Goal: Task Accomplishment & Management: Manage account settings

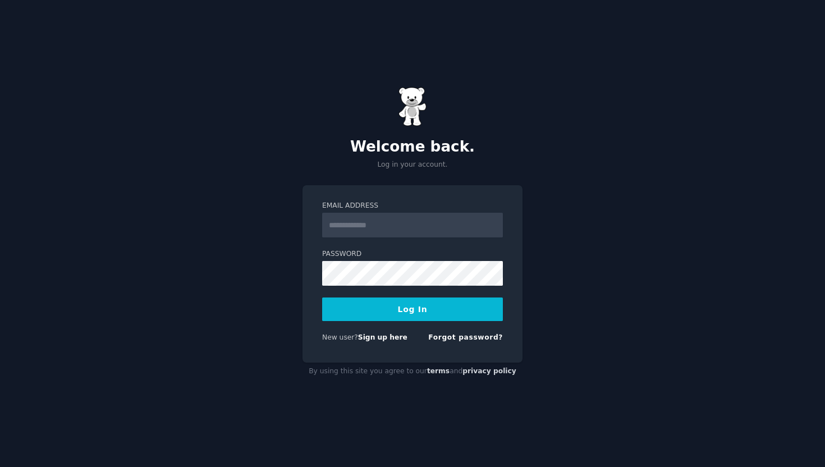
click at [0, 466] on nordpass-portal at bounding box center [0, 467] width 0 height 0
type input "**********"
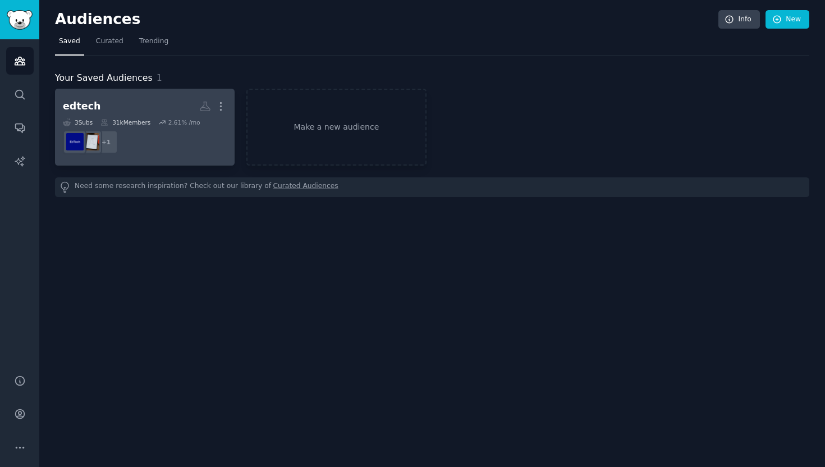
click at [87, 105] on div "edtech" at bounding box center [82, 106] width 38 height 14
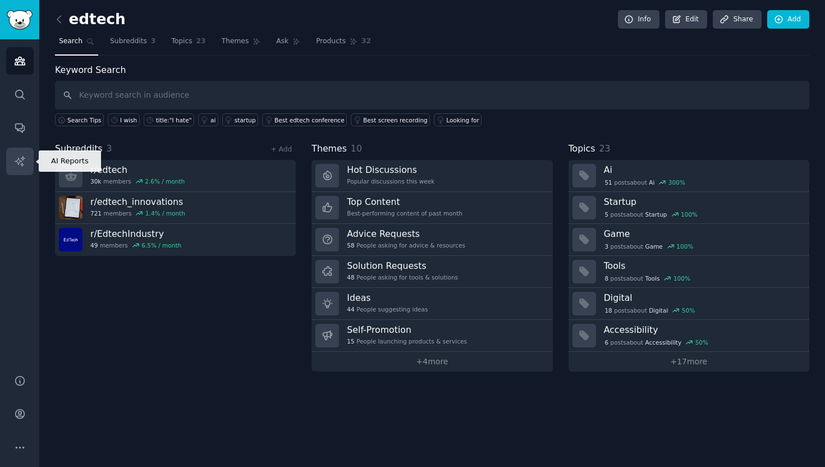
click at [19, 157] on icon "Sidebar" at bounding box center [20, 161] width 12 height 12
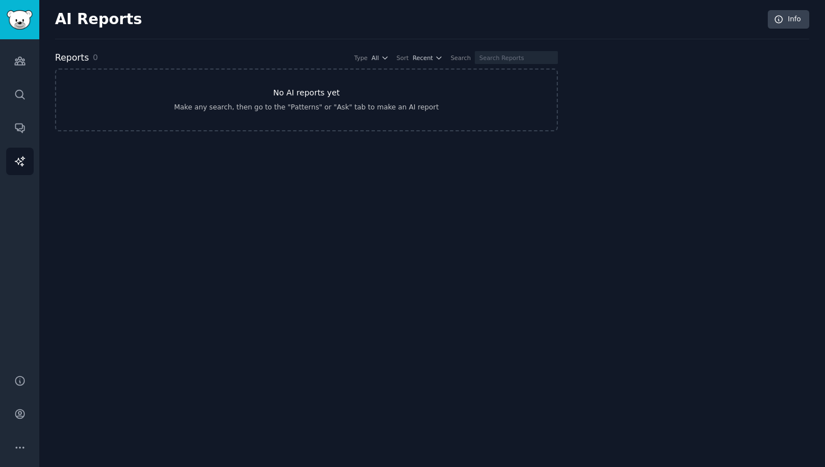
click at [363, 90] on link "No AI reports yet Make any search, then go to the "Patterns" or "Ask" tab to ma…" at bounding box center [306, 99] width 503 height 63
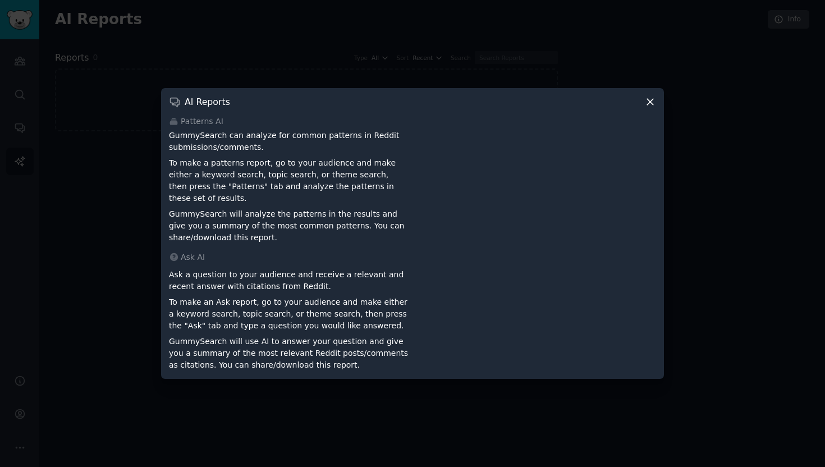
click at [650, 105] on icon at bounding box center [650, 102] width 6 height 6
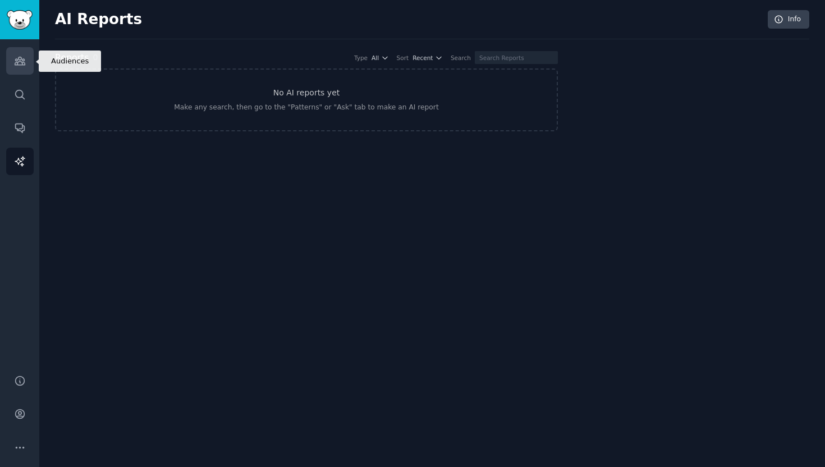
click at [20, 57] on icon "Sidebar" at bounding box center [20, 61] width 12 height 12
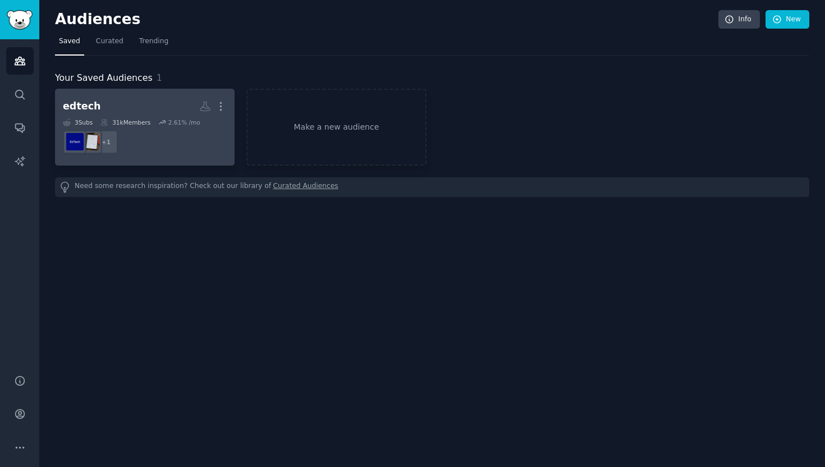
click at [142, 108] on h2 "edtech More" at bounding box center [145, 106] width 164 height 20
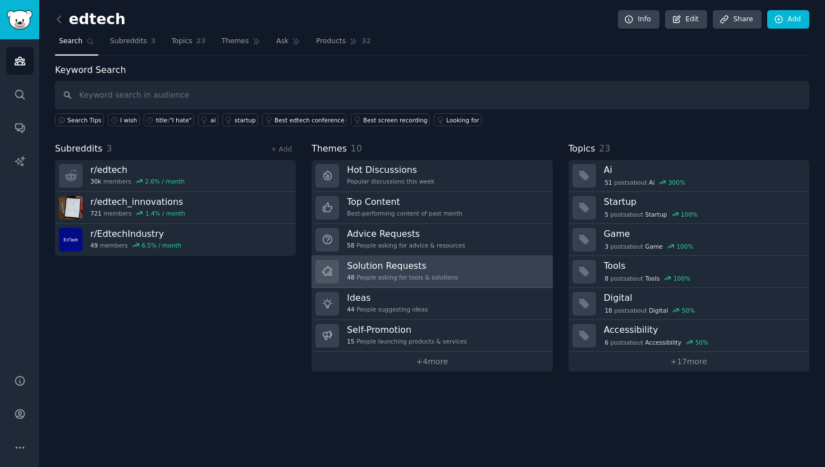
click at [463, 267] on link "Solution Requests 48 People asking for tools & solutions" at bounding box center [431, 272] width 241 height 32
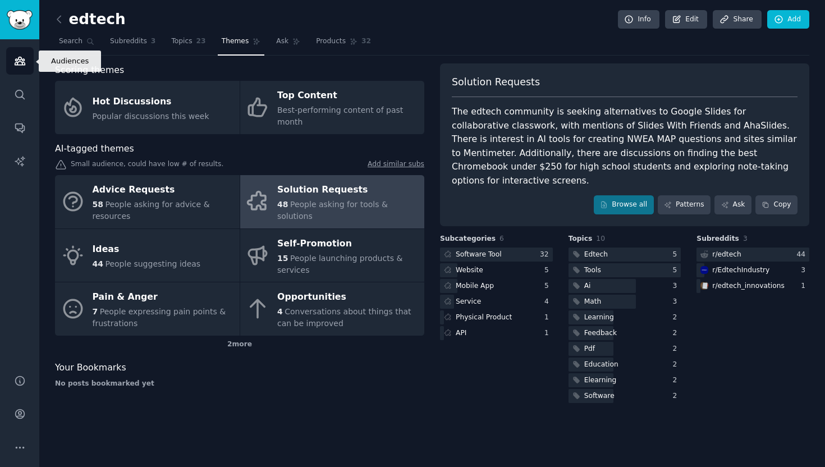
click at [17, 63] on icon "Sidebar" at bounding box center [20, 61] width 10 height 8
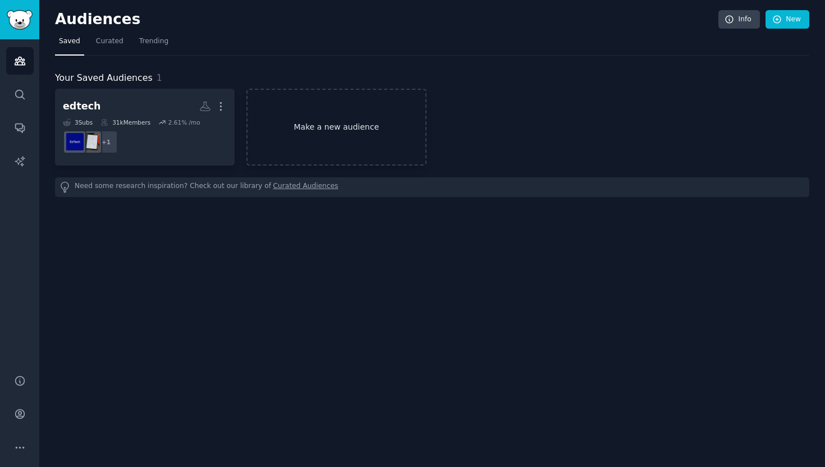
click at [354, 125] on link "Make a new audience" at bounding box center [336, 127] width 180 height 77
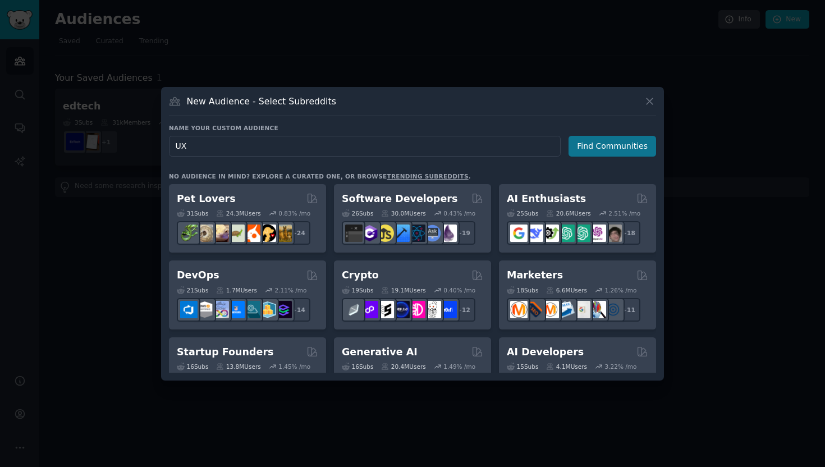
type input "UX"
click at [624, 151] on button "Find Communities" at bounding box center [612, 146] width 88 height 21
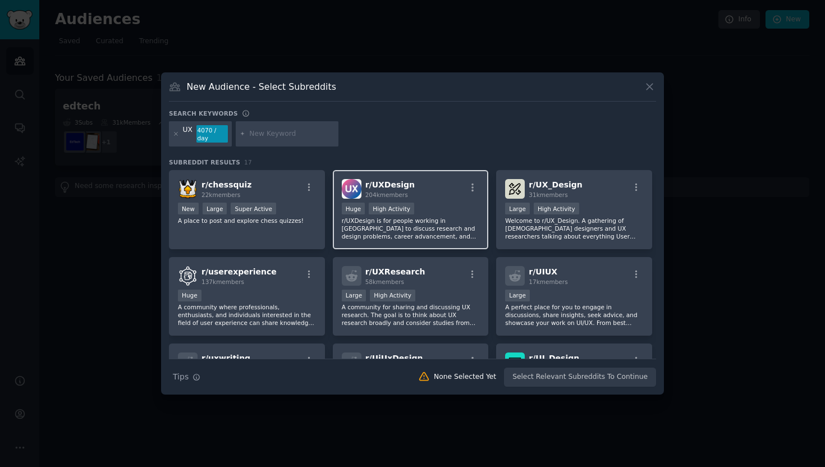
click at [457, 192] on div "r/ UXDesign 204k members" at bounding box center [411, 189] width 138 height 20
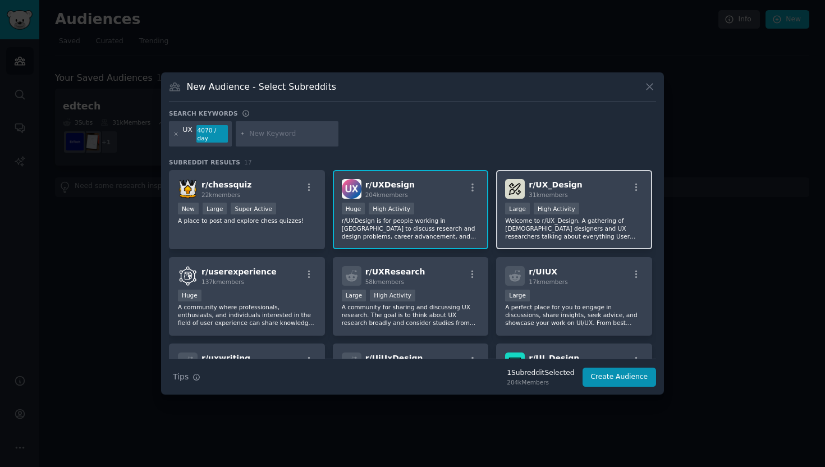
click at [616, 218] on p "Welcome to r/UX_Design. A gathering of UX designers and UX researchers talking …" at bounding box center [574, 229] width 138 height 24
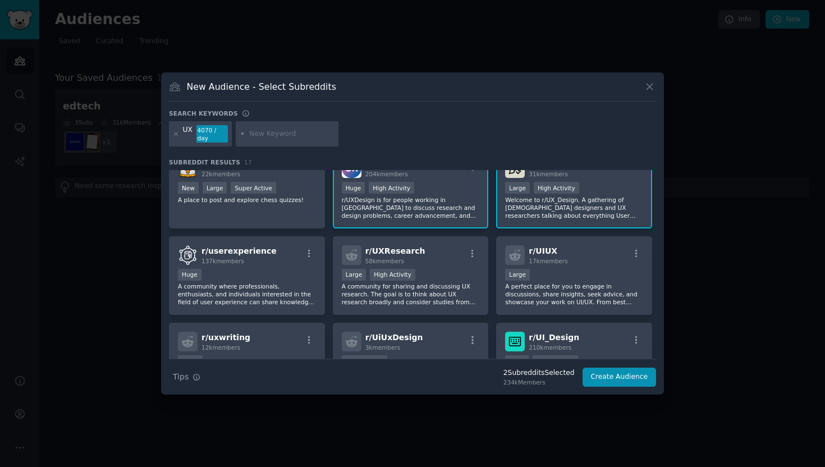
scroll to position [22, 0]
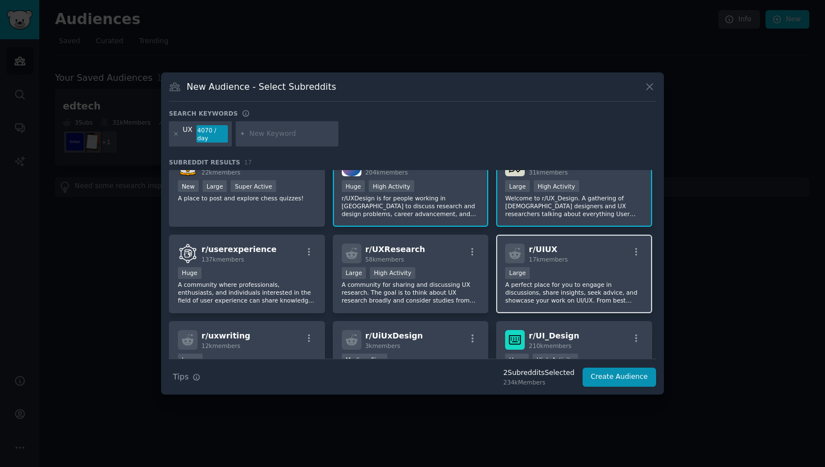
click at [581, 292] on p "A perfect place for you to engage in discussions, share insights, seek advice, …" at bounding box center [574, 292] width 138 height 24
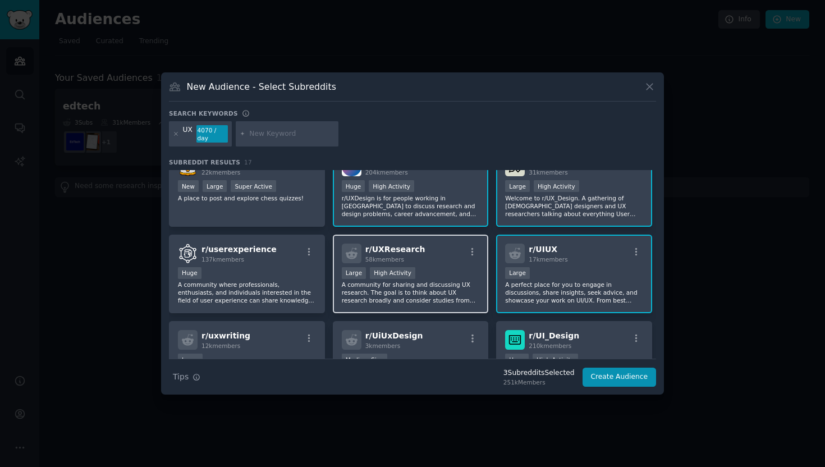
click at [445, 272] on div "Large High Activity" at bounding box center [411, 274] width 138 height 14
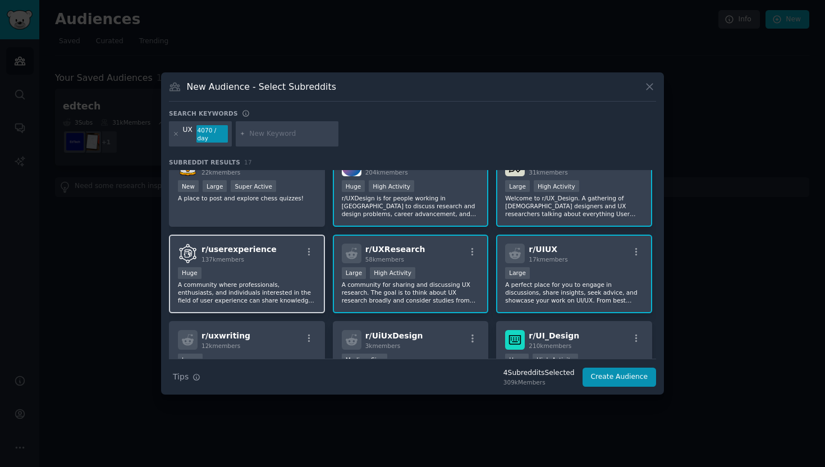
click at [283, 275] on div "Huge" at bounding box center [247, 274] width 138 height 14
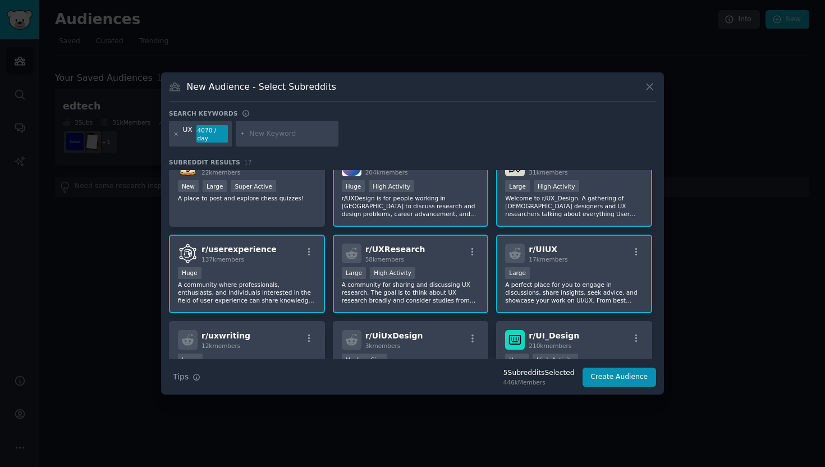
scroll to position [93, 0]
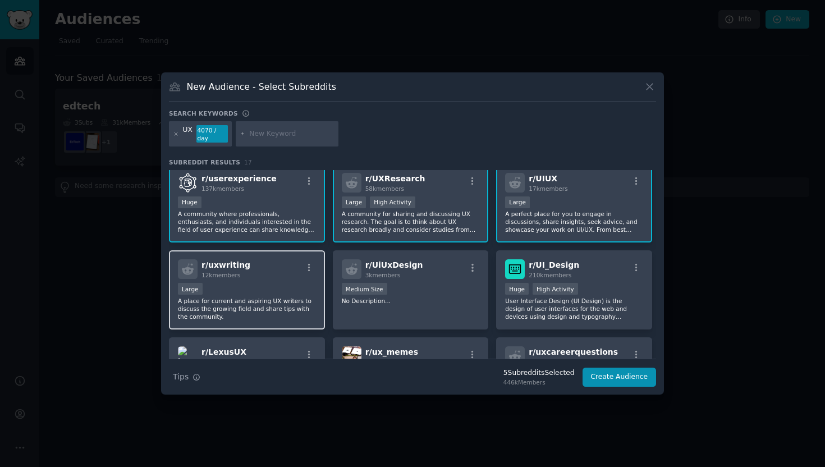
click at [290, 287] on div "Large" at bounding box center [247, 290] width 138 height 14
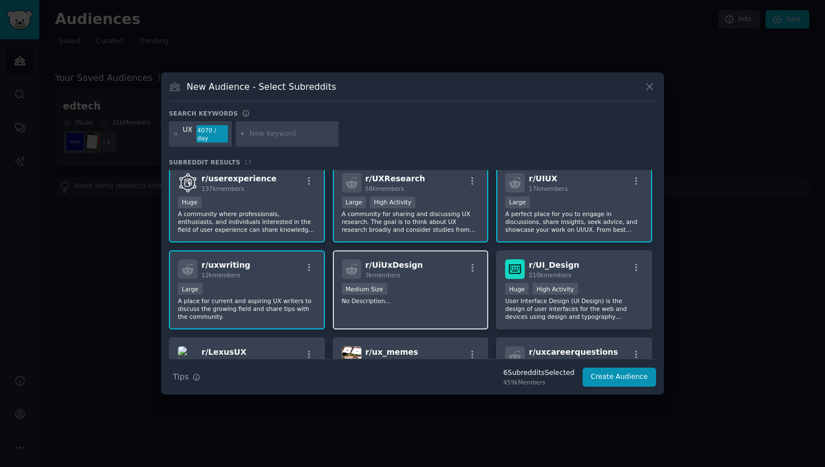
click at [422, 291] on div "1000 - 10,000 members Medium Size" at bounding box center [411, 290] width 138 height 14
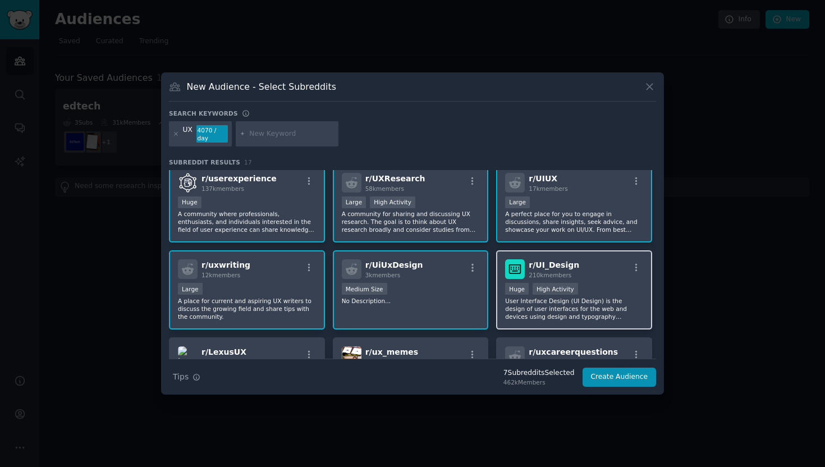
click at [573, 301] on p "User Interface Design (UI Design) is the design of user interfaces for the web …" at bounding box center [574, 309] width 138 height 24
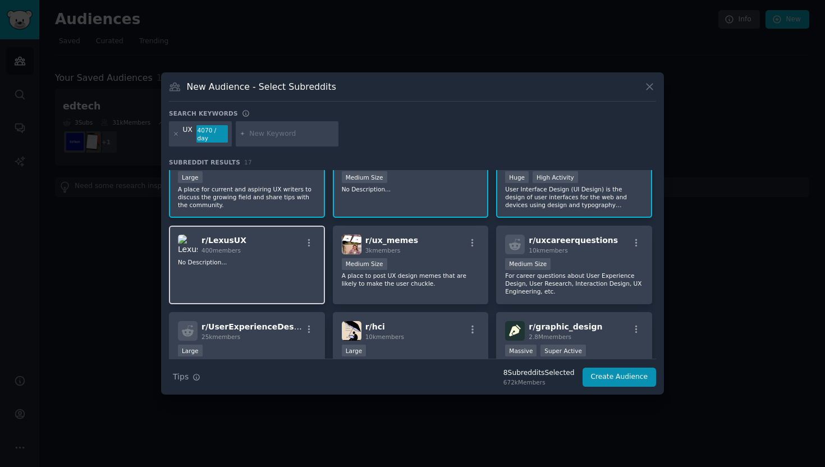
scroll to position [240, 0]
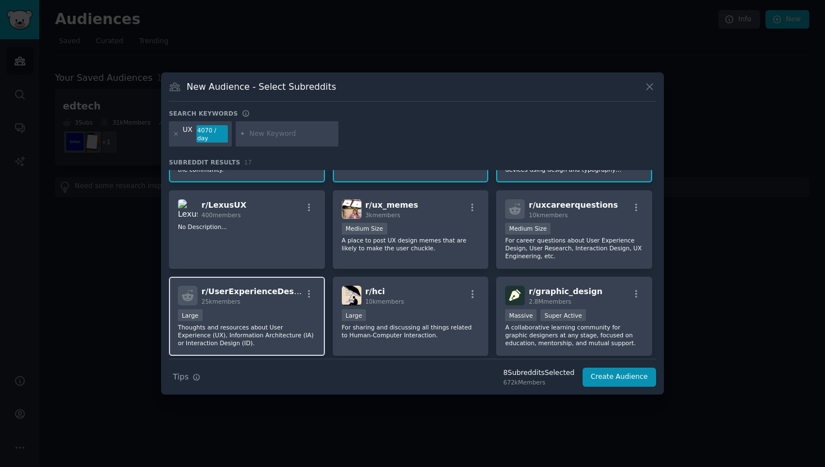
click at [278, 334] on p "Thoughts and resources about User Experience (UX), Information Architecture (IA…" at bounding box center [247, 335] width 138 height 24
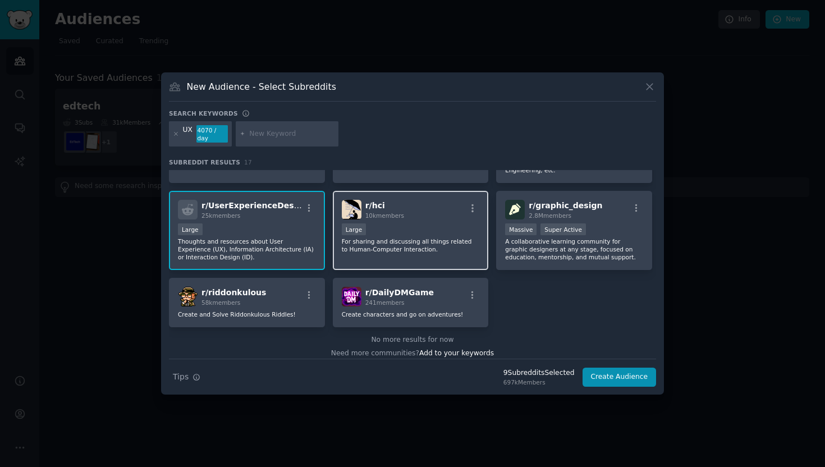
scroll to position [333, 0]
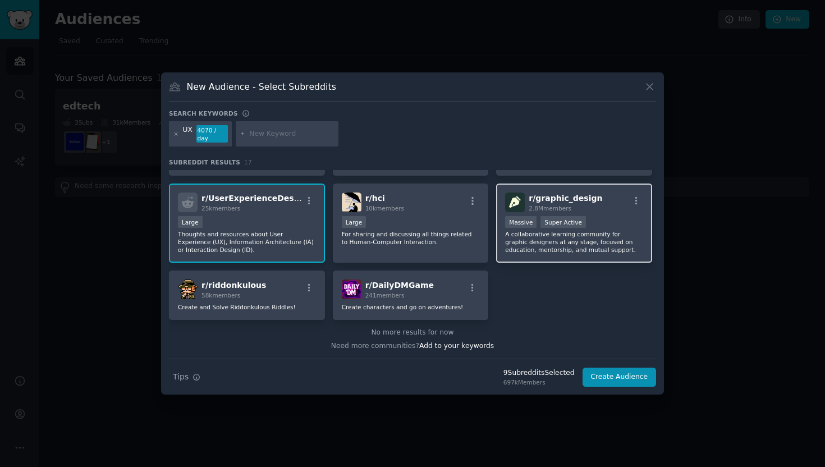
click at [575, 239] on p "A collaborative learning community for graphic designers at any stage, focused …" at bounding box center [574, 242] width 138 height 24
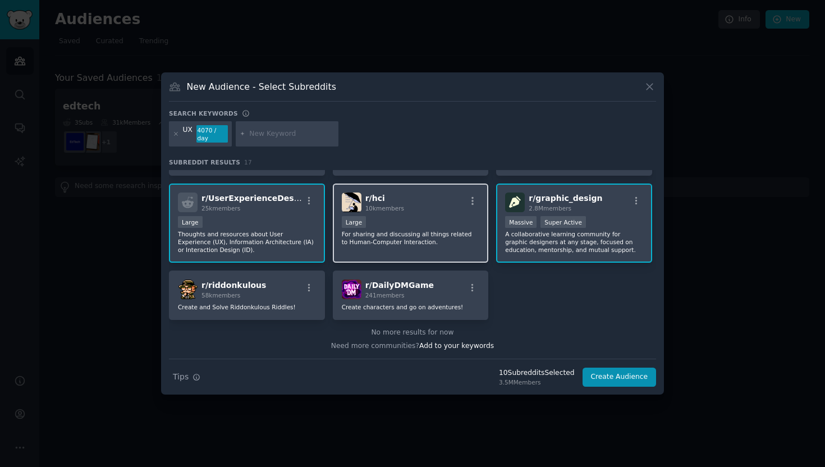
scroll to position [186, 0]
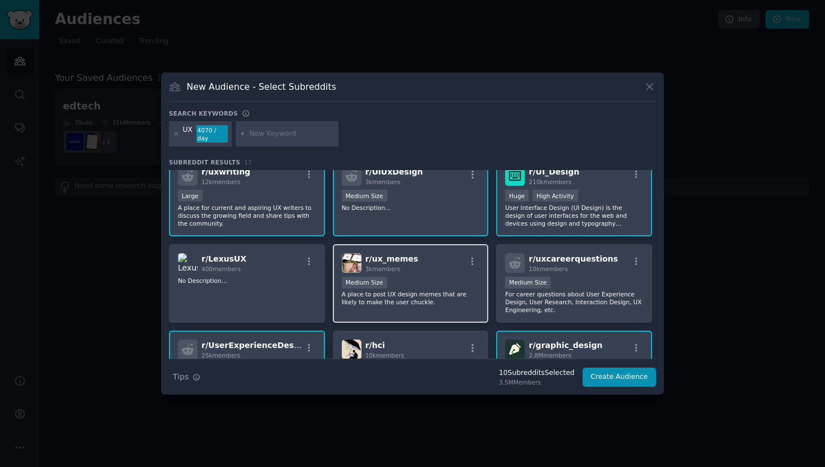
click at [454, 293] on p "A place to post UX design memes that are likely to make the user chuckle." at bounding box center [411, 298] width 138 height 16
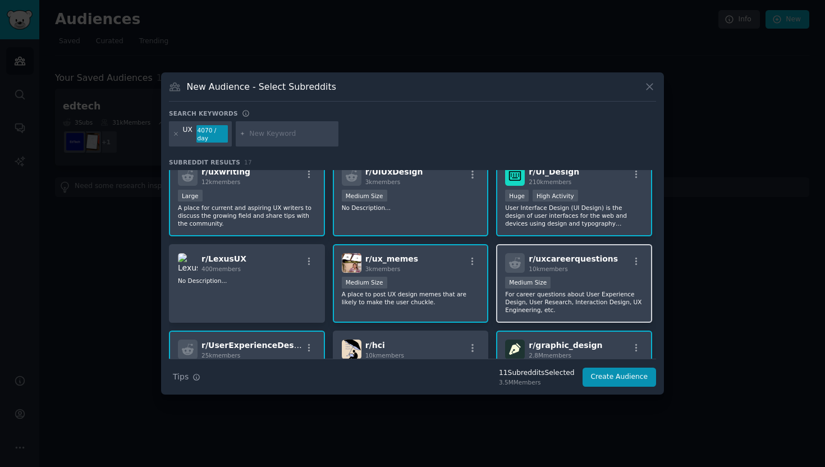
click at [592, 302] on p "For career questions about User Experience Design, User Research, Interaction D…" at bounding box center [574, 302] width 138 height 24
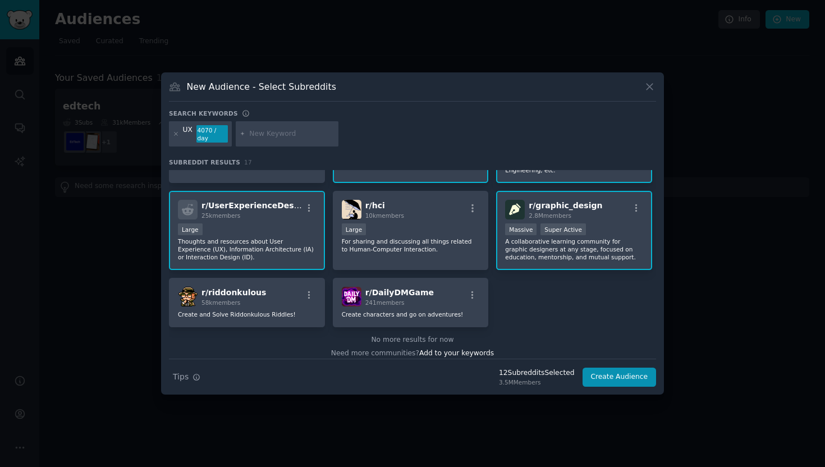
scroll to position [333, 0]
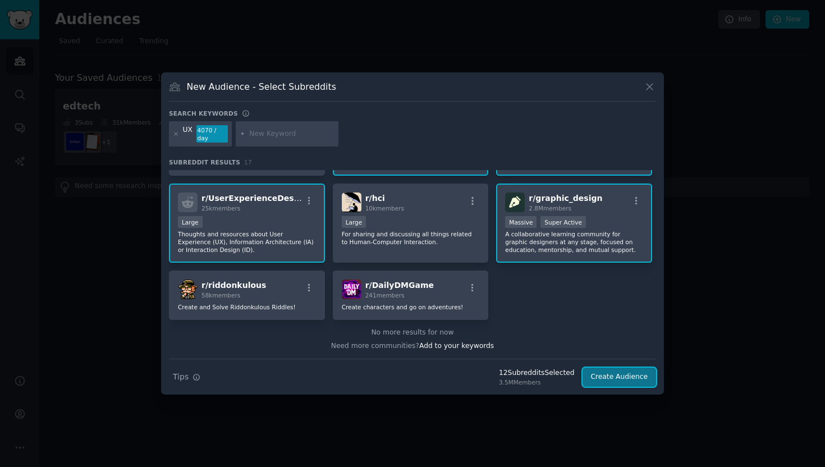
click at [628, 375] on button "Create Audience" at bounding box center [619, 376] width 74 height 19
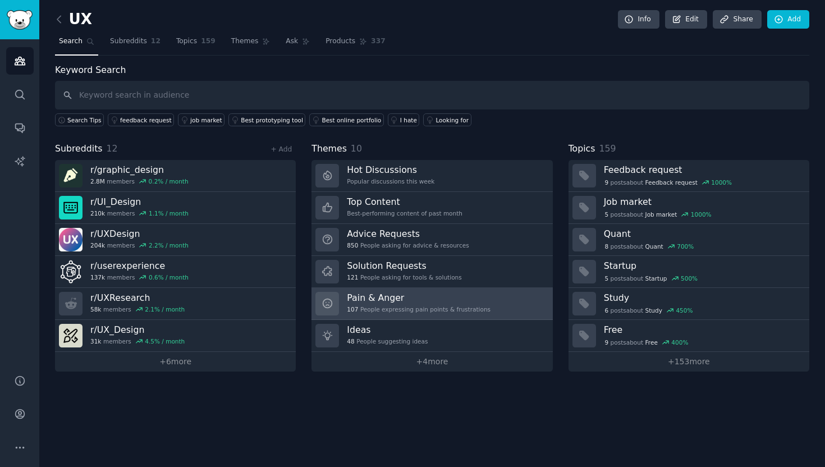
click at [504, 303] on link "Pain & Anger 107 People expressing pain points & frustrations" at bounding box center [431, 304] width 241 height 32
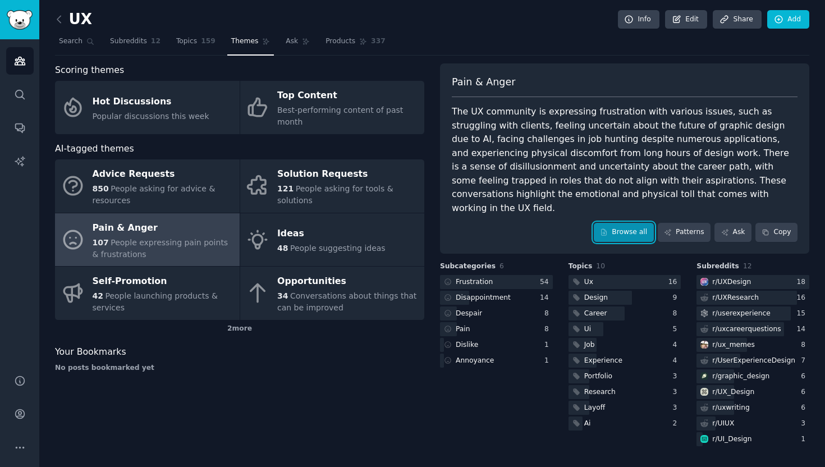
click at [631, 223] on link "Browse all" at bounding box center [623, 232] width 60 height 19
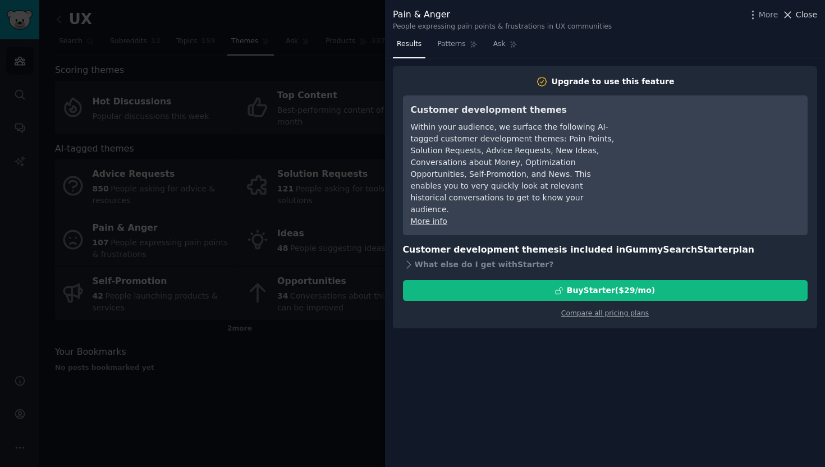
click at [804, 15] on span "Close" at bounding box center [805, 15] width 21 height 12
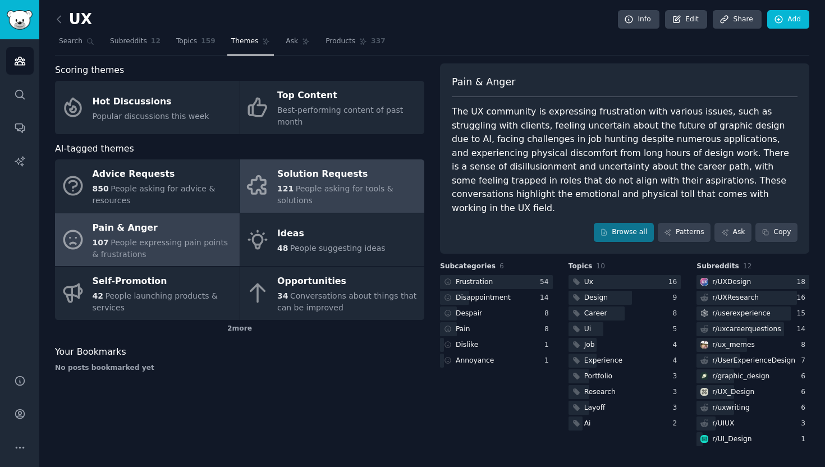
click at [339, 197] on span "People asking for tools & solutions" at bounding box center [335, 194] width 116 height 21
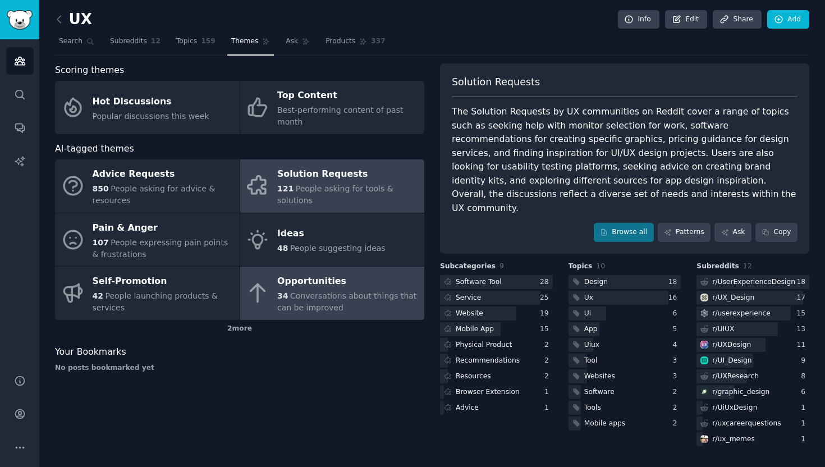
click at [332, 301] on div "34 Conversations about things that can be improved" at bounding box center [347, 302] width 141 height 24
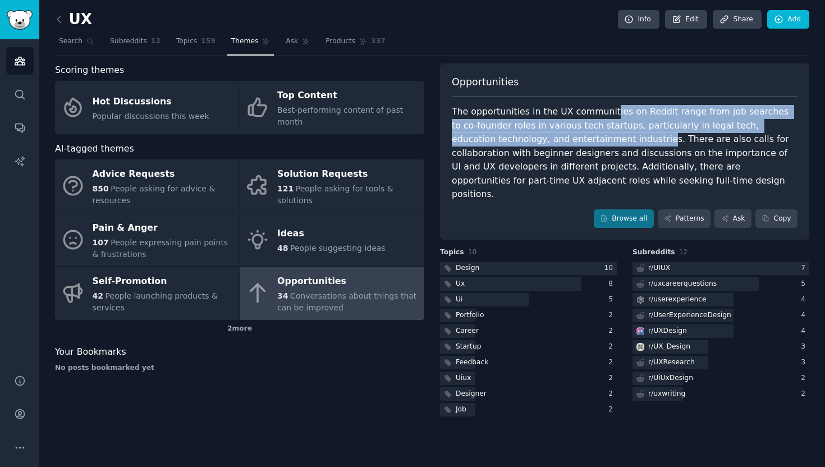
drag, startPoint x: 602, startPoint y: 111, endPoint x: 562, endPoint y: 137, distance: 48.2
click at [562, 137] on div "The opportunities in the UX communities on Reddit range from job searches to co…" at bounding box center [625, 153] width 346 height 96
click at [689, 209] on link "Patterns" at bounding box center [683, 218] width 53 height 19
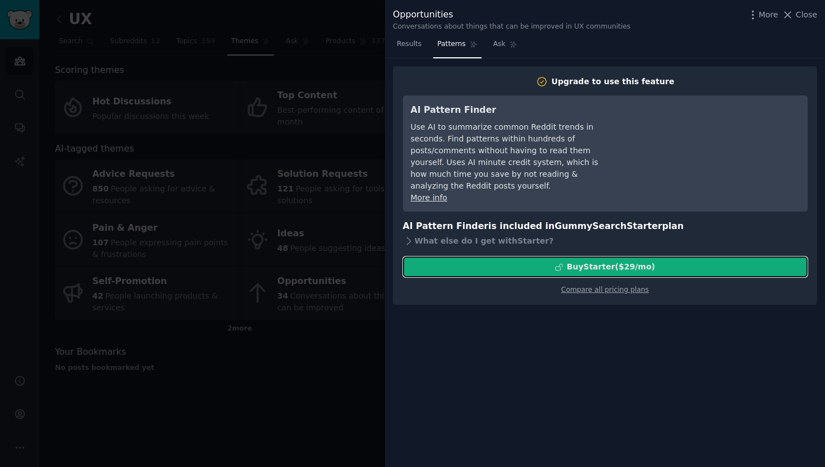
click at [609, 261] on div "Buy Starter ($ 29 /mo )" at bounding box center [611, 267] width 88 height 12
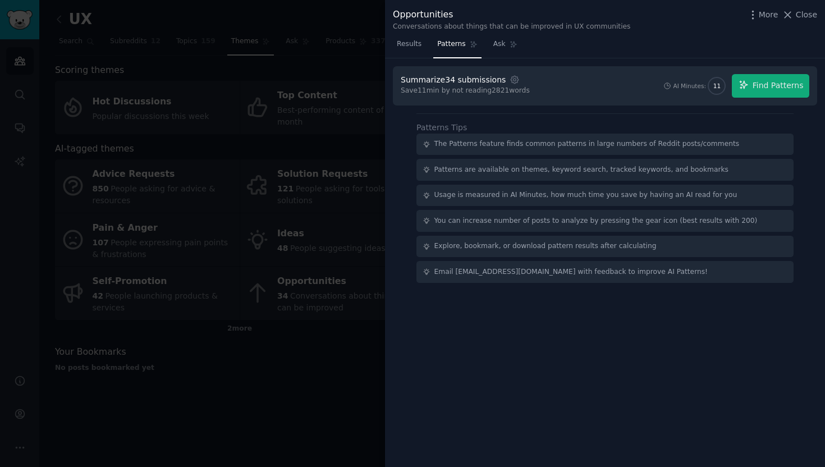
click at [697, 59] on div "Summarize 34 submissions Settings Save 11 min by not reading 2821 words AI Minu…" at bounding box center [605, 262] width 440 height 409
click at [501, 47] on span "Ask" at bounding box center [499, 44] width 12 height 10
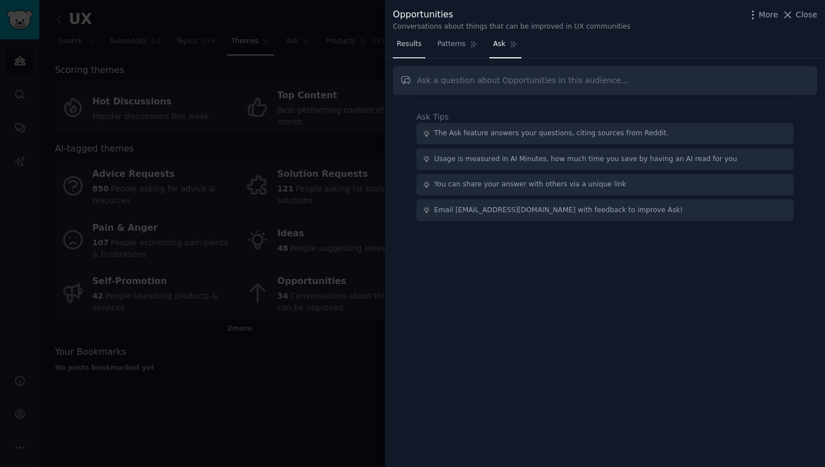
click at [409, 45] on span "Results" at bounding box center [409, 44] width 25 height 10
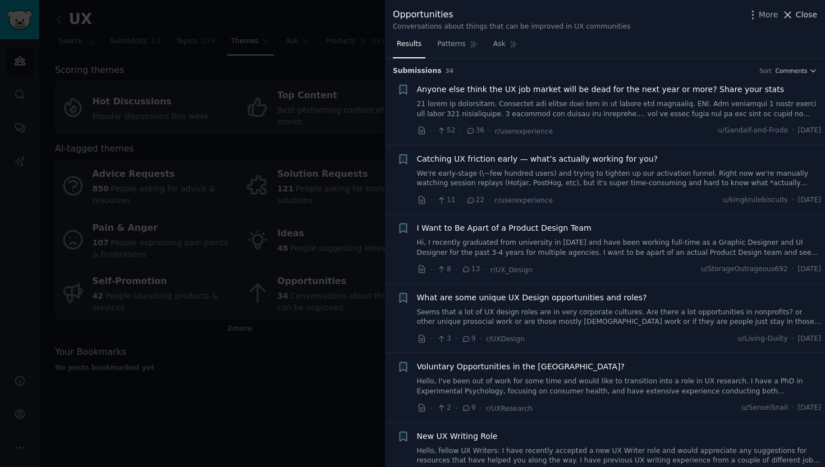
click at [807, 13] on span "Close" at bounding box center [805, 15] width 21 height 12
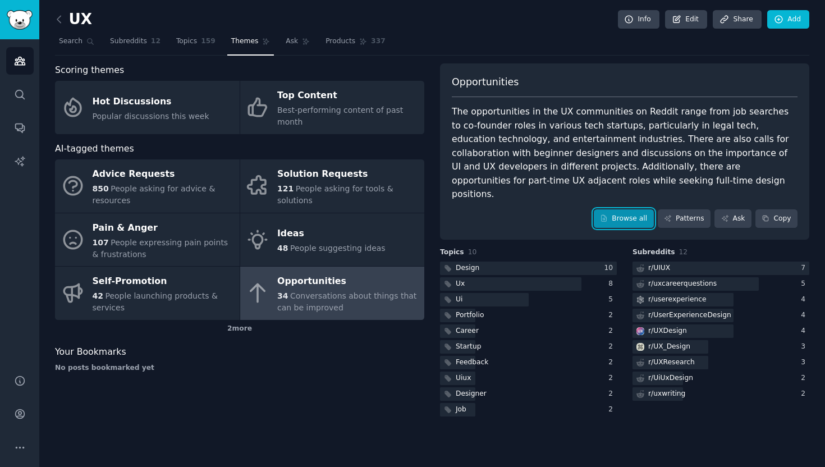
click at [632, 209] on link "Browse all" at bounding box center [623, 218] width 60 height 19
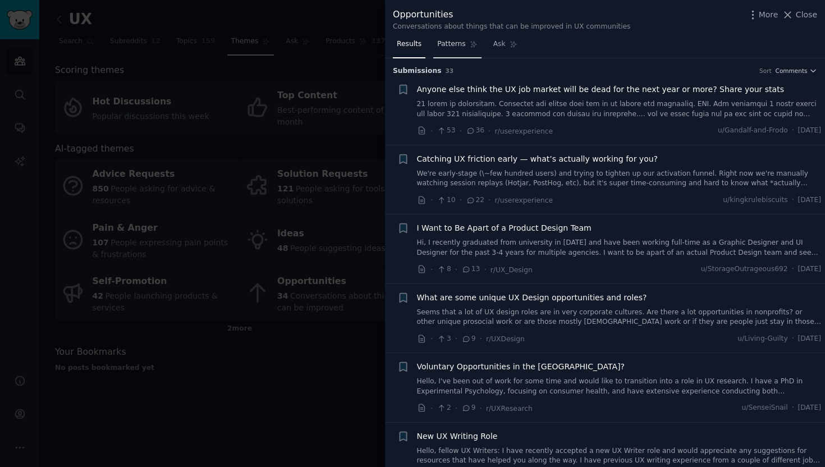
click at [457, 47] on span "Patterns" at bounding box center [451, 44] width 28 height 10
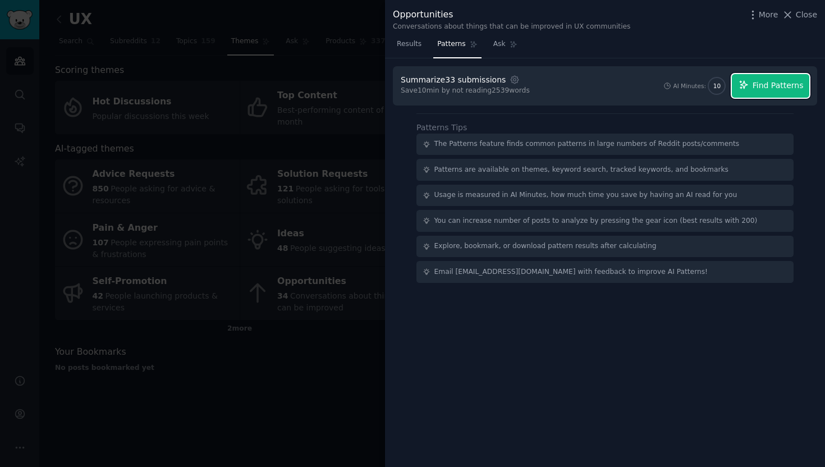
click at [781, 89] on span "Find Patterns" at bounding box center [777, 86] width 51 height 12
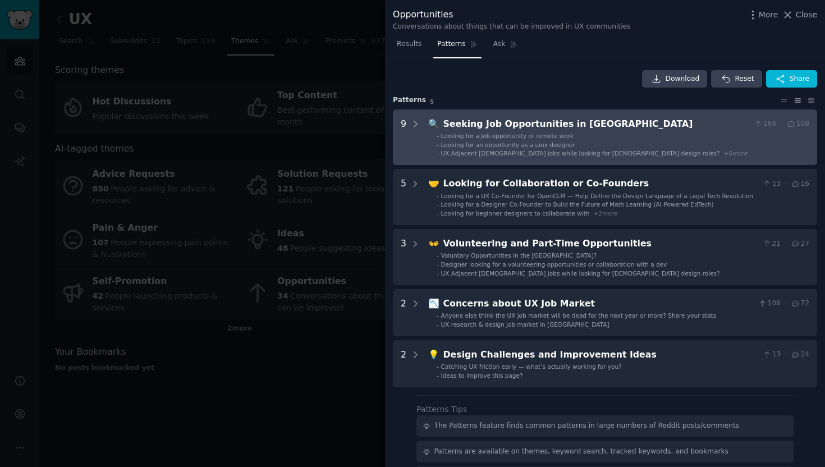
click at [724, 153] on span "+ 6 more" at bounding box center [736, 153] width 24 height 7
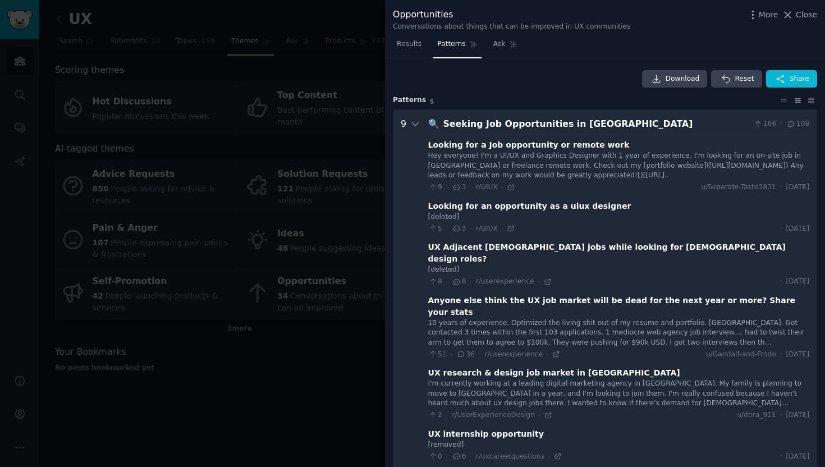
scroll to position [51, 0]
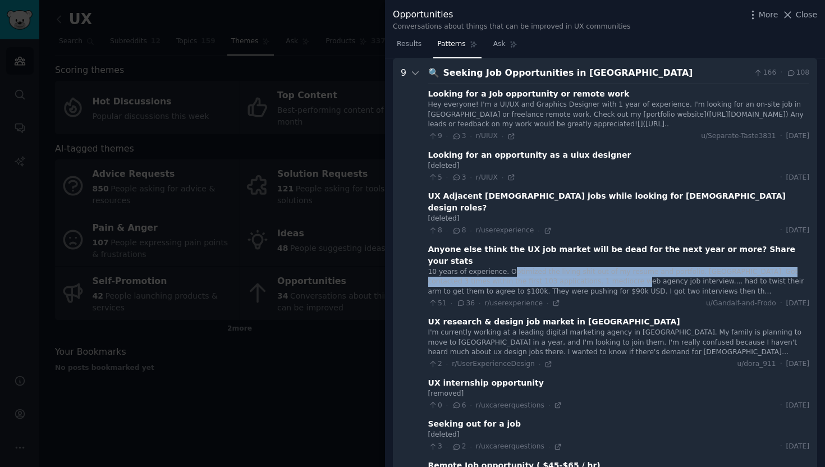
drag, startPoint x: 509, startPoint y: 249, endPoint x: 601, endPoint y: 255, distance: 92.2
click at [601, 267] on div "10 years of experience. Optimized the living shit out of my resume and portfoli…" at bounding box center [618, 282] width 381 height 30
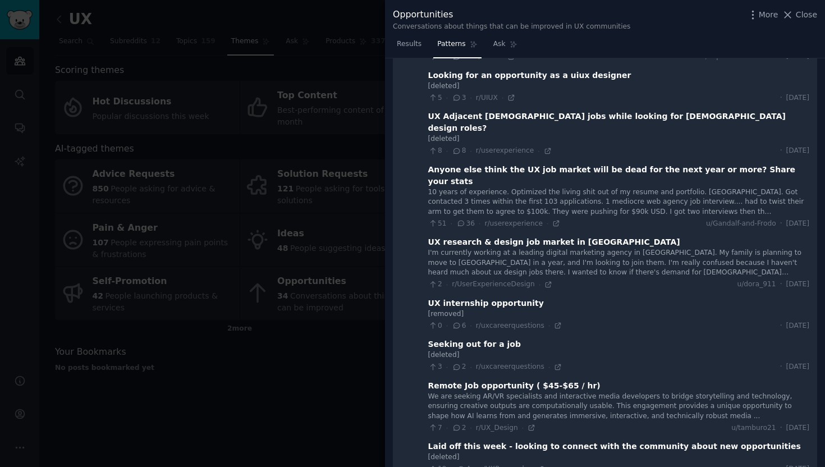
scroll to position [0, 0]
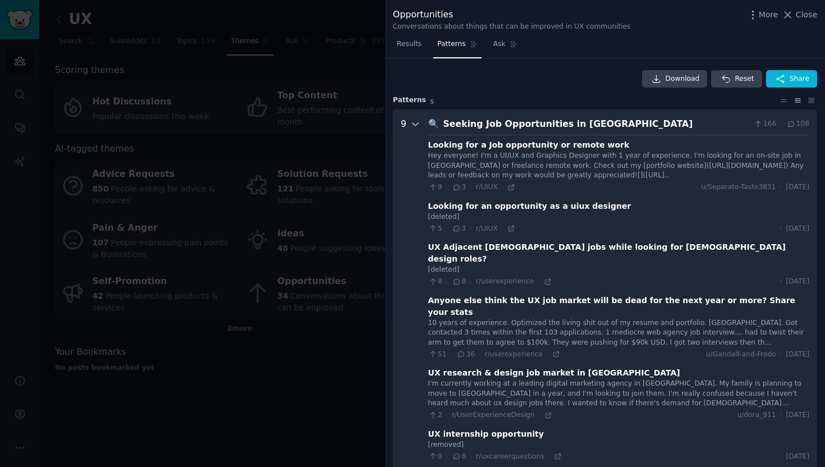
click at [414, 121] on icon at bounding box center [415, 124] width 10 height 10
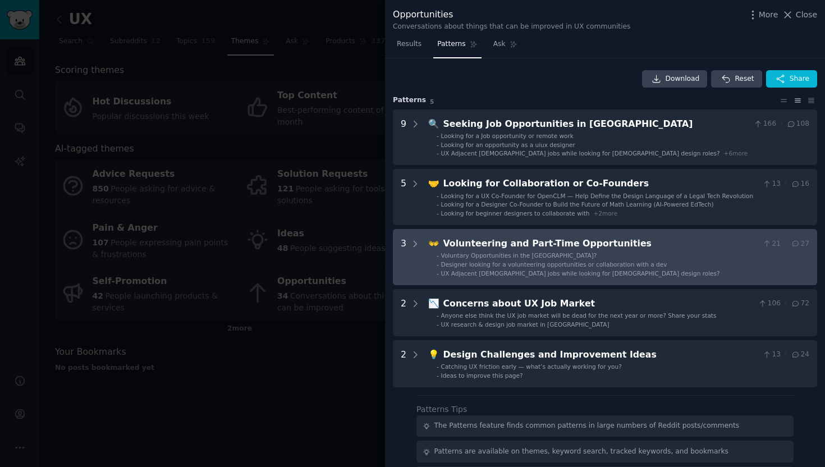
click at [677, 245] on div "Volunteering and Part-Time Opportunities" at bounding box center [600, 244] width 315 height 14
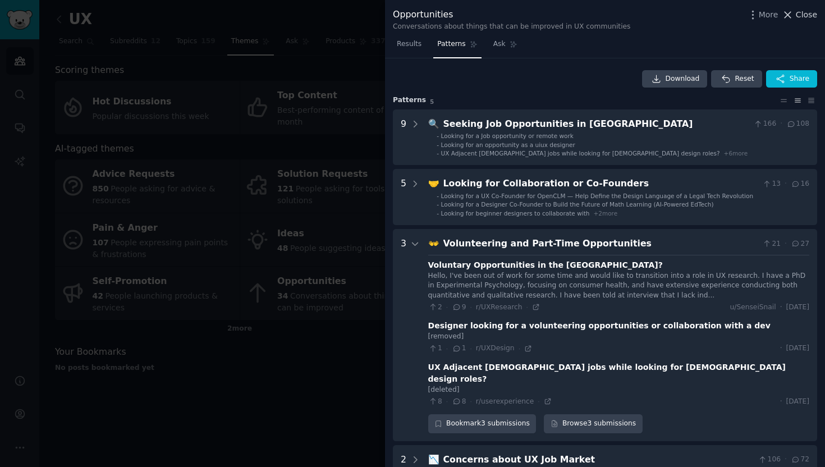
click at [798, 18] on span "Close" at bounding box center [805, 15] width 21 height 12
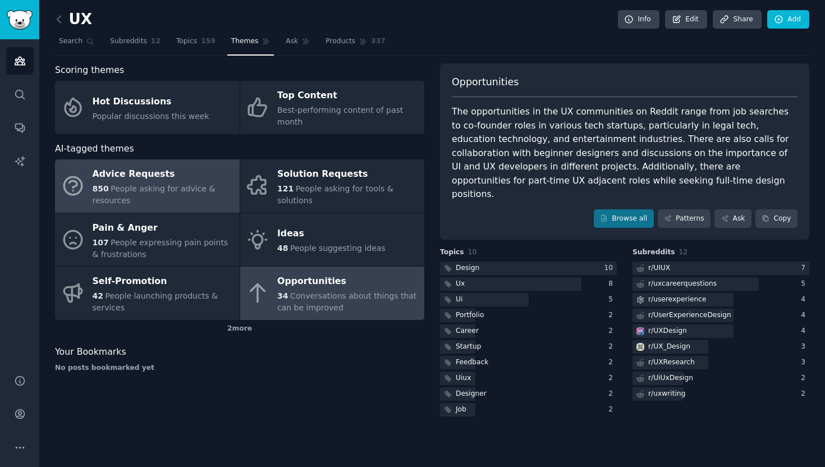
click at [177, 194] on div "850 People asking for advice & resources" at bounding box center [163, 195] width 141 height 24
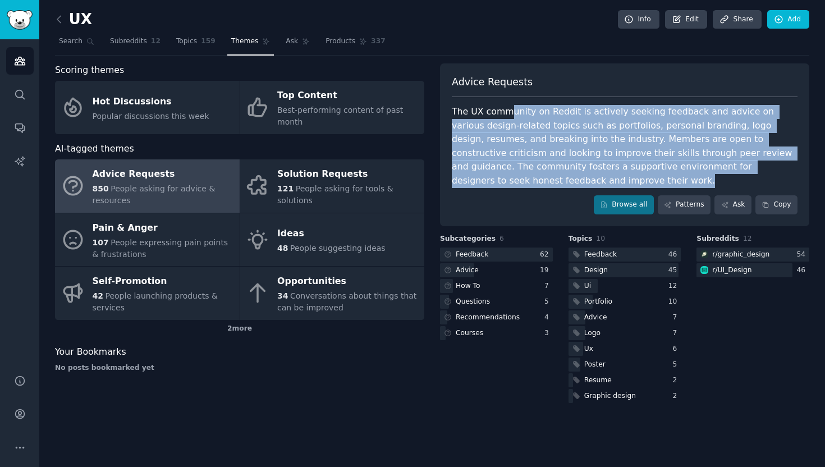
drag, startPoint x: 510, startPoint y: 114, endPoint x: 545, endPoint y: 187, distance: 80.8
click at [545, 187] on div "The UX community on Reddit is actively seeking feedback and advice on various d…" at bounding box center [625, 146] width 346 height 82
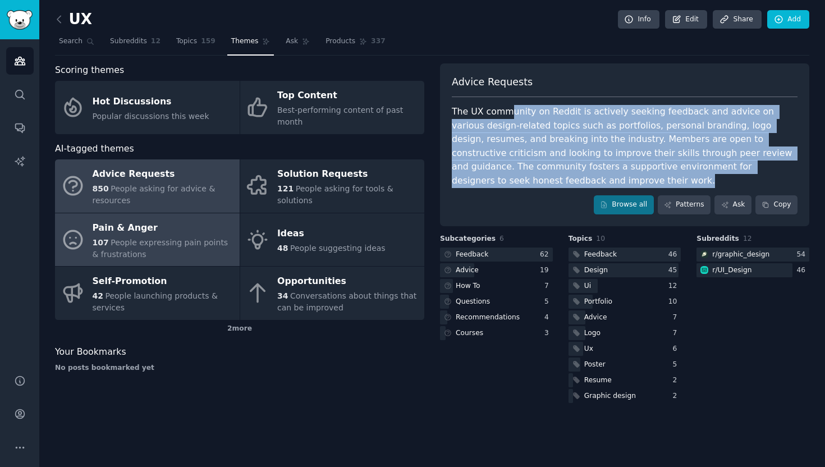
click at [128, 232] on div "Pain & Anger" at bounding box center [163, 228] width 141 height 18
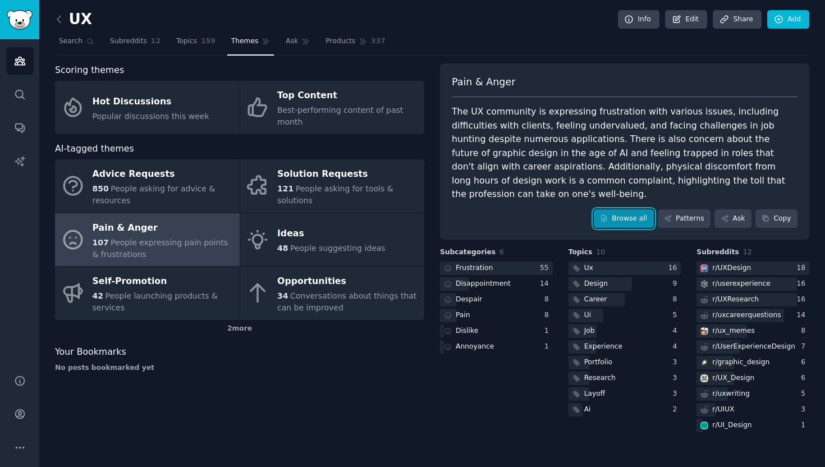
click at [628, 209] on link "Browse all" at bounding box center [623, 218] width 60 height 19
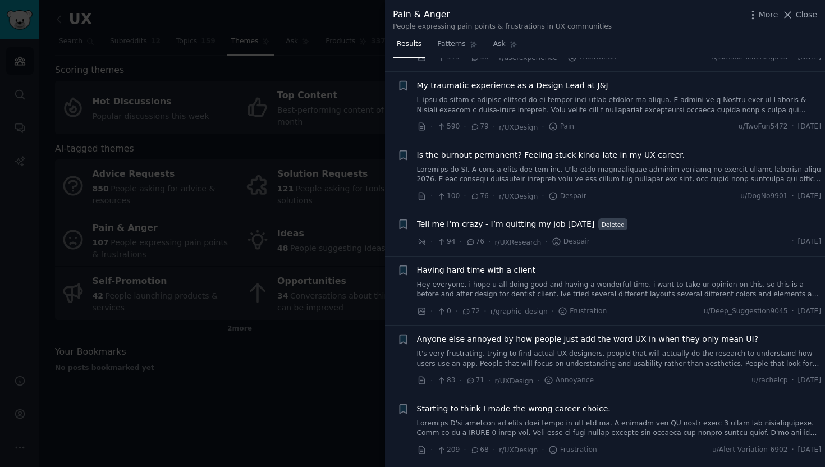
scroll to position [372, 0]
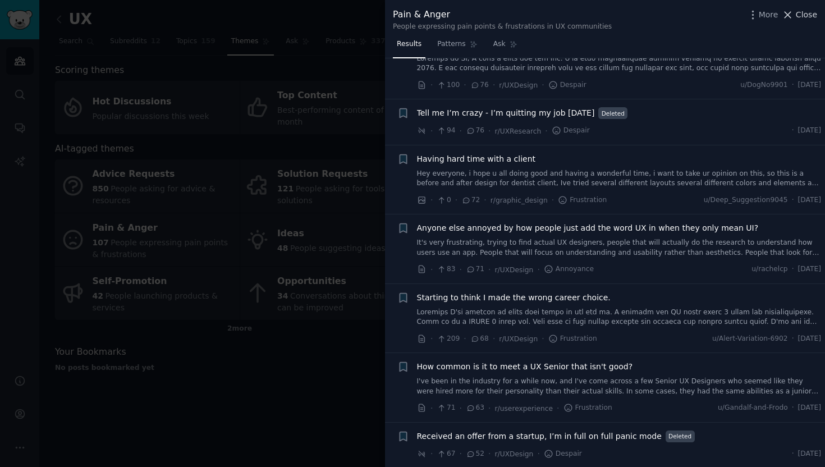
click at [800, 13] on span "Close" at bounding box center [805, 15] width 21 height 12
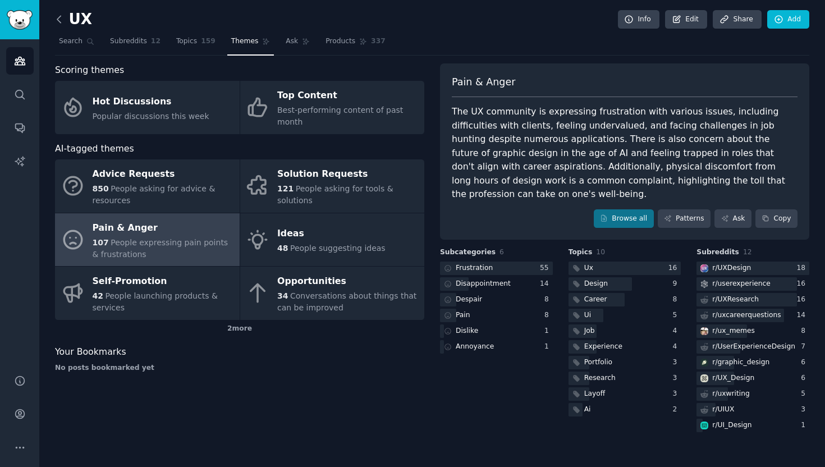
click at [57, 19] on icon at bounding box center [58, 19] width 3 height 7
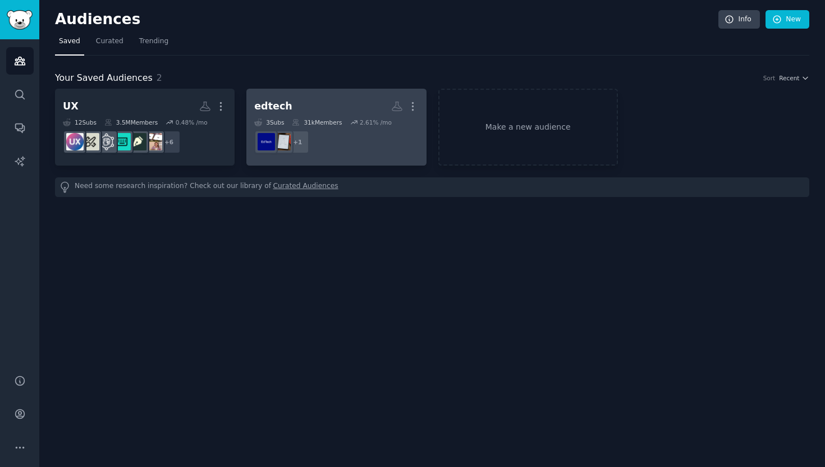
click at [352, 108] on h2 "edtech More" at bounding box center [336, 106] width 164 height 20
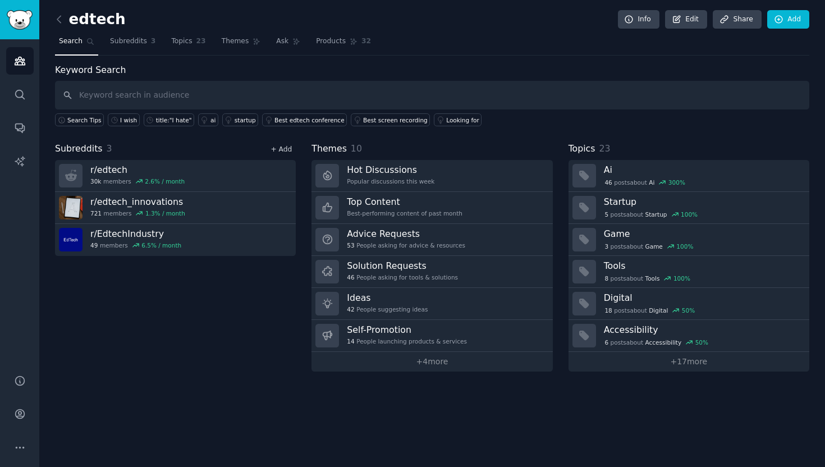
click at [284, 148] on link "+ Add" at bounding box center [280, 149] width 21 height 8
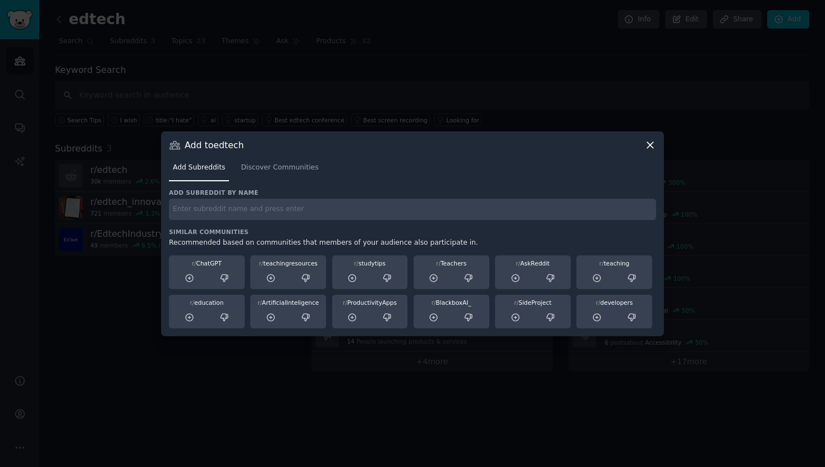
click at [267, 210] on input "text" at bounding box center [412, 210] width 487 height 22
type input "instructional designers"
click at [284, 167] on span "Discover Communities" at bounding box center [279, 168] width 77 height 10
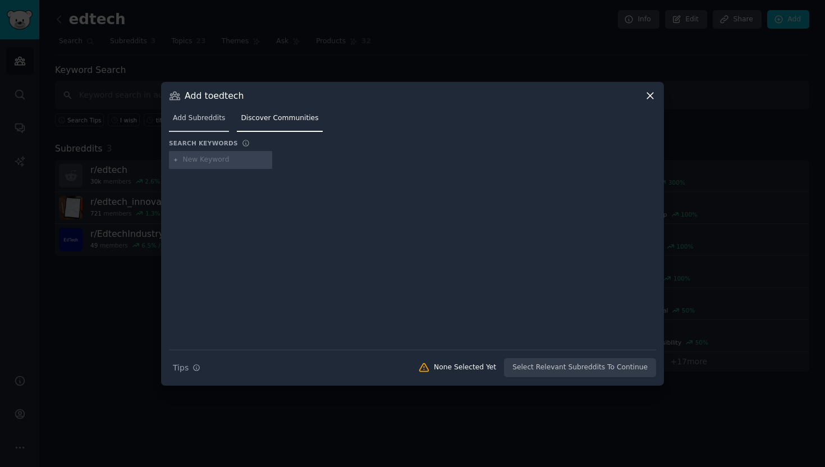
click at [204, 121] on span "Add Subreddits" at bounding box center [199, 118] width 52 height 10
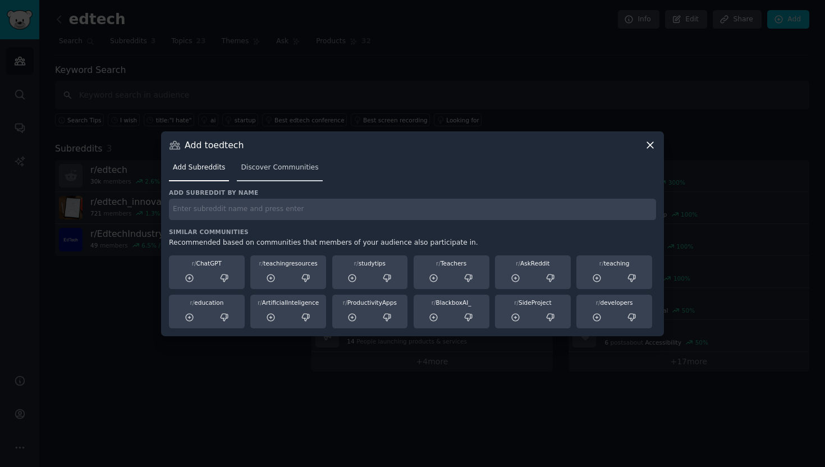
click at [262, 163] on span "Discover Communities" at bounding box center [279, 168] width 77 height 10
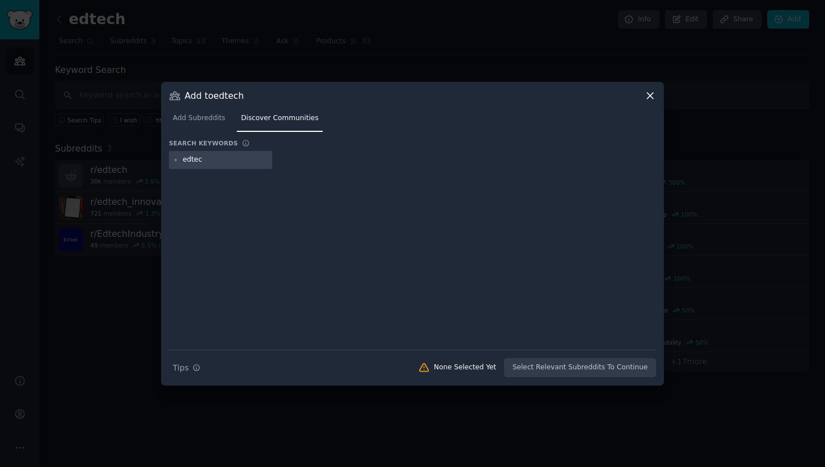
type input "edtech"
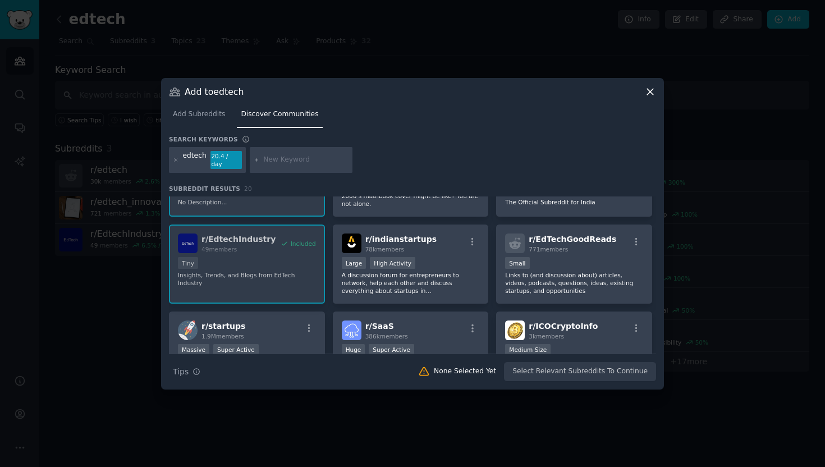
scroll to position [132, 0]
click at [606, 248] on div "r/ EdTechGoodReads 771 members" at bounding box center [574, 243] width 138 height 20
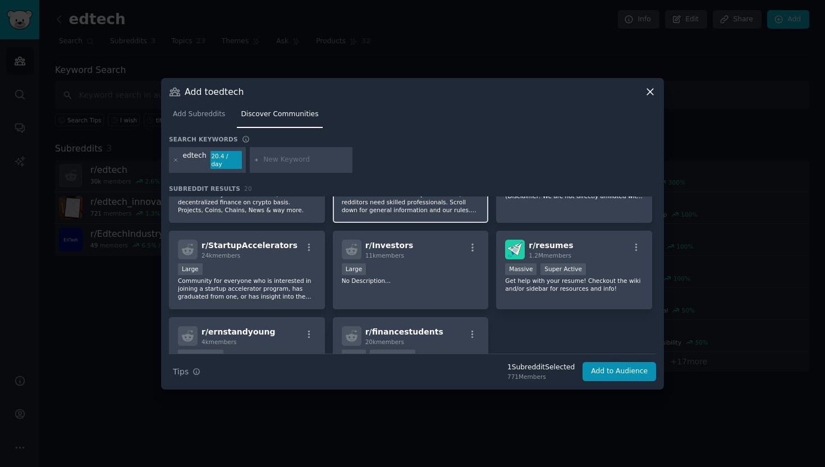
scroll to position [467, 0]
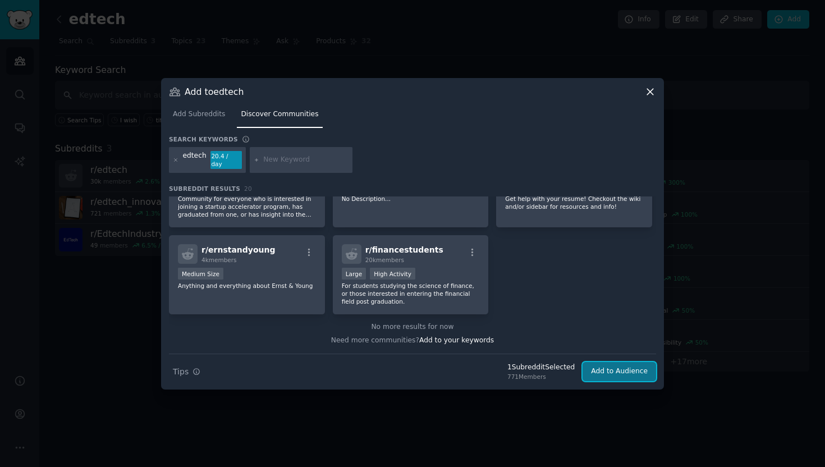
click at [635, 369] on button "Add to Audience" at bounding box center [618, 371] width 73 height 19
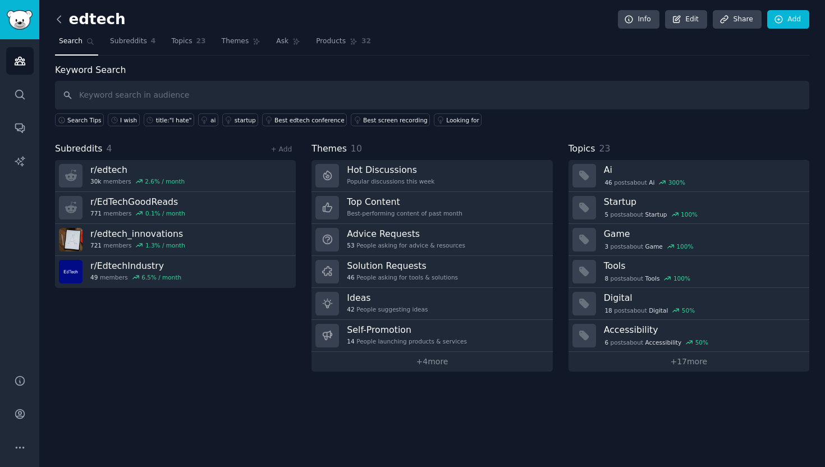
click at [57, 21] on icon at bounding box center [59, 19] width 12 height 12
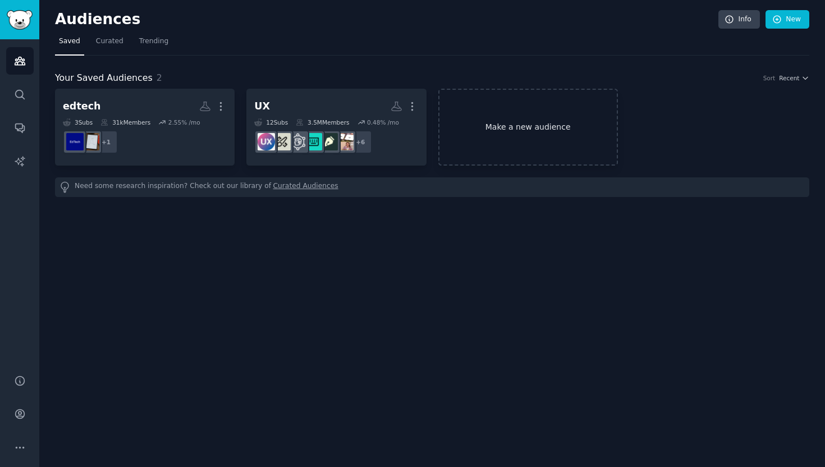
click at [543, 127] on link "Make a new audience" at bounding box center [528, 127] width 180 height 77
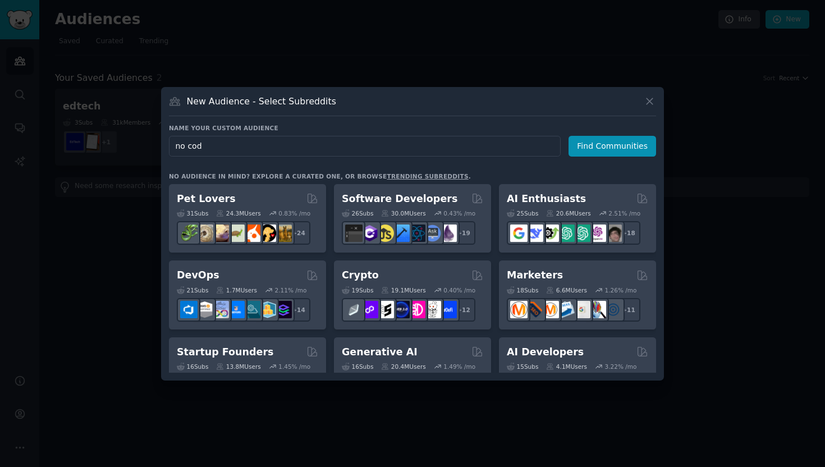
type input "no code"
click button "Find Communities" at bounding box center [612, 146] width 88 height 21
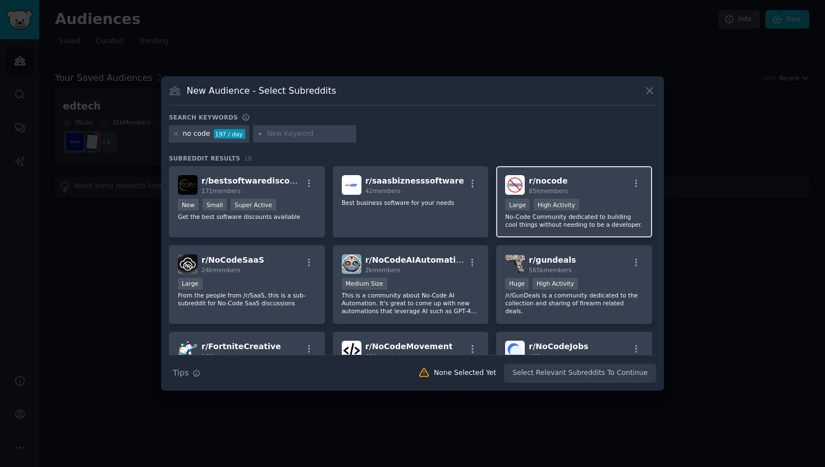
click at [609, 206] on div ">= 80th percentile for submissions / day Large High Activity" at bounding box center [574, 206] width 138 height 14
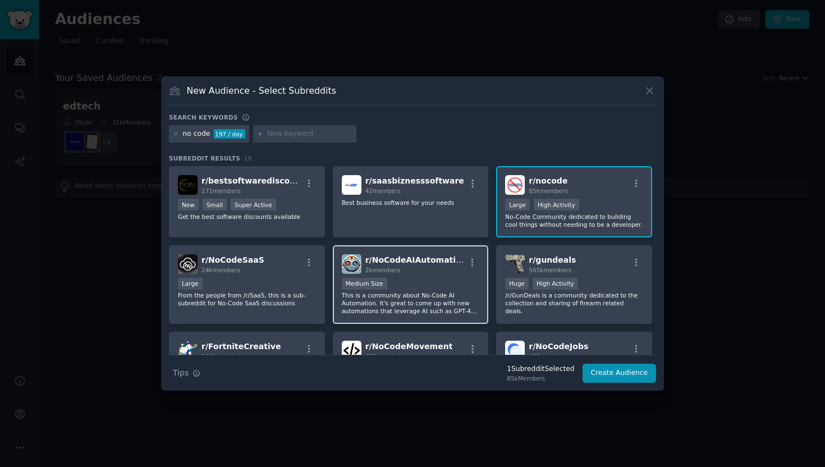
click at [431, 278] on div "Medium Size" at bounding box center [411, 285] width 138 height 14
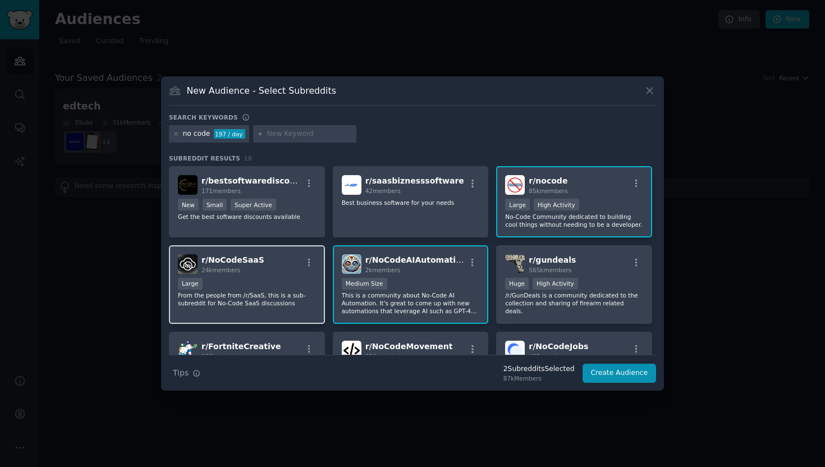
click at [288, 282] on div "Large" at bounding box center [247, 285] width 138 height 14
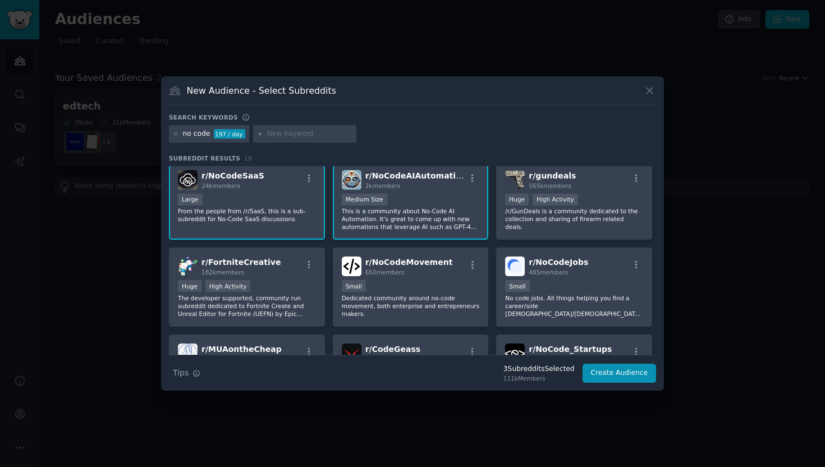
scroll to position [99, 0]
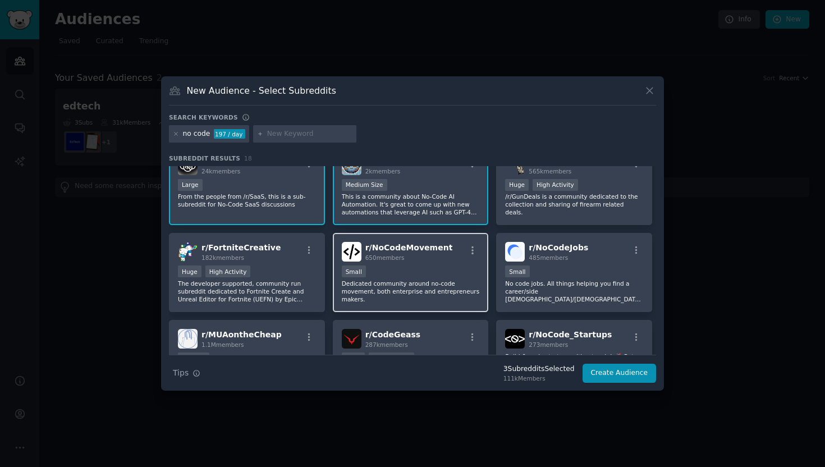
click at [455, 279] on p "Dedicated community around no-code movement, both enterprise and entrepreneurs …" at bounding box center [411, 291] width 138 height 24
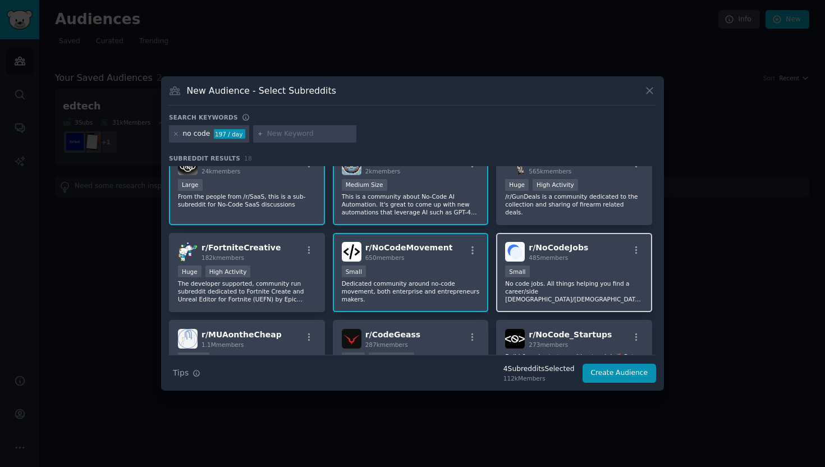
click at [600, 256] on div "r/ NoCodeJobs 485 members" at bounding box center [574, 252] width 138 height 20
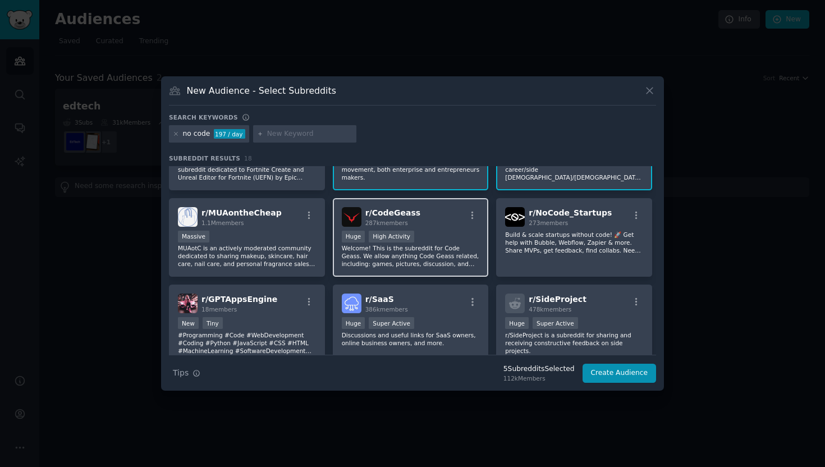
scroll to position [234, 0]
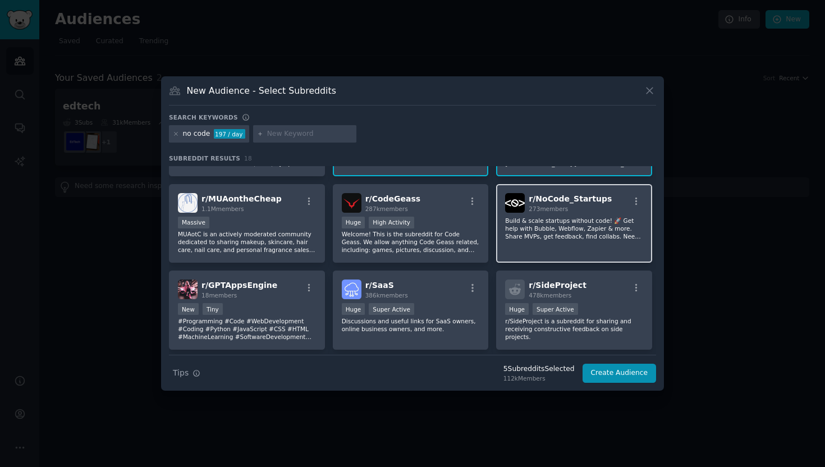
click at [605, 239] on p "Build & scale startups without code! 🚀 Get help with Bubble, Webflow, Zapier & …" at bounding box center [574, 229] width 138 height 24
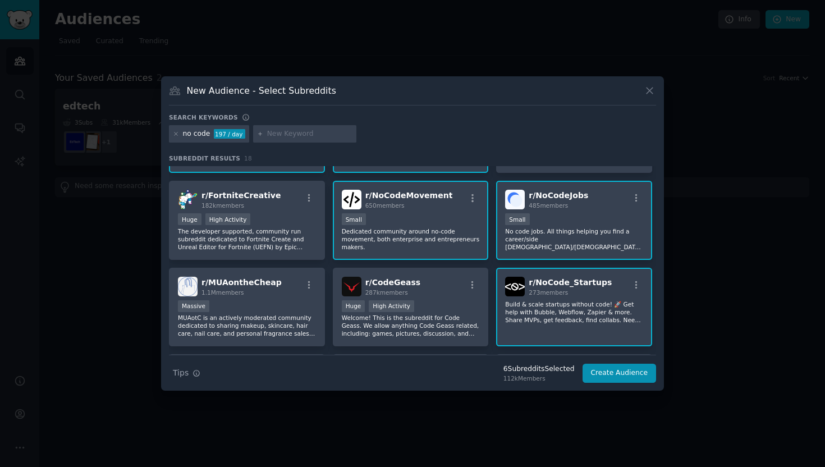
scroll to position [0, 0]
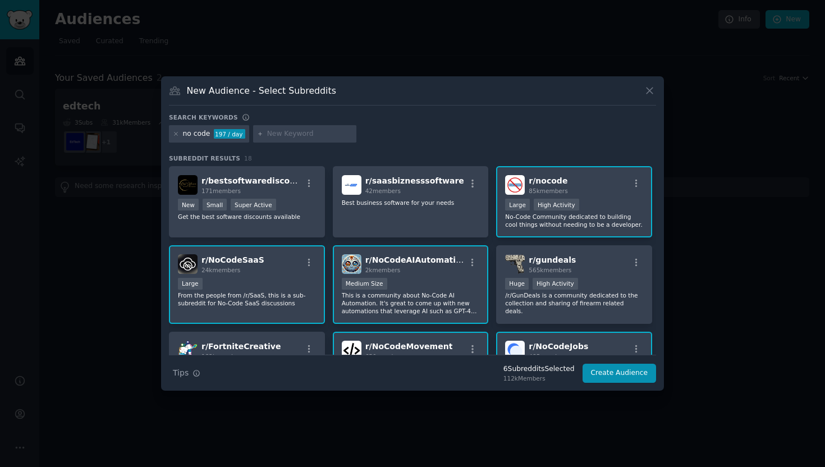
click at [287, 133] on input "text" at bounding box center [309, 134] width 85 height 10
type input "wordpress"
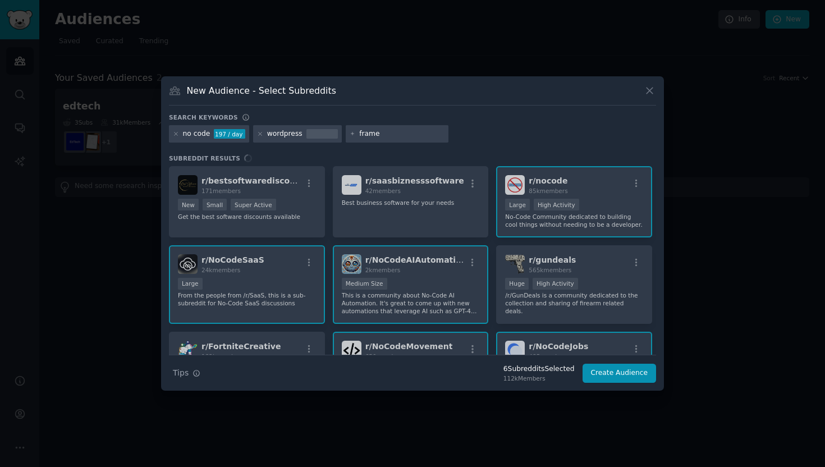
type input "framer"
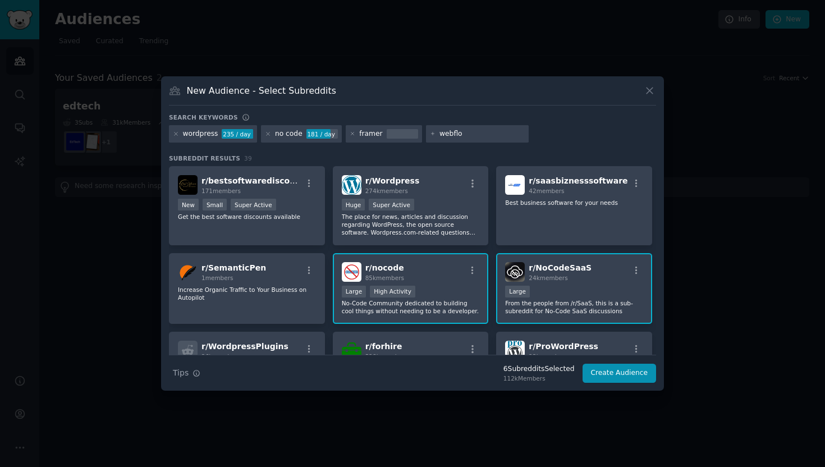
type input "webflow"
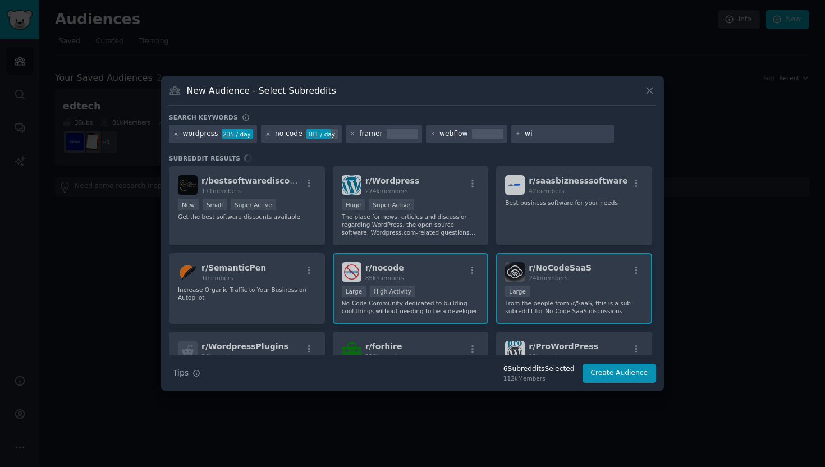
type input "wix"
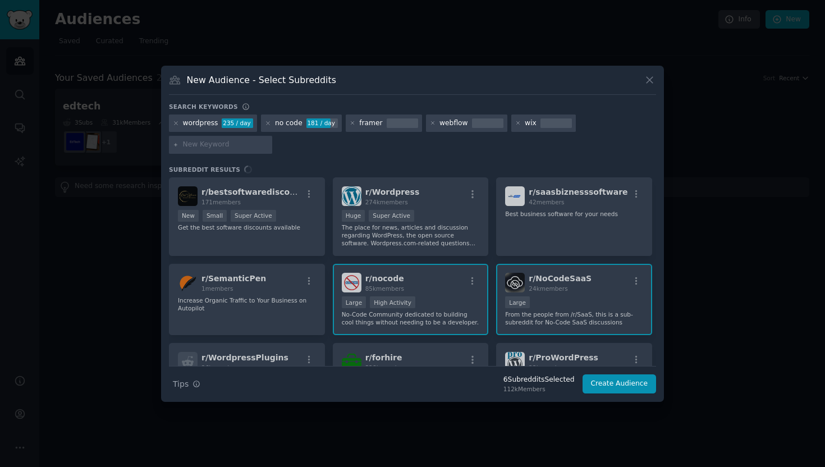
click at [448, 227] on div "r/ bestsoftwarediscounts 171 members >= 95th percentile for submissions / day N…" at bounding box center [412, 271] width 487 height 188
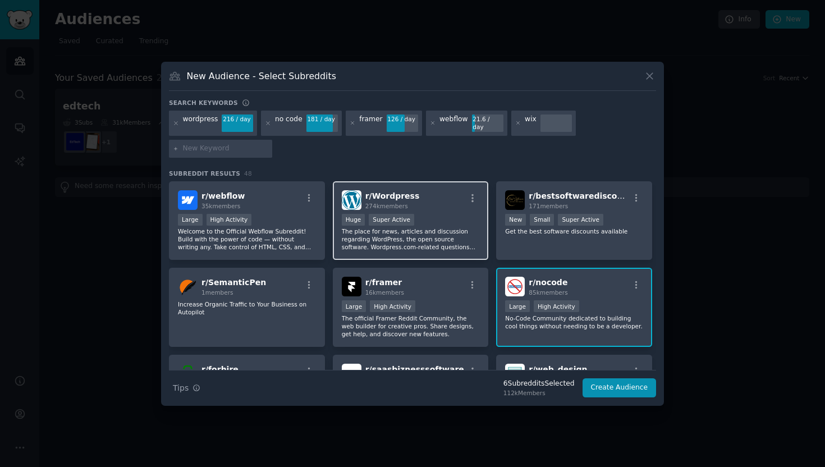
click at [448, 230] on p "The place for news, articles and discussion regarding WordPress, the open sourc…" at bounding box center [411, 239] width 138 height 24
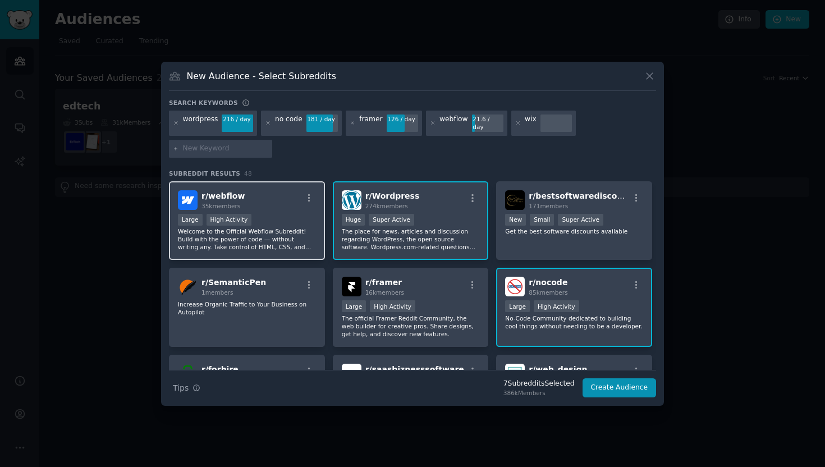
click at [297, 228] on p "Welcome to the Official Webflow Subreddit! Build with the power of code — witho…" at bounding box center [247, 239] width 138 height 24
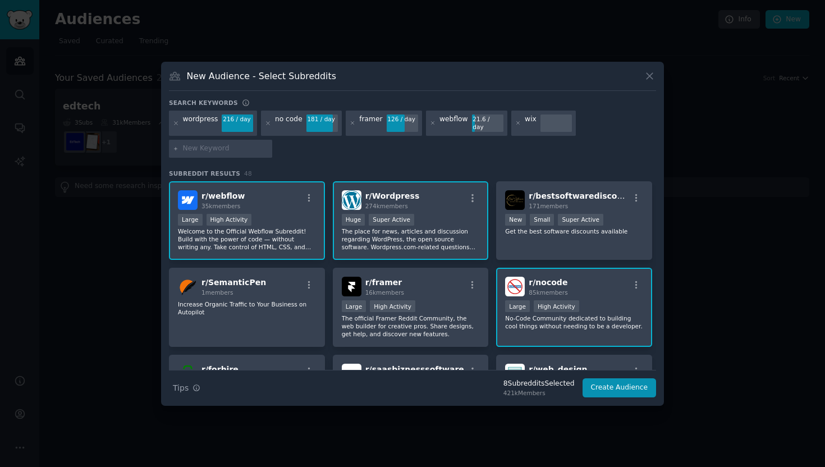
scroll to position [31, 0]
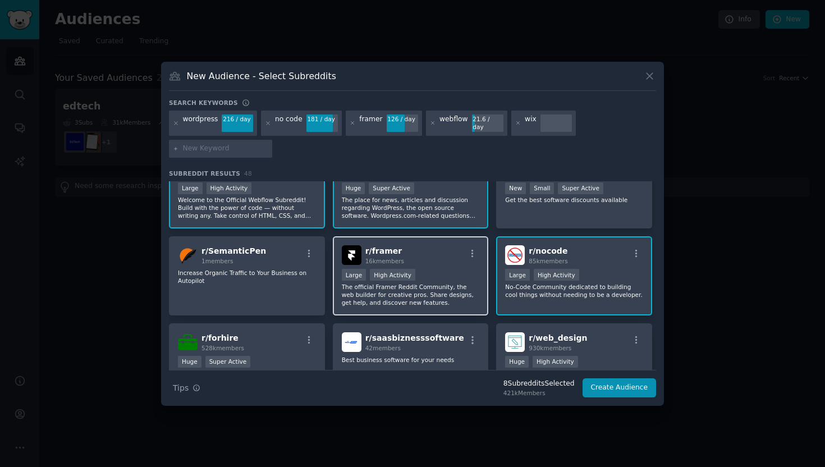
click at [440, 274] on div ">= 80th percentile for submissions / day Large High Activity" at bounding box center [411, 276] width 138 height 14
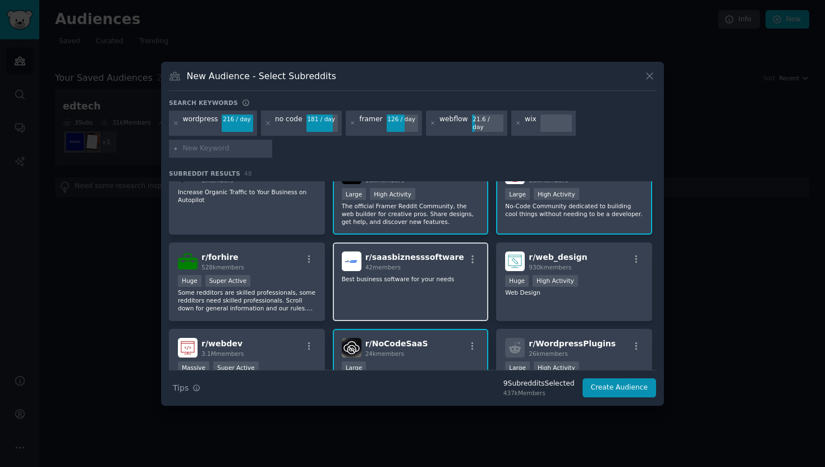
scroll to position [182, 0]
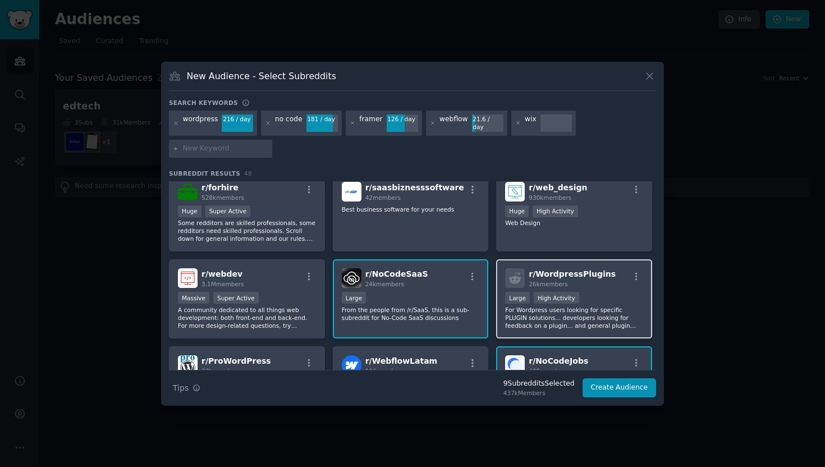
click at [605, 314] on p "For Wordpress users looking for specific PLUGIN solutions... developers looking…" at bounding box center [574, 318] width 138 height 24
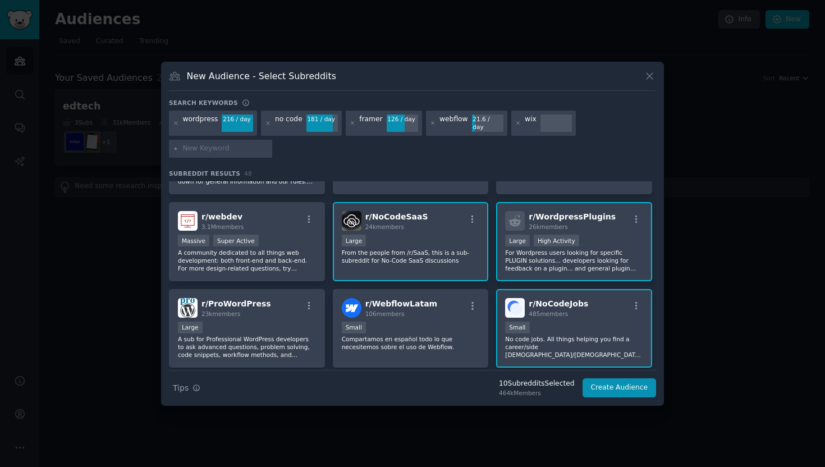
scroll to position [274, 0]
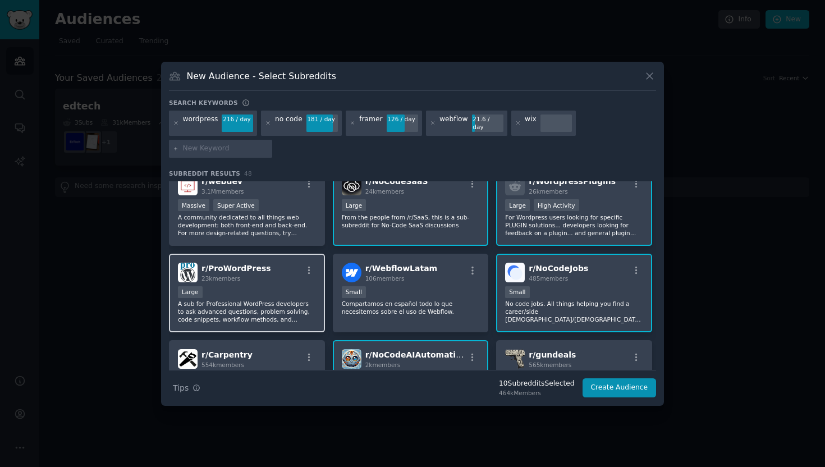
click at [291, 300] on p "A sub for Professional WordPress developers to ask advanced questions, problem …" at bounding box center [247, 312] width 138 height 24
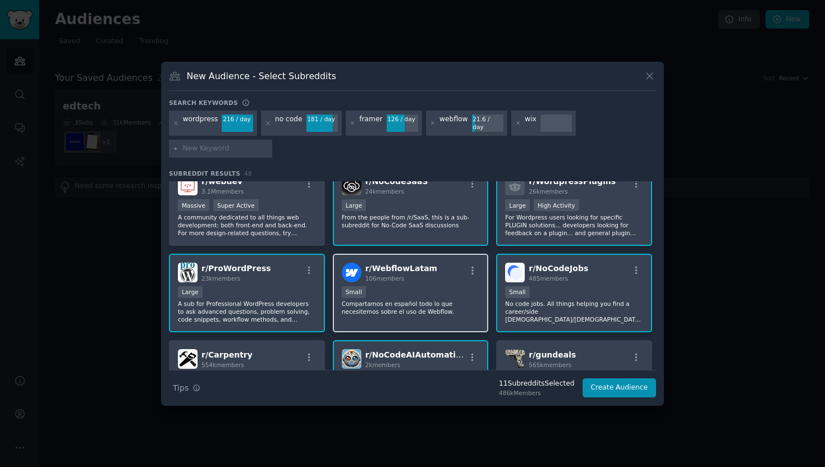
click at [438, 300] on p "Compartamos en español todo lo que necesitemos sobre el uso de Webflow." at bounding box center [411, 308] width 138 height 16
click at [428, 287] on div "100 - 1000 members Small" at bounding box center [411, 293] width 138 height 14
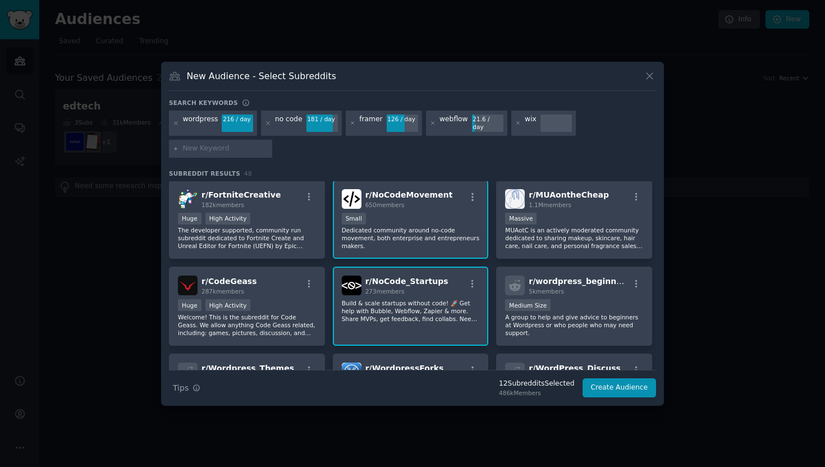
scroll to position [541, 0]
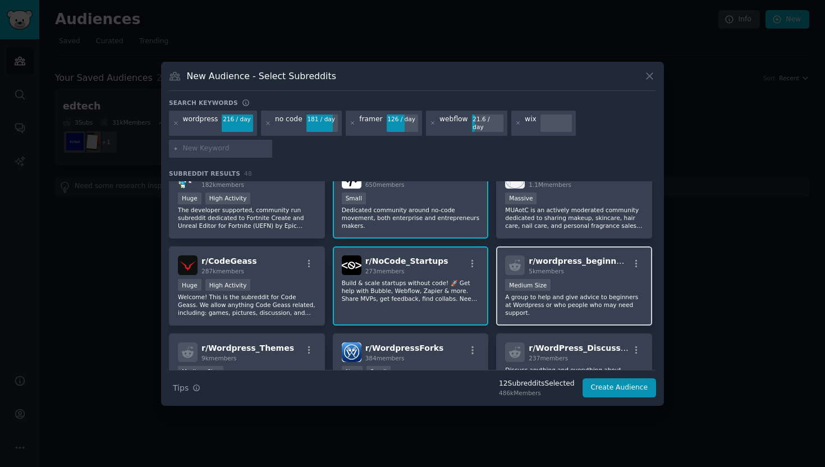
click at [549, 268] on span "5k members" at bounding box center [545, 271] width 35 height 7
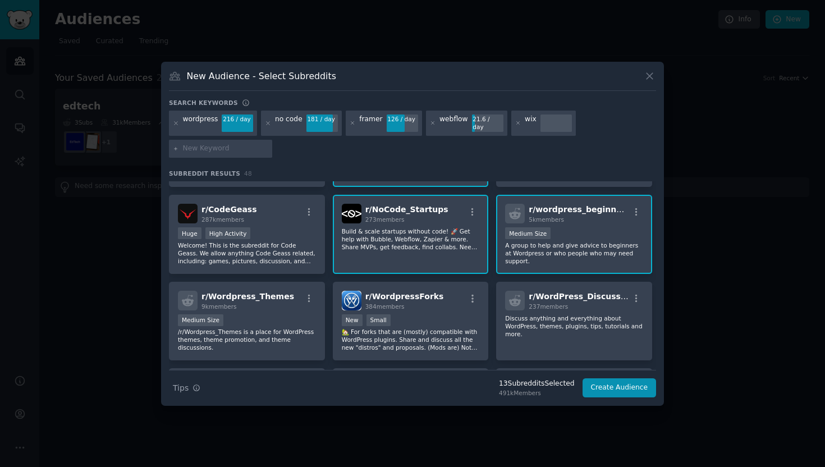
scroll to position [625, 0]
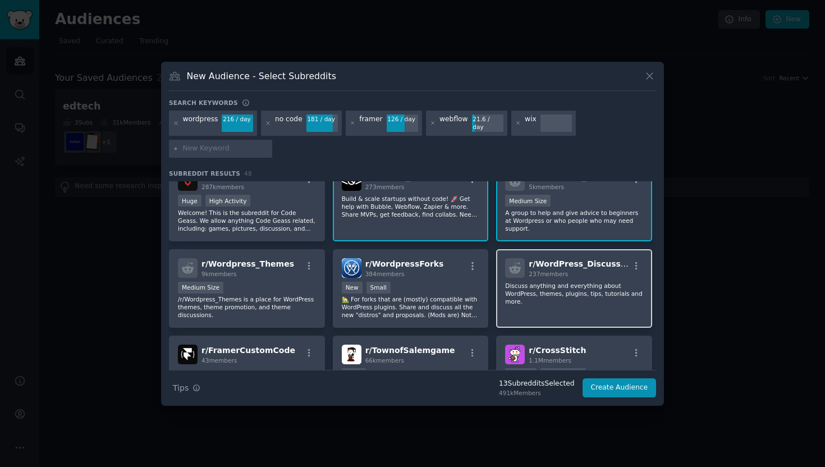
click at [577, 274] on div "r/ WordPress_Discussion 237 members Discuss anything and everything about WordP…" at bounding box center [574, 288] width 156 height 79
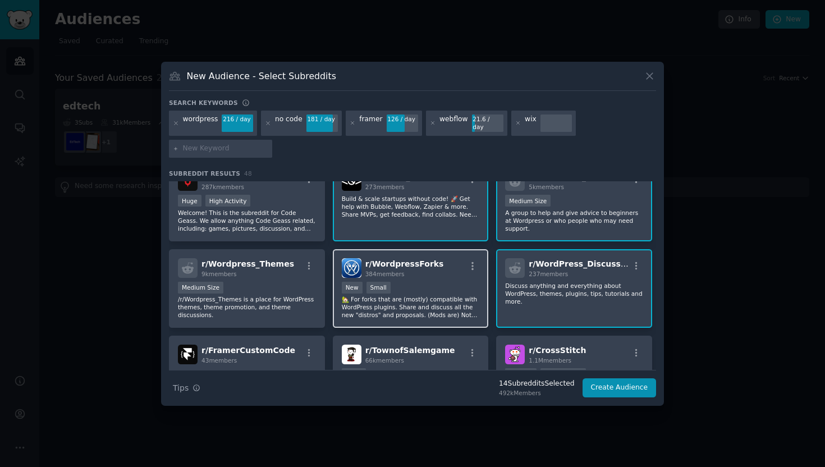
click at [438, 295] on p "🏡 For forks that are (mostly) compatible with WordPress plugins. Share and disc…" at bounding box center [411, 307] width 138 height 24
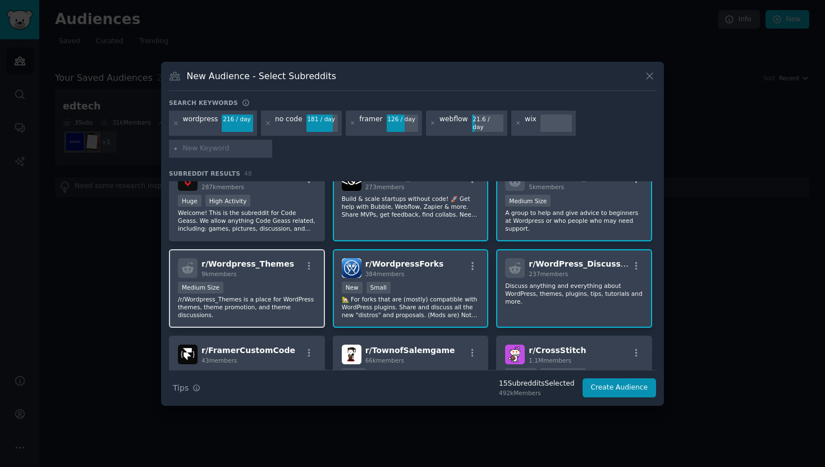
click at [269, 282] on div "Medium Size" at bounding box center [247, 289] width 138 height 14
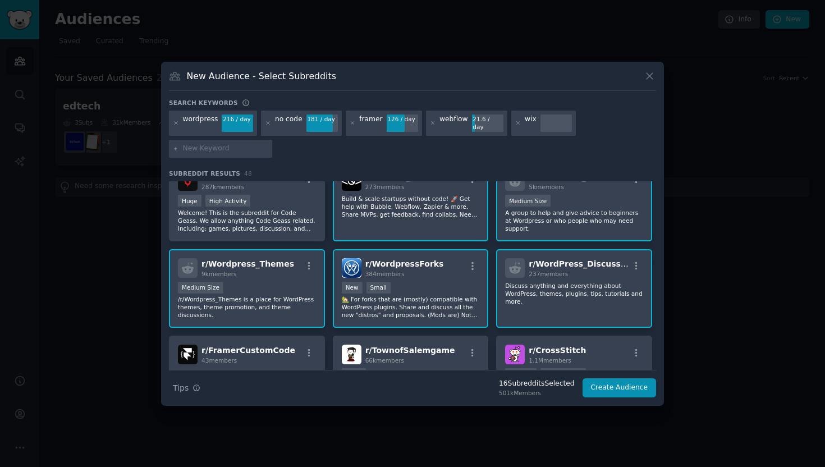
scroll to position [715, 0]
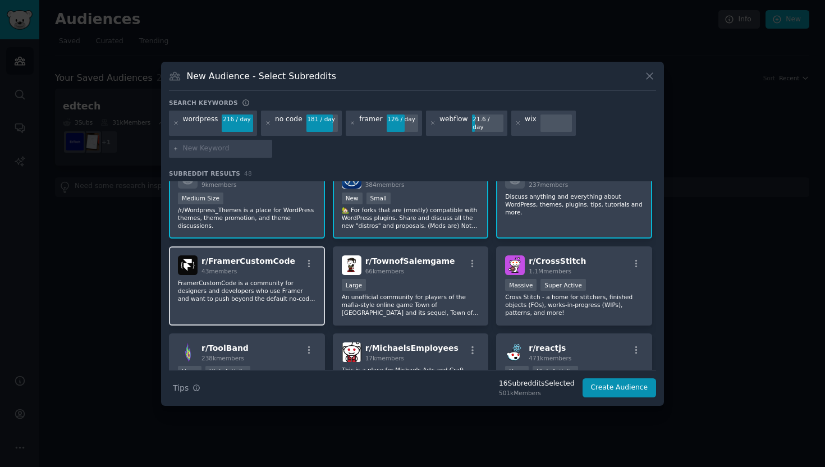
click at [260, 282] on p "FramerCustomCode is a community for designers and developers who use Framer and…" at bounding box center [247, 291] width 138 height 24
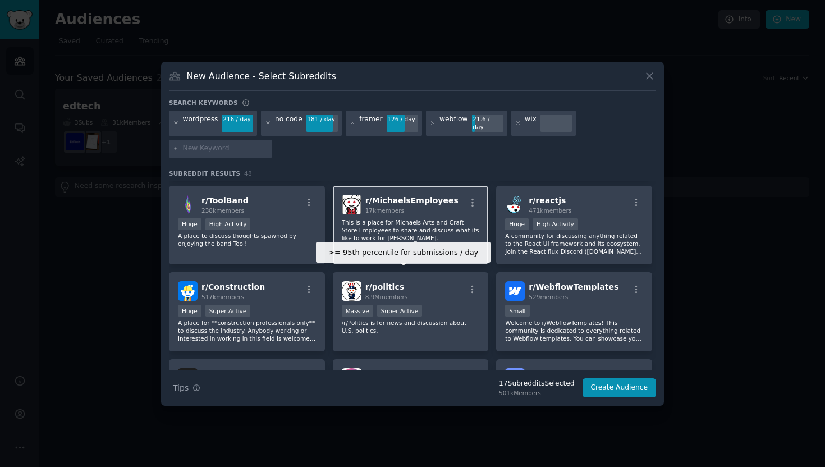
scroll to position [890, 0]
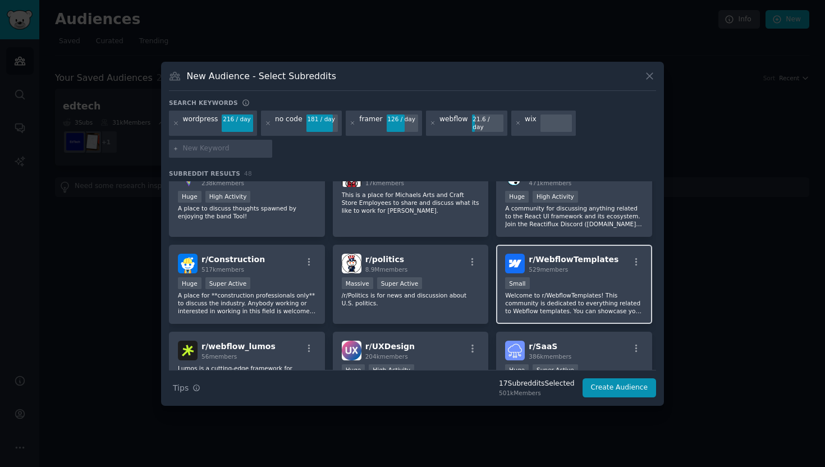
click at [588, 286] on div "100 - 1000 members Small" at bounding box center [574, 284] width 138 height 14
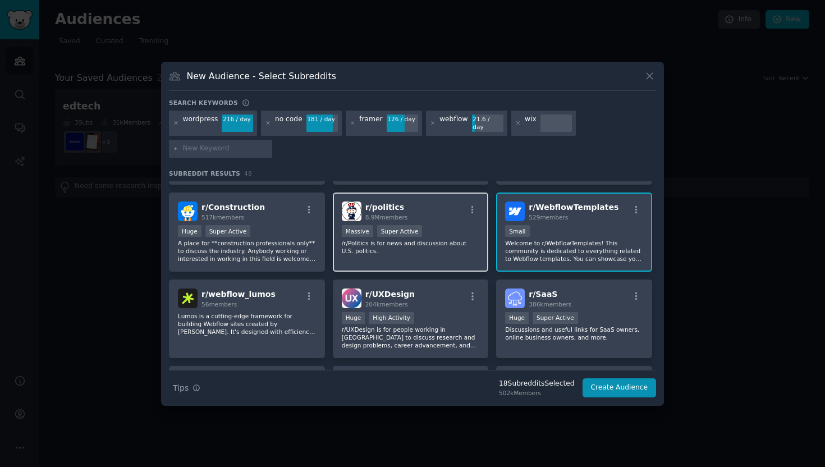
scroll to position [1029, 0]
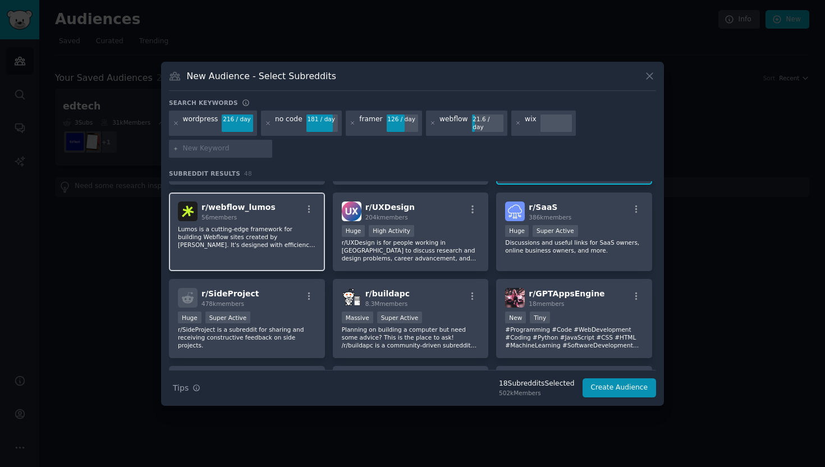
click at [278, 225] on p "Lumos is a cutting-edge framework for building Webflow sites created by [PERSON…" at bounding box center [247, 237] width 138 height 24
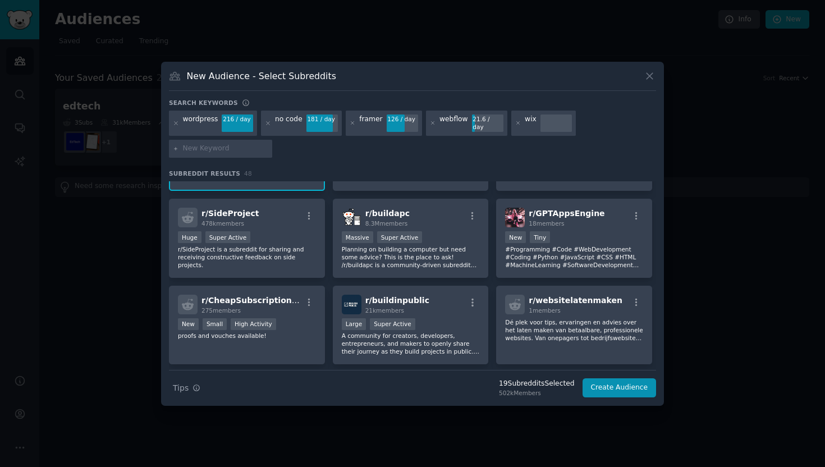
scroll to position [1230, 0]
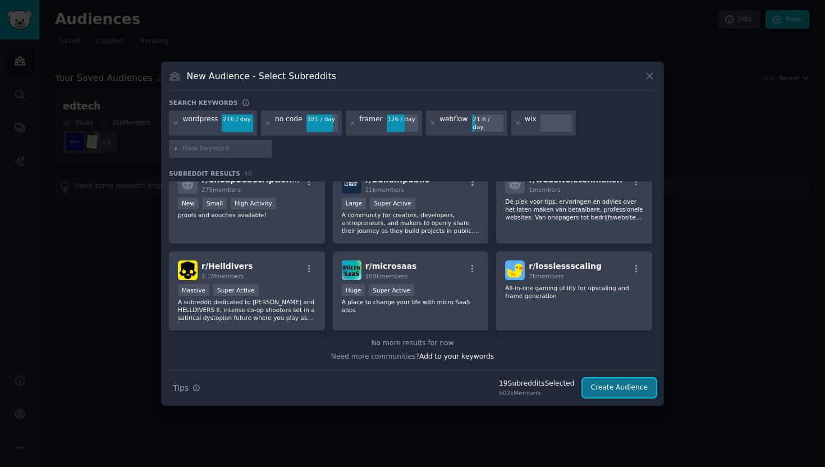
click at [622, 383] on button "Create Audience" at bounding box center [619, 387] width 74 height 19
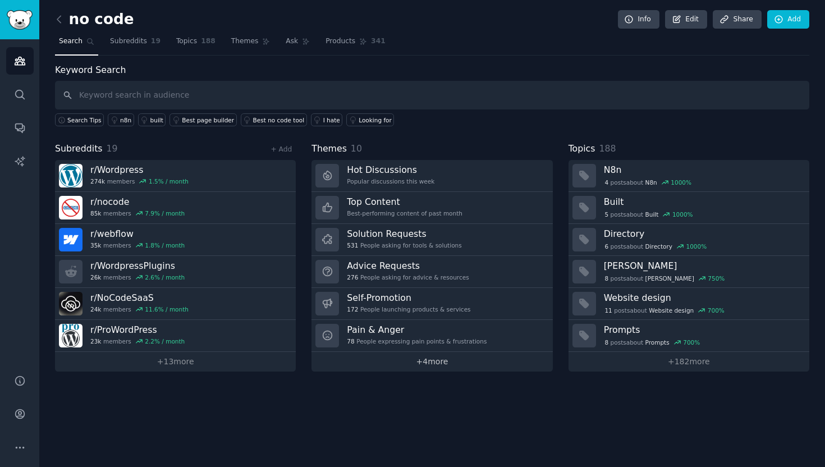
click at [444, 360] on link "+ 4 more" at bounding box center [431, 362] width 241 height 20
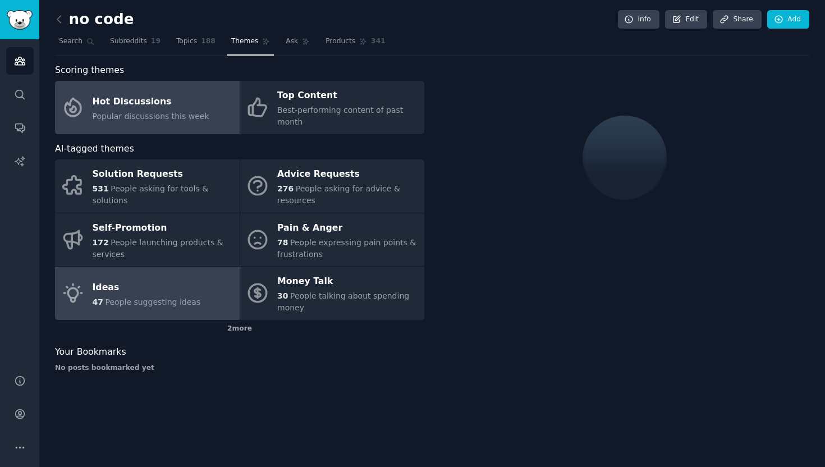
click at [175, 297] on span "People suggesting ideas" at bounding box center [152, 301] width 95 height 9
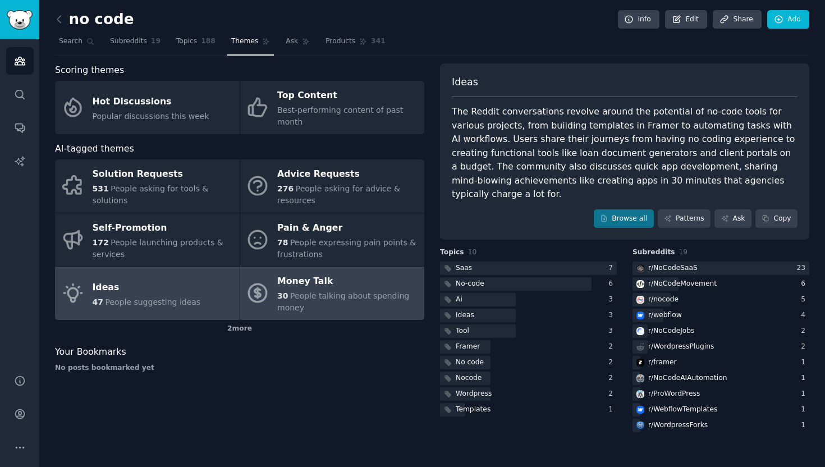
click at [352, 284] on div "Money Talk" at bounding box center [347, 282] width 141 height 18
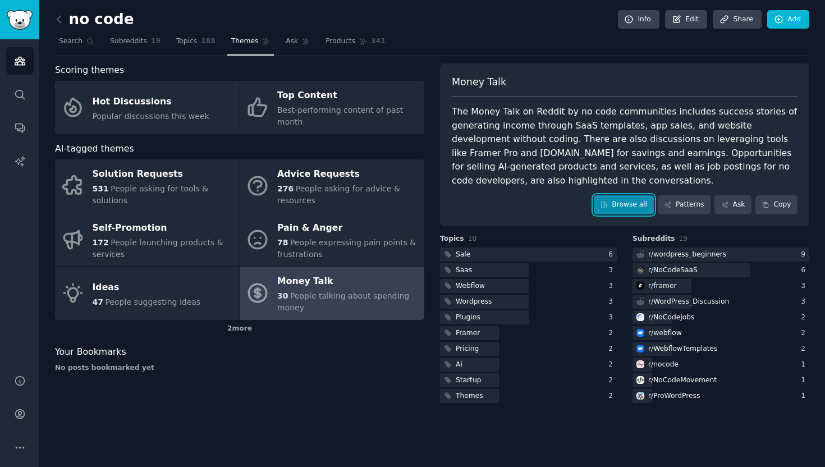
click at [622, 205] on link "Browse all" at bounding box center [623, 204] width 60 height 19
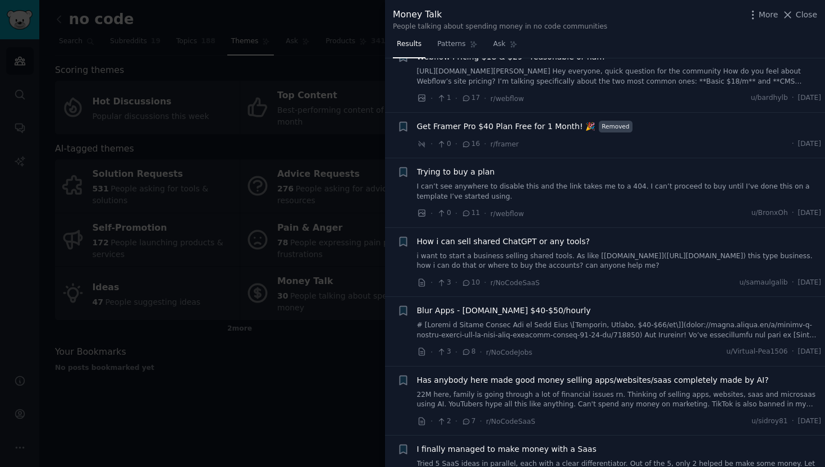
scroll to position [343, 0]
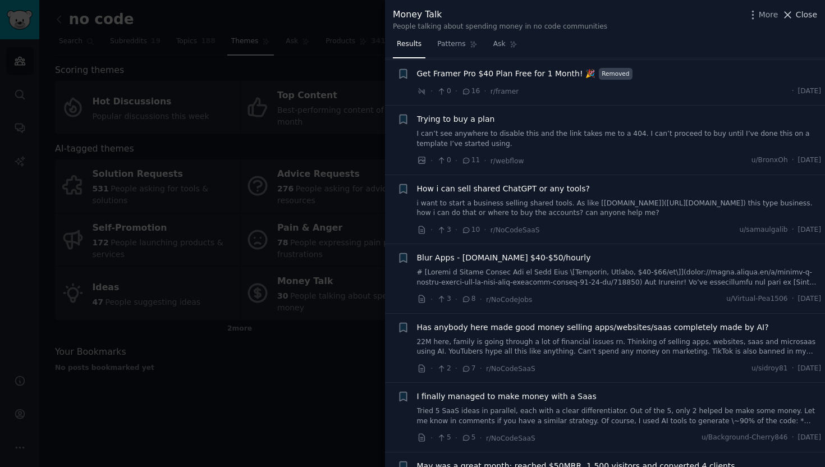
click at [809, 20] on span "Close" at bounding box center [805, 15] width 21 height 12
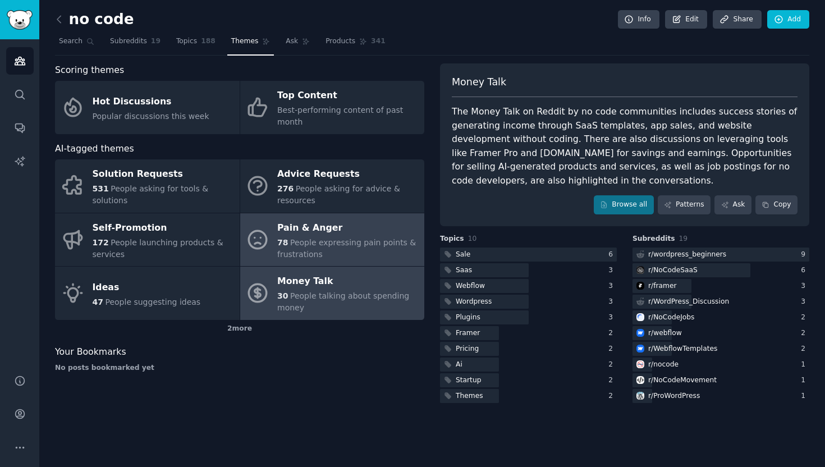
click at [348, 246] on span "People expressing pain points & frustrations" at bounding box center [346, 248] width 139 height 21
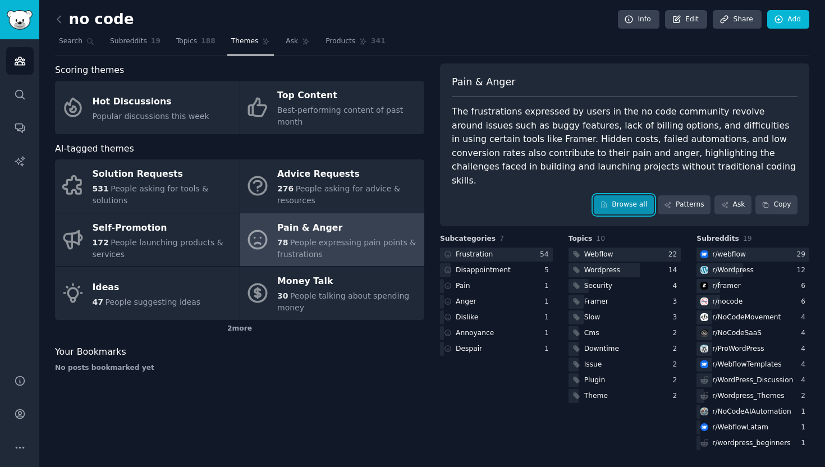
click at [623, 195] on link "Browse all" at bounding box center [623, 204] width 60 height 19
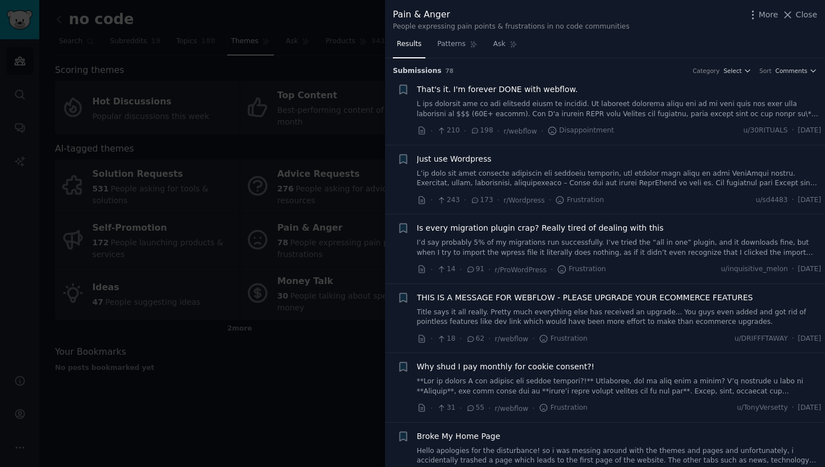
click at [588, 109] on link at bounding box center [619, 109] width 404 height 20
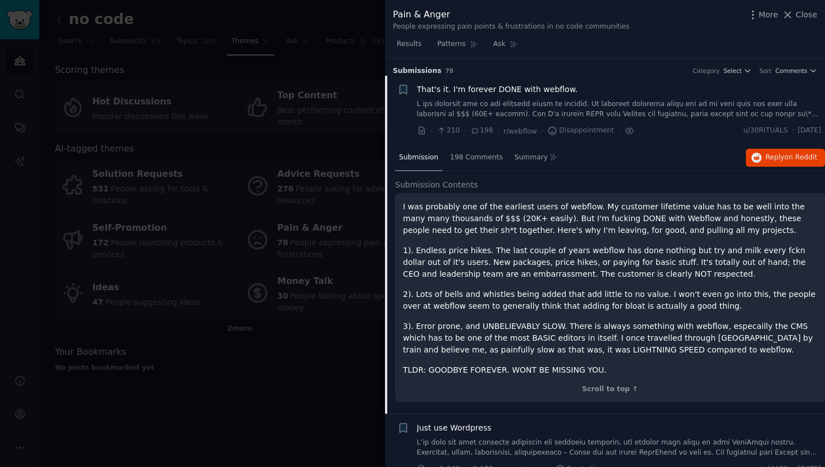
scroll to position [17, 0]
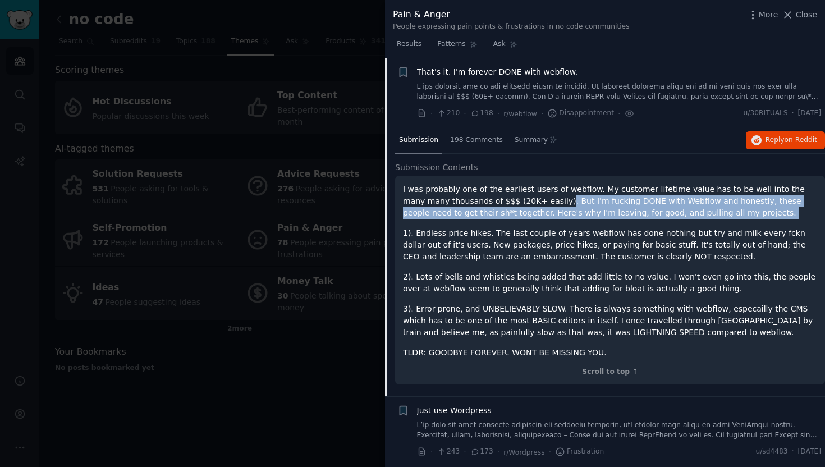
drag, startPoint x: 515, startPoint y: 201, endPoint x: 688, endPoint y: 220, distance: 173.8
click at [688, 220] on div "I was probably one of the earliest users of webflow. My customer lifetime value…" at bounding box center [610, 270] width 414 height 175
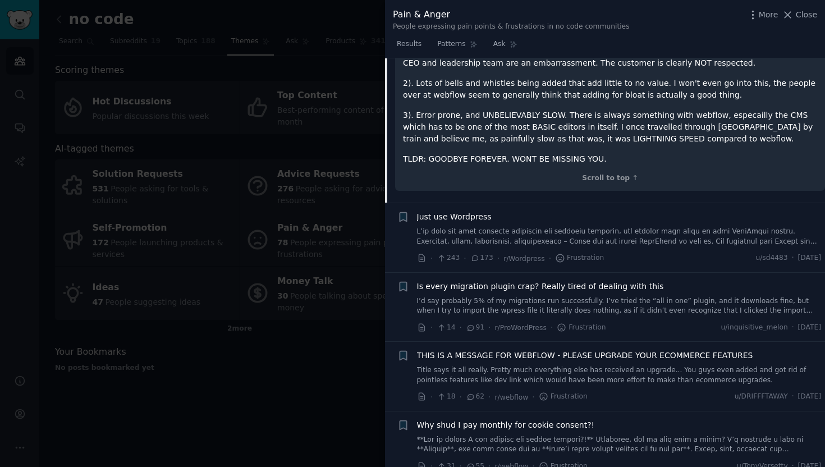
scroll to position [246, 0]
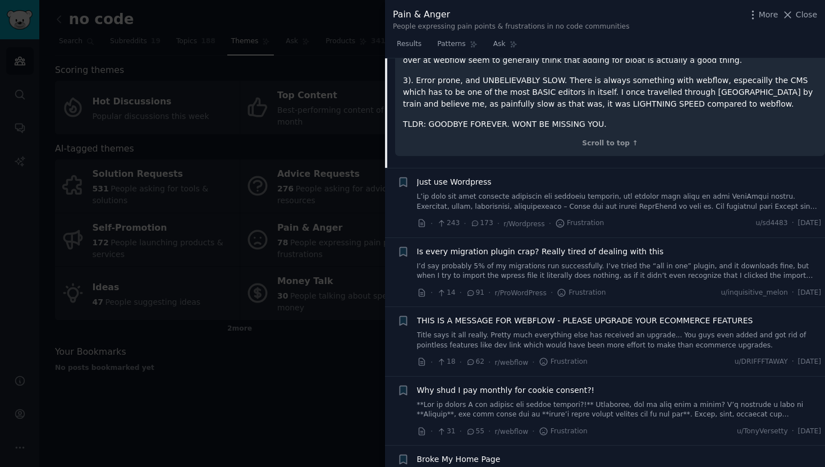
click at [633, 197] on link at bounding box center [619, 202] width 404 height 20
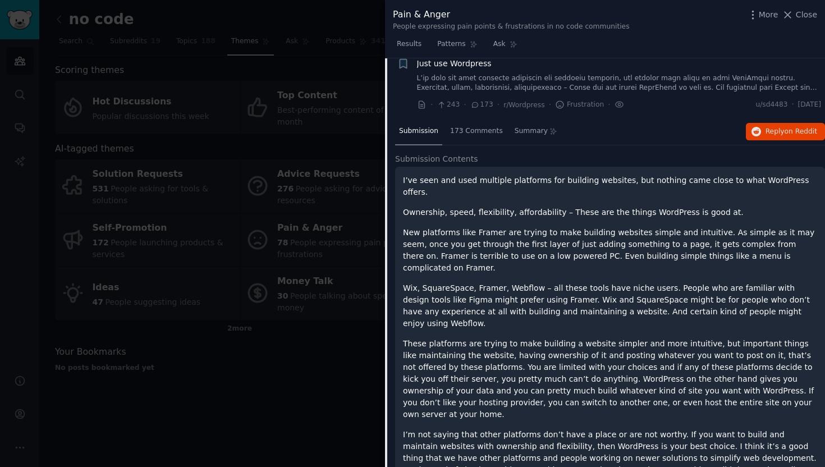
scroll to position [112, 0]
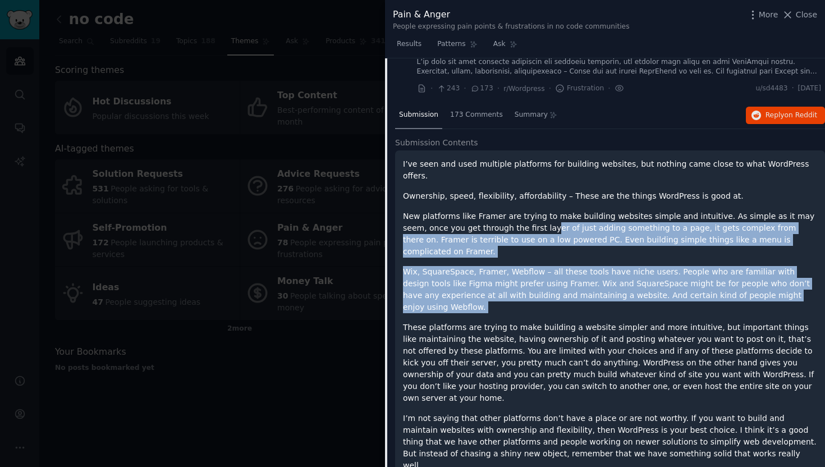
drag, startPoint x: 524, startPoint y: 219, endPoint x: 792, endPoint y: 286, distance: 276.2
click at [792, 286] on div "I’ve seen and used multiple platforms for building websites, but nothing came c…" at bounding box center [610, 314] width 414 height 313
click at [776, 278] on div "I’ve seen and used multiple platforms for building websites, but nothing came c…" at bounding box center [610, 314] width 414 height 313
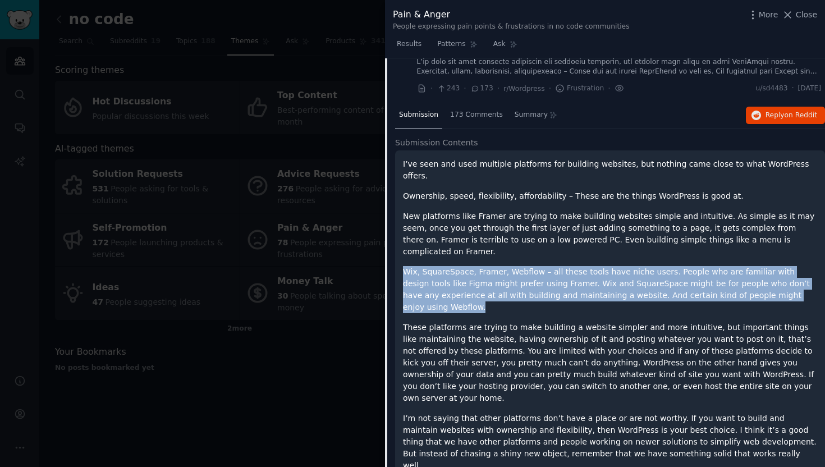
drag, startPoint x: 772, startPoint y: 268, endPoint x: 393, endPoint y: 249, distance: 379.7
click at [393, 249] on div "Submission 173 Comments Summary Reply on Reddit Submission Contents I’ve seen a…" at bounding box center [605, 305] width 440 height 407
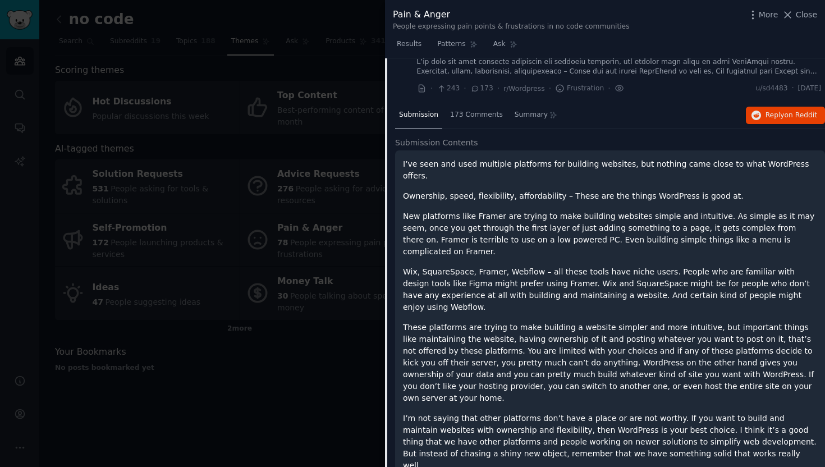
click at [721, 350] on p "These platforms are trying to make building a website simpler and more intuitiv…" at bounding box center [610, 362] width 414 height 82
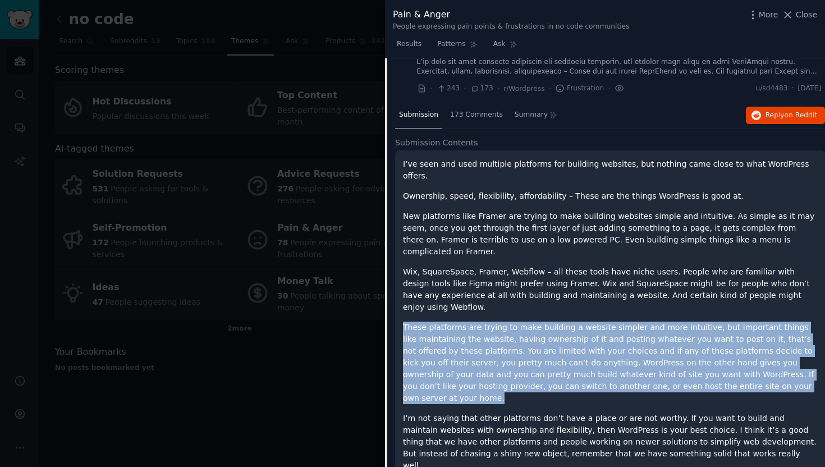
drag, startPoint x: 730, startPoint y: 351, endPoint x: 387, endPoint y: 284, distance: 349.8
click at [387, 284] on div "Submission 173 Comments Summary Reply on Reddit Submission Contents I’ve seen a…" at bounding box center [605, 305] width 440 height 407
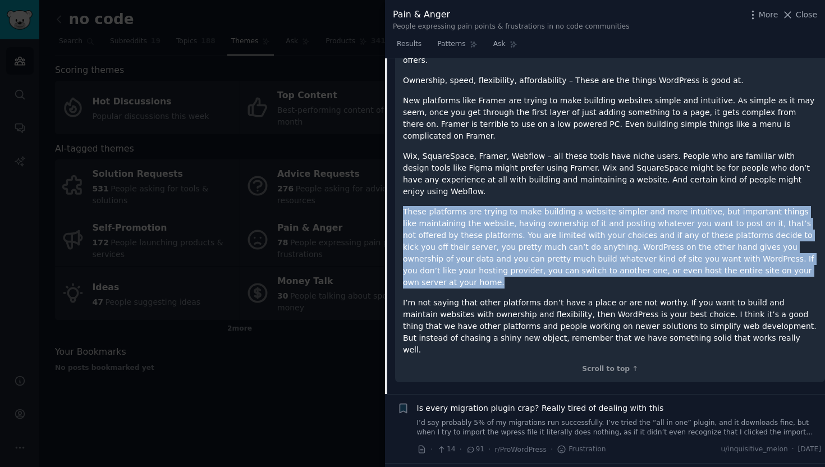
scroll to position [240, 0]
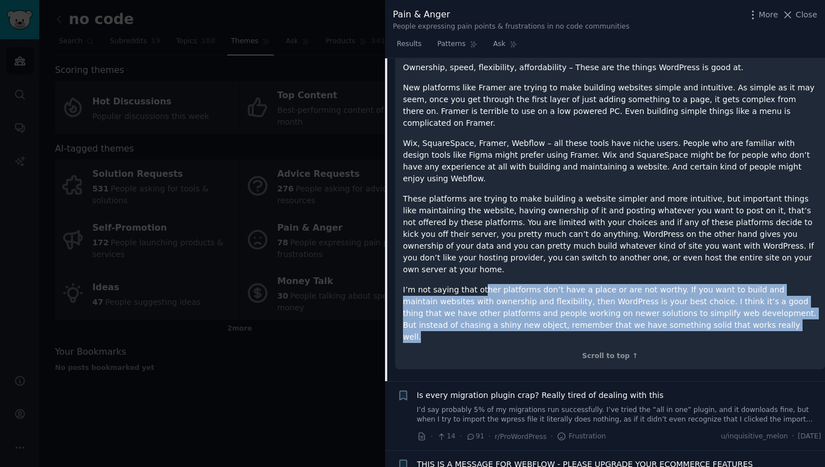
drag, startPoint x: 478, startPoint y: 239, endPoint x: 705, endPoint y: 278, distance: 229.9
click at [705, 284] on p "I’m not saying that other platforms don’t have a place or are not worthy. If yo…" at bounding box center [610, 313] width 414 height 59
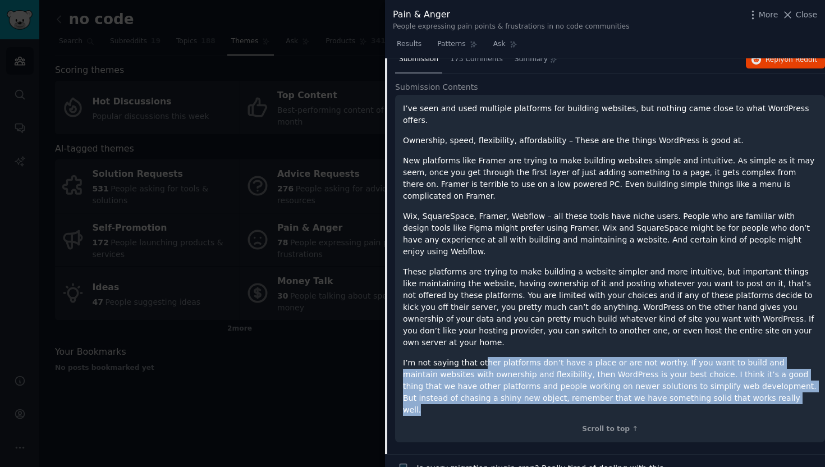
scroll to position [24, 0]
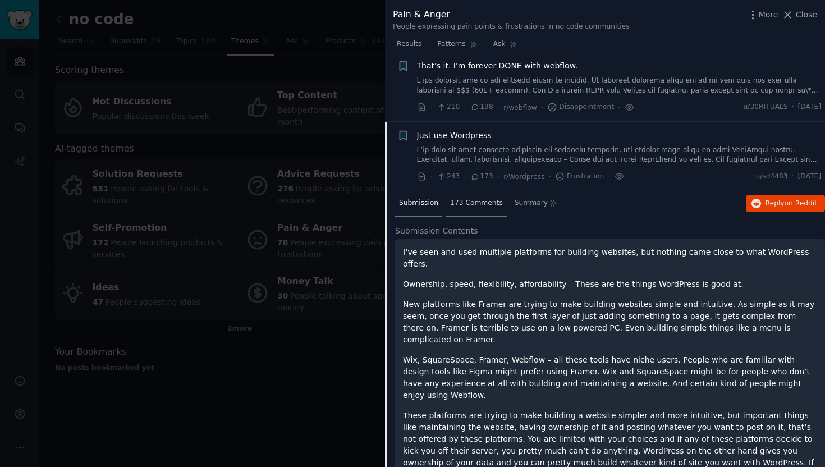
click at [475, 206] on span "173 Comments" at bounding box center [476, 203] width 53 height 10
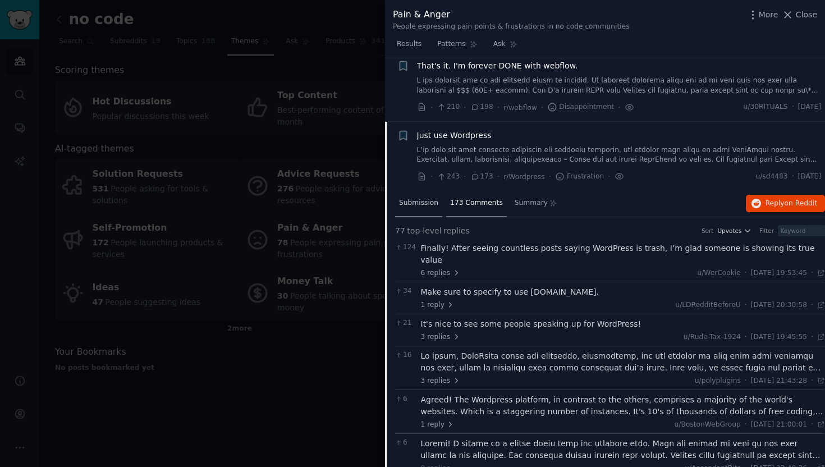
click at [424, 206] on span "Submission" at bounding box center [418, 203] width 39 height 10
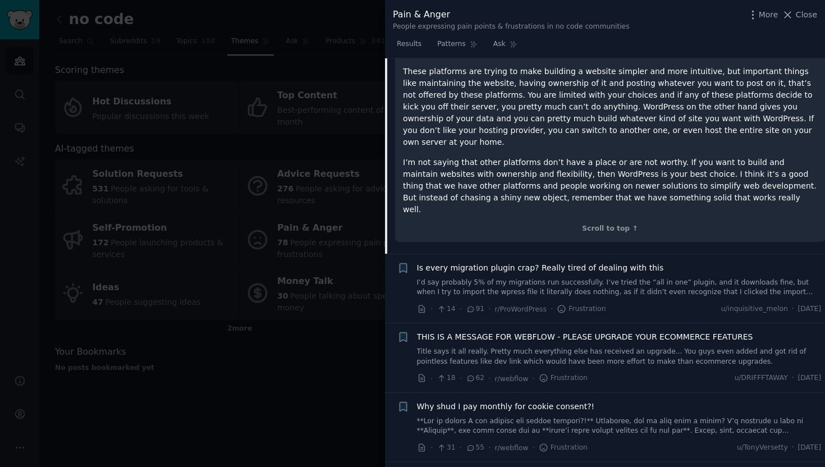
scroll to position [368, 0]
click at [574, 277] on link at bounding box center [619, 287] width 404 height 20
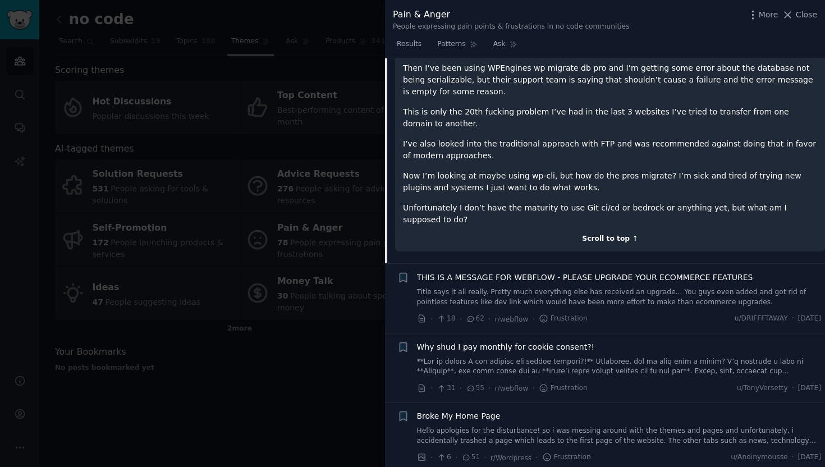
scroll to position [332, 0]
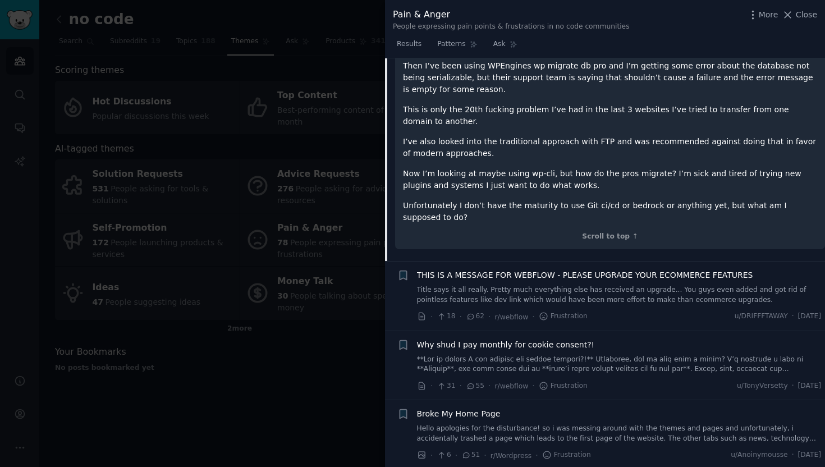
click at [615, 286] on link "Title says it all really. Pretty much everything else has received an upgrade..…" at bounding box center [619, 295] width 404 height 20
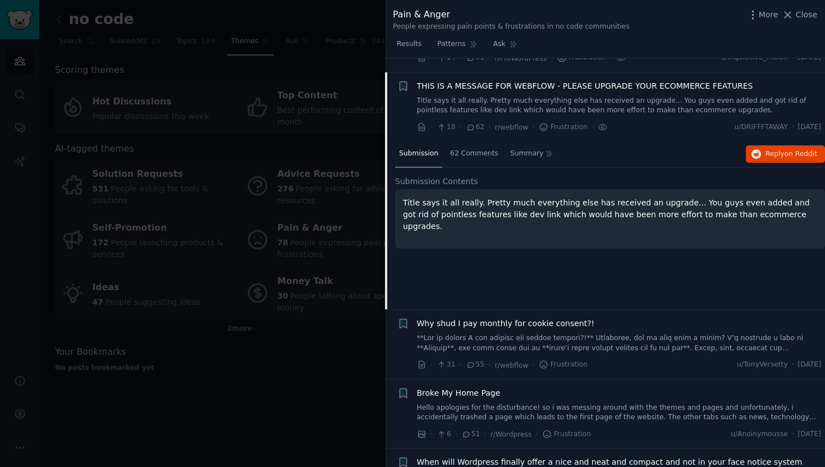
scroll to position [291, 0]
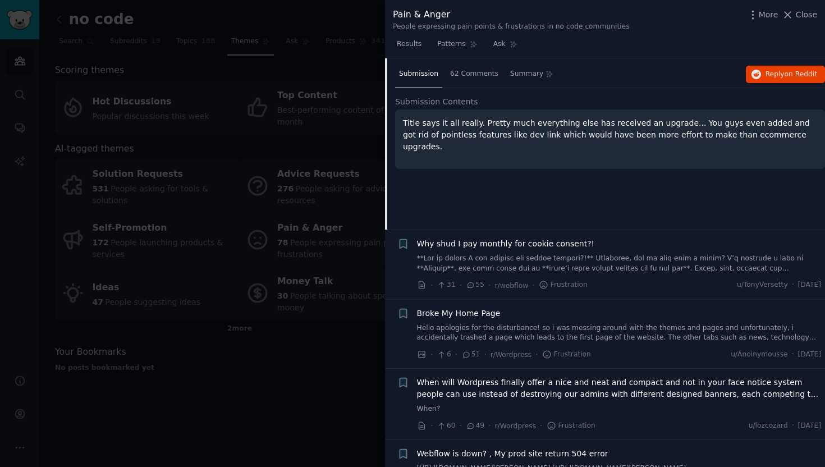
click at [646, 263] on link at bounding box center [619, 264] width 404 height 20
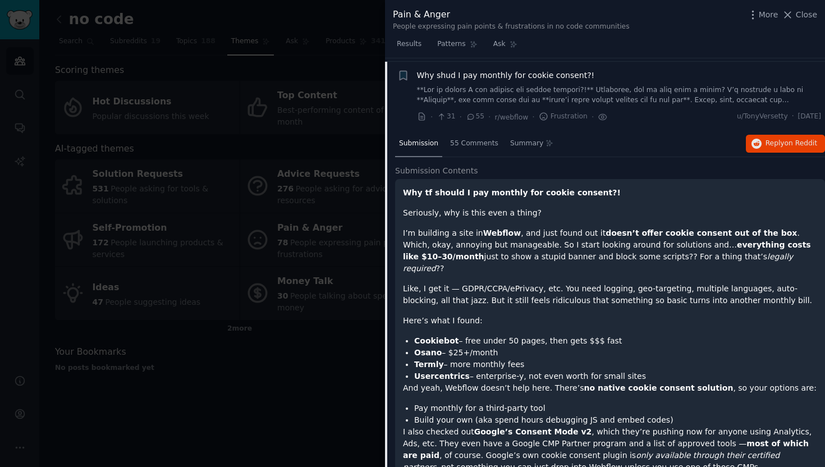
scroll to position [295, 0]
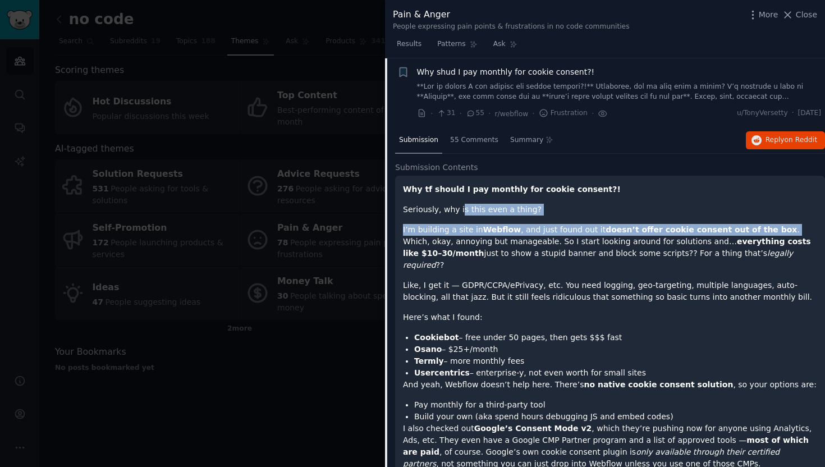
drag, startPoint x: 458, startPoint y: 209, endPoint x: 759, endPoint y: 224, distance: 301.6
click at [759, 224] on div "Why tf should I pay monthly for cookie consent?! Seriously, why is this even a …" at bounding box center [610, 396] width 414 height 426
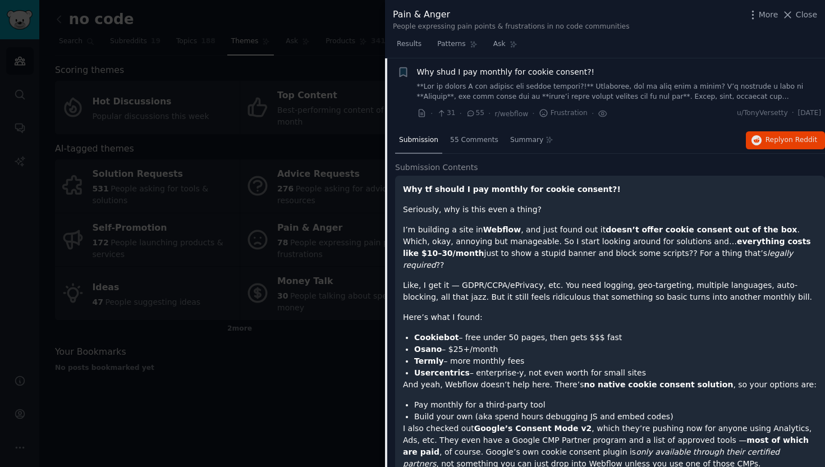
click at [492, 241] on p "I’m building a site in Webflow , and just found out it doesn’t offer cookie con…" at bounding box center [610, 247] width 414 height 47
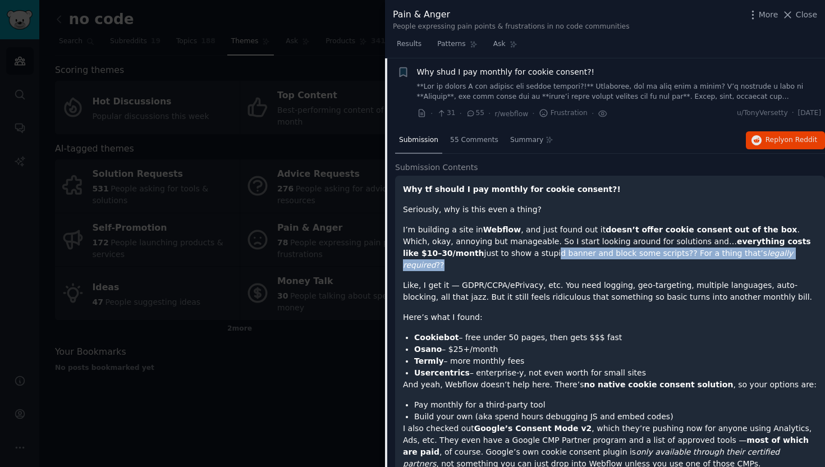
drag, startPoint x: 471, startPoint y: 249, endPoint x: 747, endPoint y: 253, distance: 276.6
click at [747, 253] on p "I’m building a site in Webflow , and just found out it doesn’t offer cookie con…" at bounding box center [610, 247] width 414 height 47
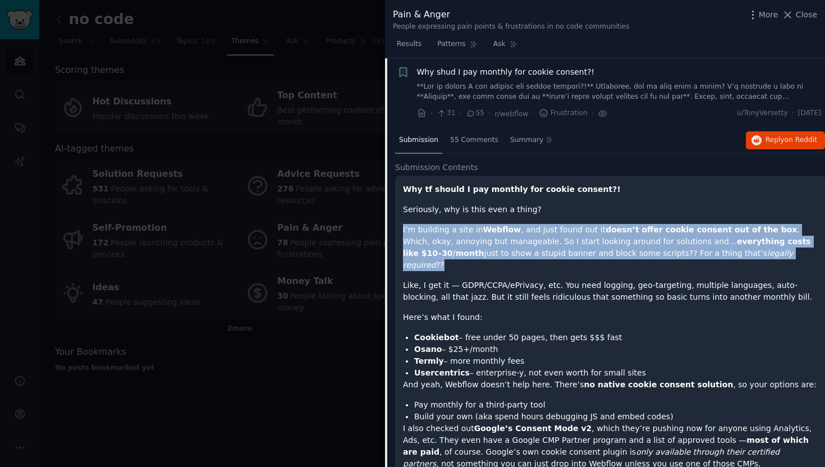
drag, startPoint x: 749, startPoint y: 253, endPoint x: 403, endPoint y: 217, distance: 347.5
click at [403, 217] on div "Why tf should I pay monthly for cookie consent?! Seriously, why is this even a …" at bounding box center [610, 396] width 414 height 426
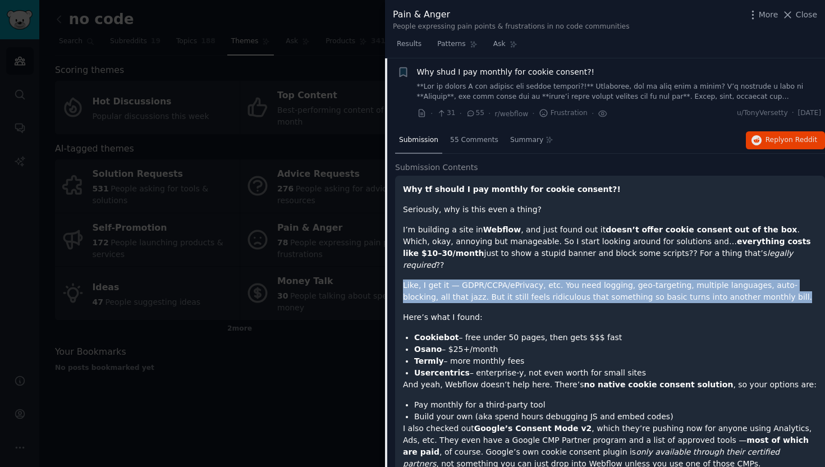
drag, startPoint x: 732, startPoint y: 283, endPoint x: 398, endPoint y: 269, distance: 334.1
click at [398, 269] on div "Why tf should I pay monthly for cookie consent?! Seriously, why is this even a …" at bounding box center [610, 406] width 430 height 460
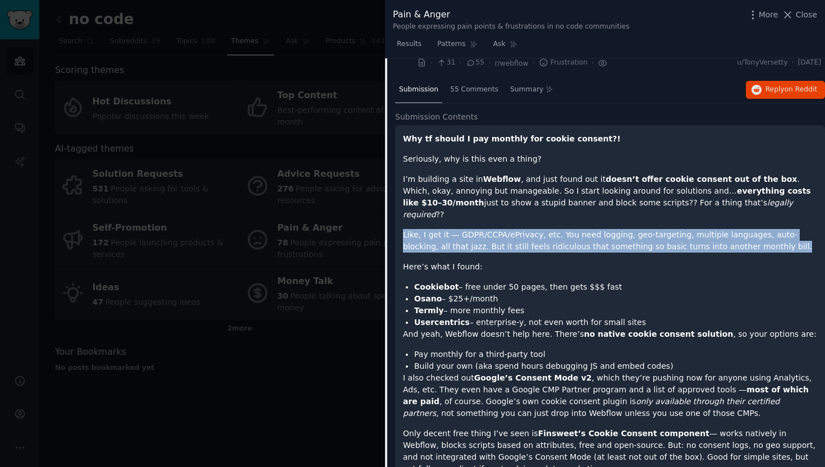
scroll to position [458, 0]
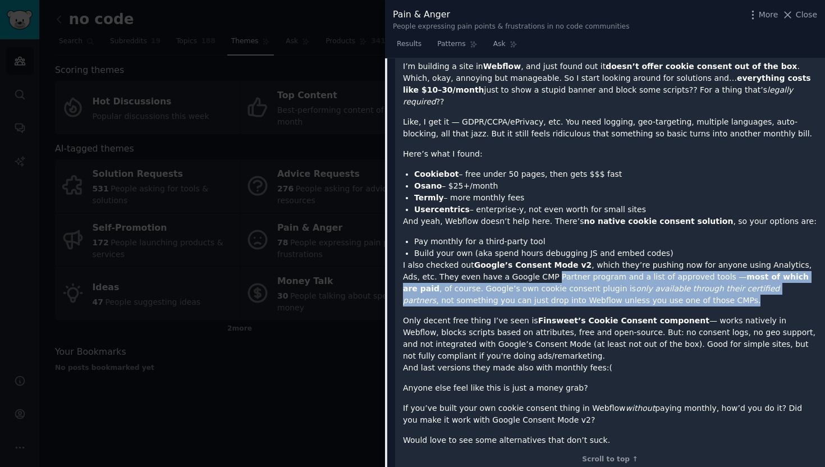
drag, startPoint x: 517, startPoint y: 266, endPoint x: 627, endPoint y: 293, distance: 113.2
click at [627, 293] on p "I also checked out Google’s Consent Mode v2 , which they’re pushing now for any…" at bounding box center [610, 282] width 414 height 47
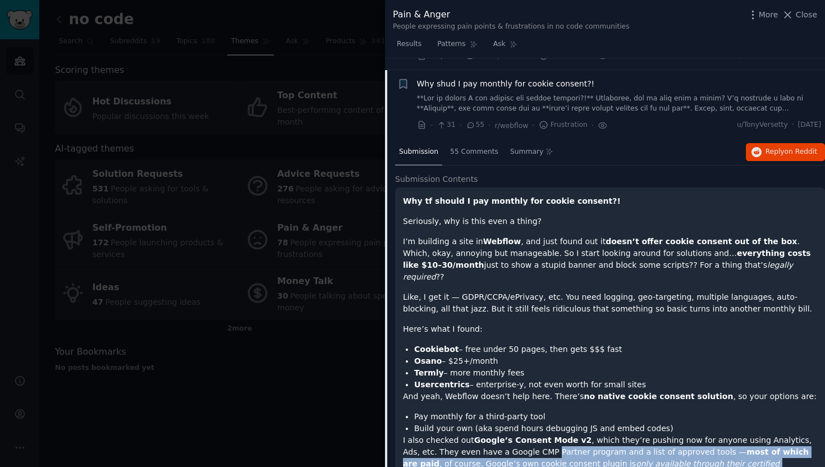
scroll to position [241, 0]
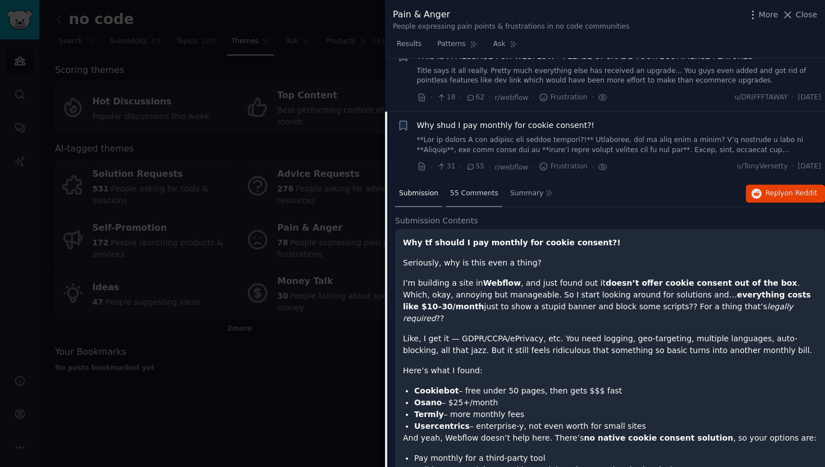
click at [477, 186] on div "55 Comments" at bounding box center [474, 194] width 56 height 27
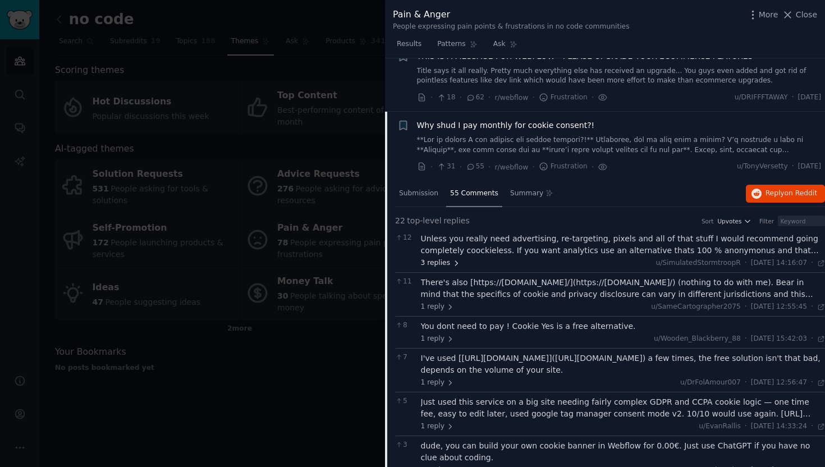
click at [433, 265] on span "3 replies" at bounding box center [440, 263] width 39 height 10
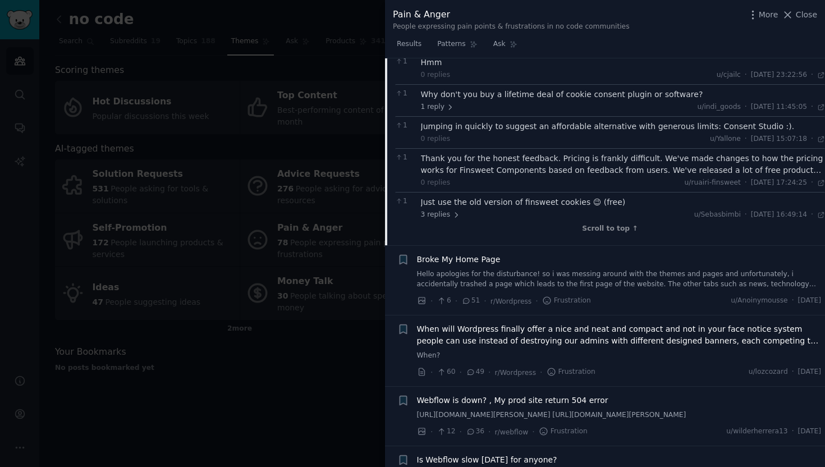
scroll to position [1254, 0]
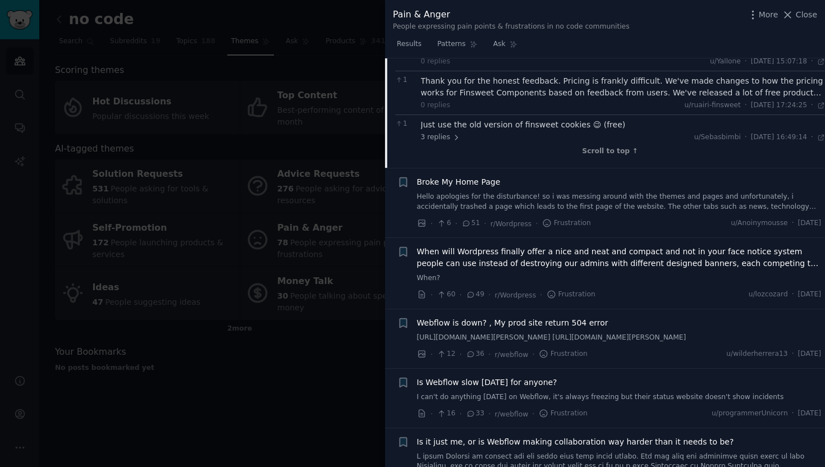
click at [615, 199] on link "Hello apologies for the disturbance! so i was messing around with the themes an…" at bounding box center [619, 202] width 404 height 20
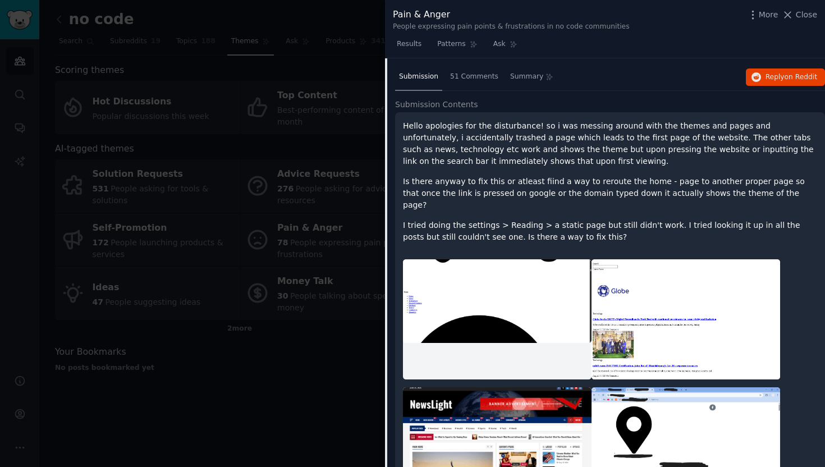
scroll to position [450, 0]
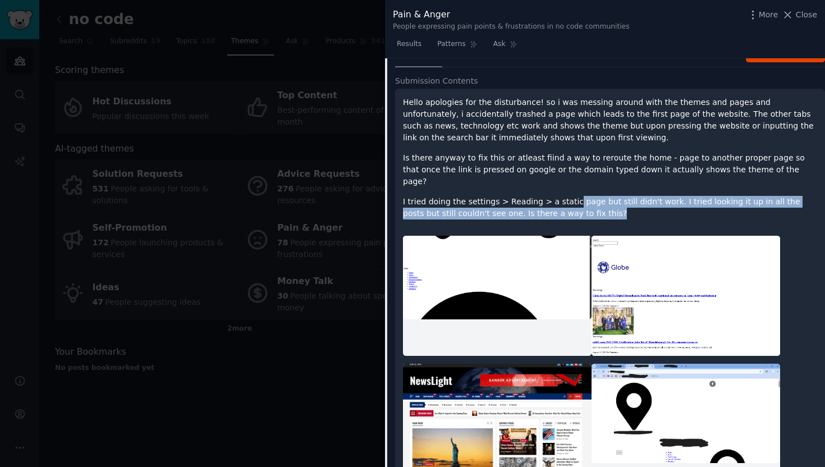
drag, startPoint x: 563, startPoint y: 188, endPoint x: 608, endPoint y: 199, distance: 46.3
click at [608, 199] on p "I tried doing the settings > Reading > a static page but still didn't work. I t…" at bounding box center [610, 208] width 414 height 24
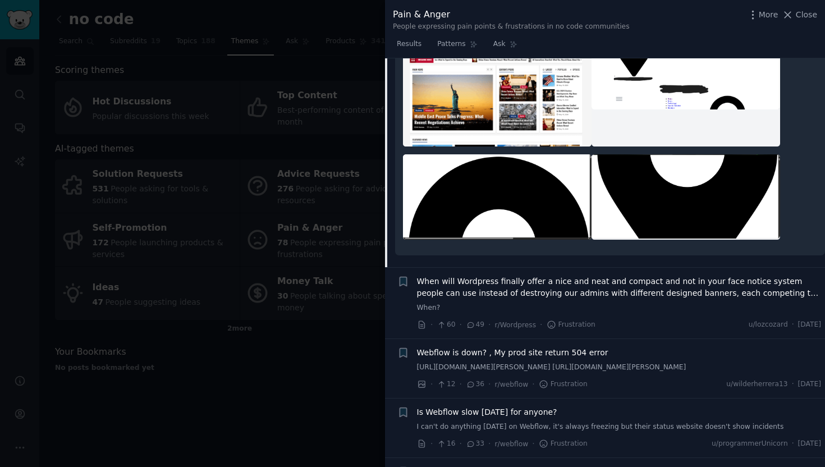
scroll to position [852, 0]
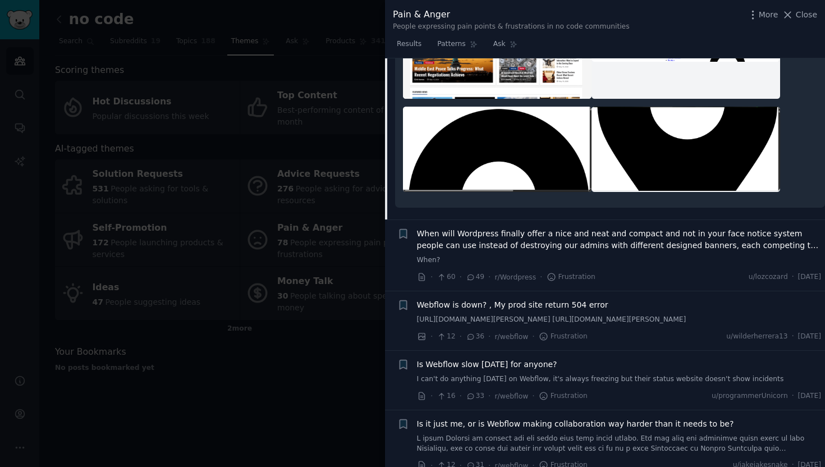
click at [609, 234] on span "When will Wordpress finally offer a nice and neat and compact and not in your f…" at bounding box center [619, 240] width 404 height 24
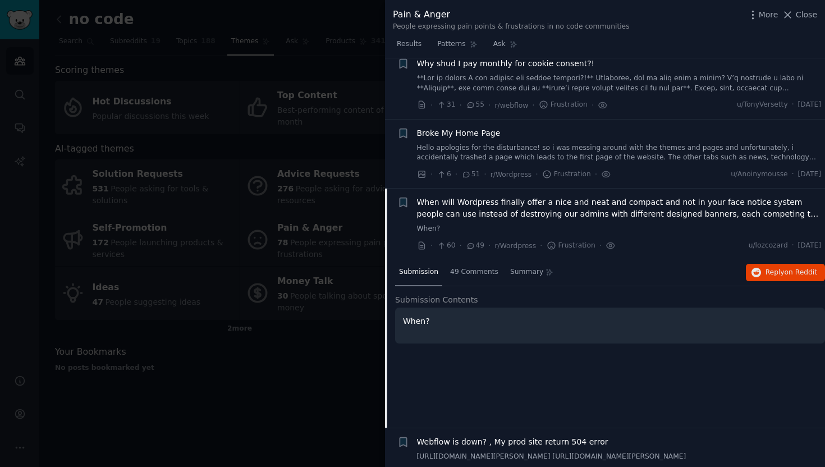
scroll to position [281, 0]
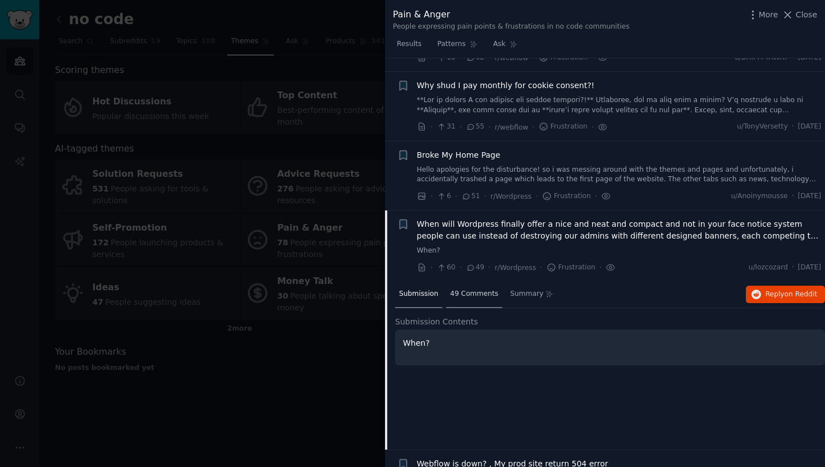
click at [476, 296] on span "49 Comments" at bounding box center [474, 294] width 48 height 10
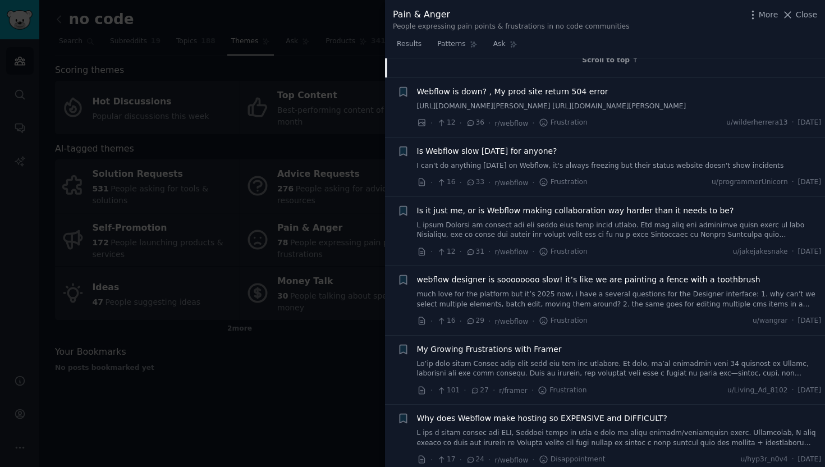
scroll to position [1575, 0]
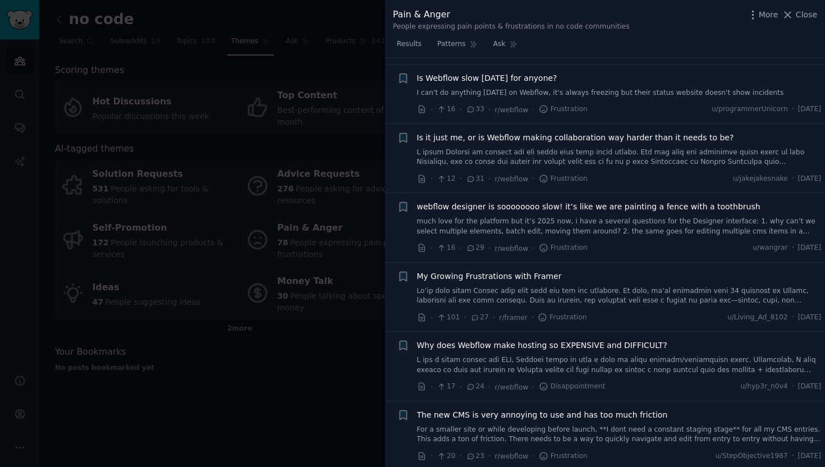
click at [634, 305] on link at bounding box center [619, 296] width 404 height 20
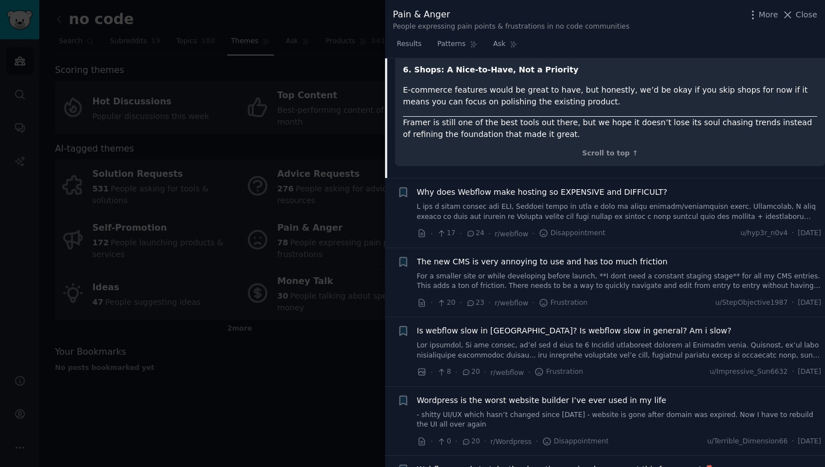
scroll to position [1600, 0]
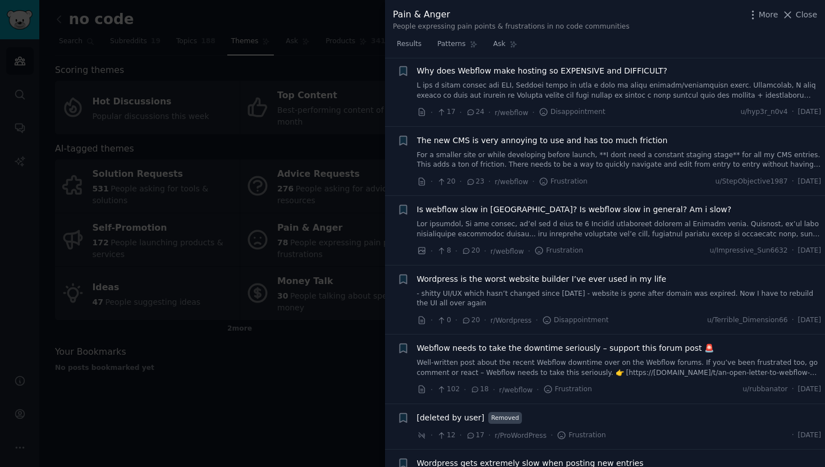
click at [628, 289] on link "- shitty UI/UX which hasn’t changed since [DATE] - website is gone after domain…" at bounding box center [619, 299] width 404 height 20
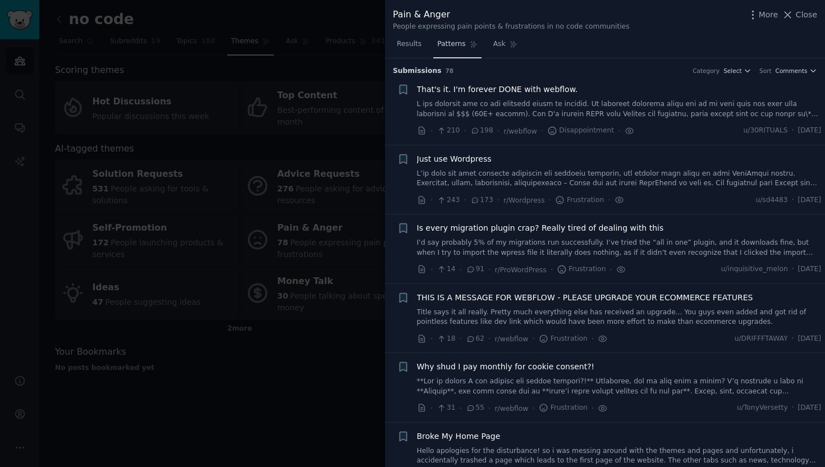
click at [456, 41] on span "Patterns" at bounding box center [451, 44] width 28 height 10
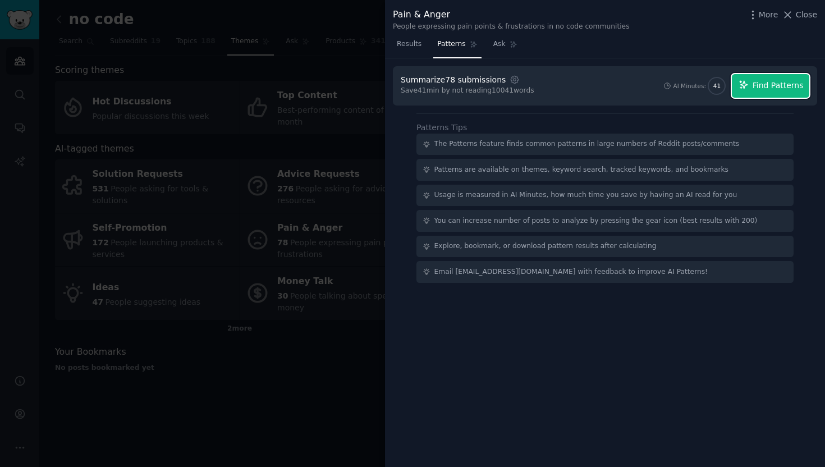
click at [773, 84] on span "Find Patterns" at bounding box center [777, 86] width 51 height 12
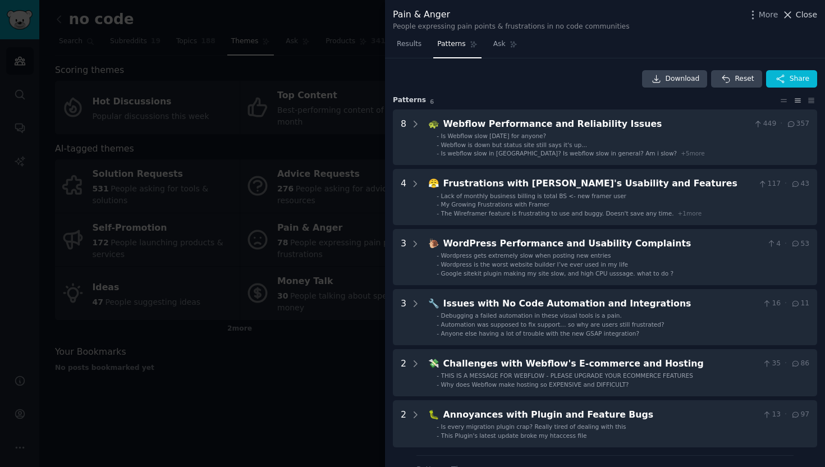
click at [811, 18] on span "Close" at bounding box center [805, 15] width 21 height 12
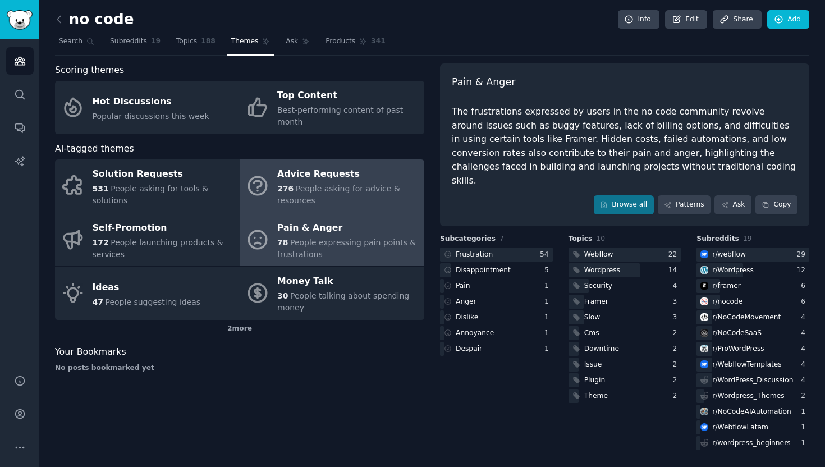
click at [379, 201] on div "276 People asking for advice & resources" at bounding box center [347, 195] width 141 height 24
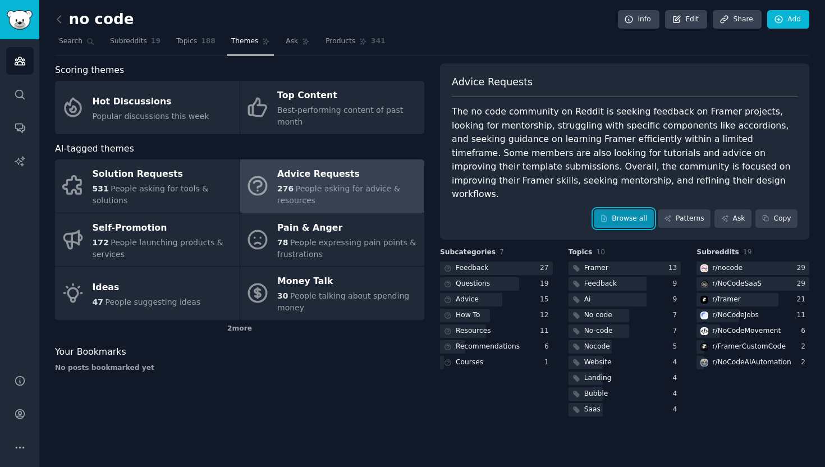
click at [625, 209] on link "Browse all" at bounding box center [623, 218] width 60 height 19
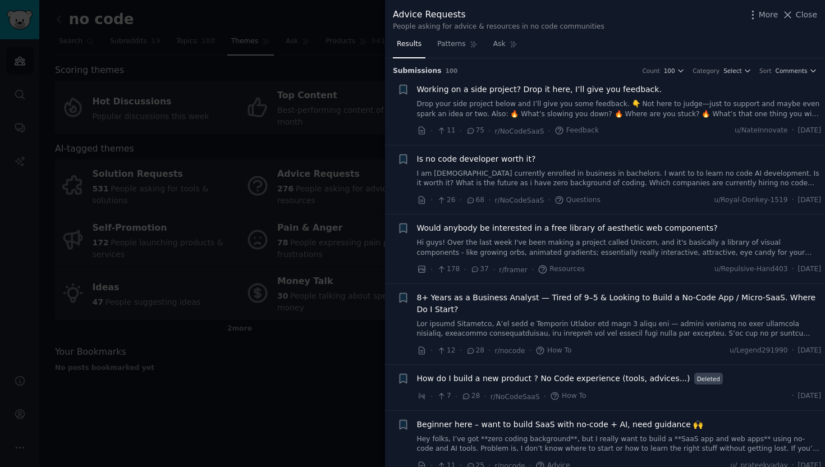
click at [536, 252] on link "Hi guys! Over the last week I've been making a project called Unicorn, and it's…" at bounding box center [619, 248] width 404 height 20
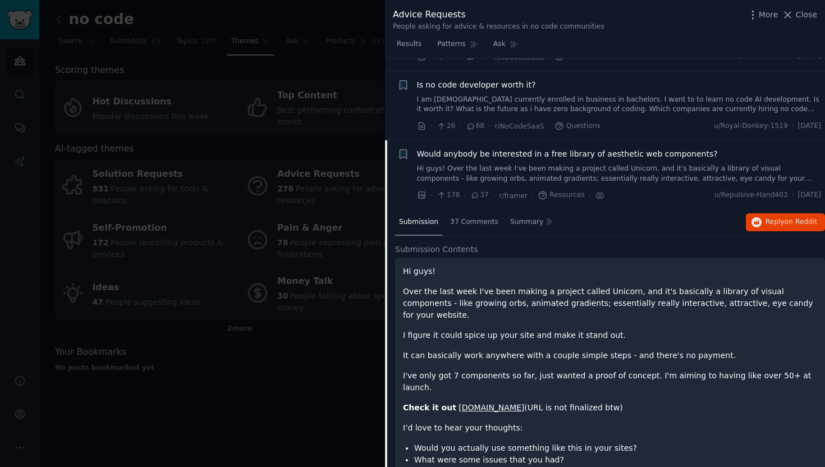
scroll to position [47, 0]
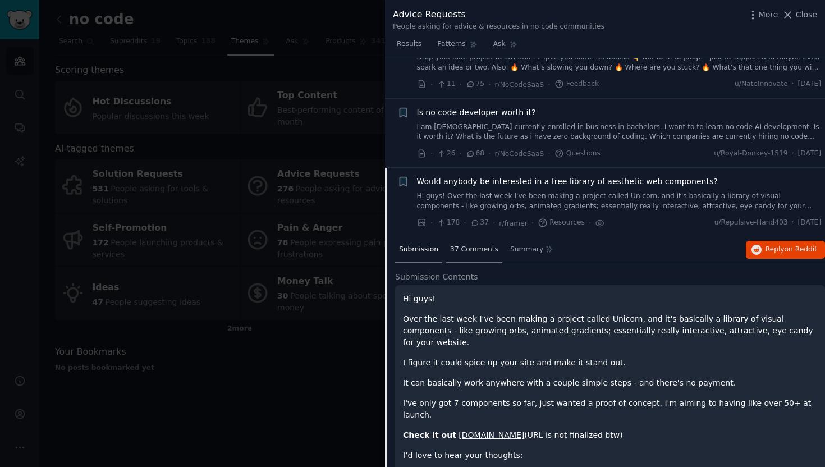
click at [470, 246] on span "37 Comments" at bounding box center [474, 250] width 48 height 10
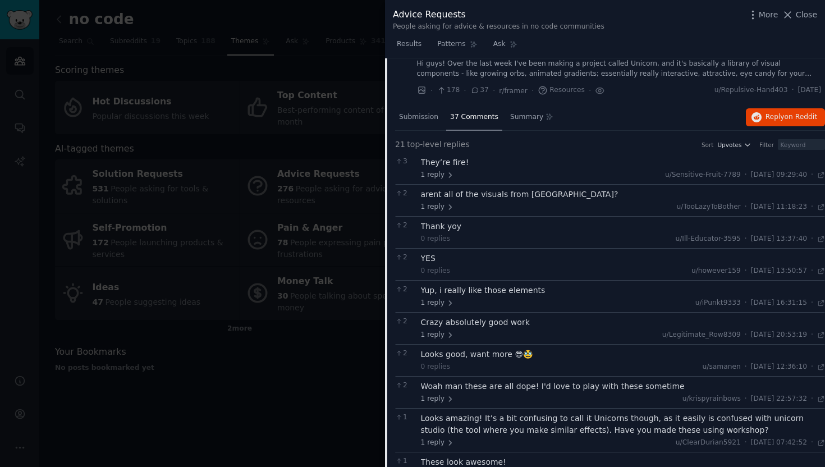
scroll to position [0, 0]
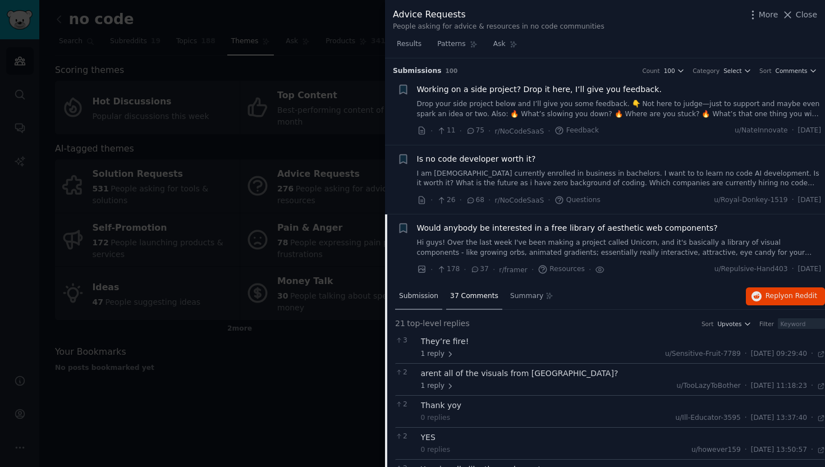
click at [415, 291] on span "Submission" at bounding box center [418, 296] width 39 height 10
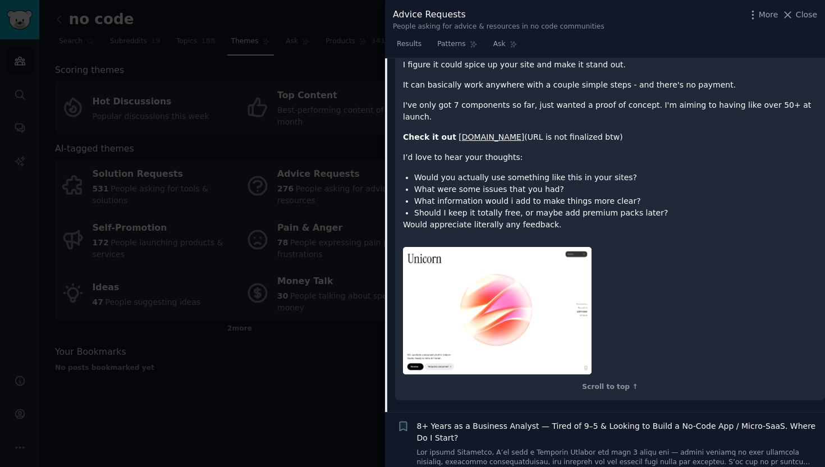
scroll to position [280, 0]
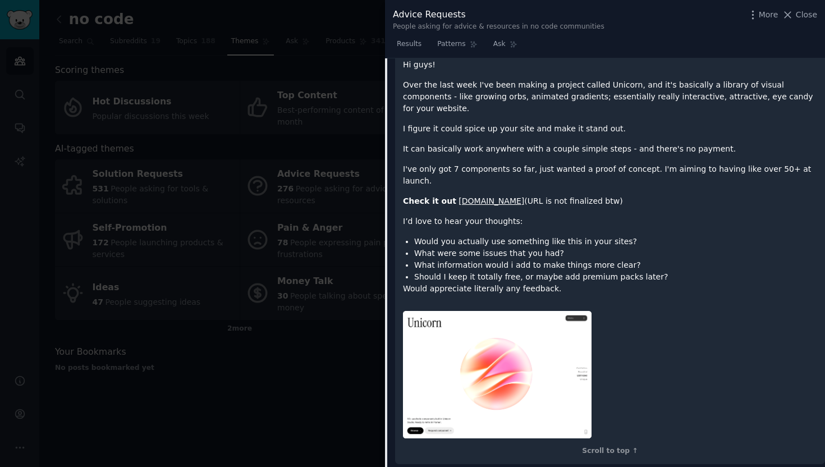
click at [488, 196] on link "[DOMAIN_NAME]" at bounding box center [491, 200] width 66 height 9
click at [811, 13] on span "Close" at bounding box center [805, 15] width 21 height 12
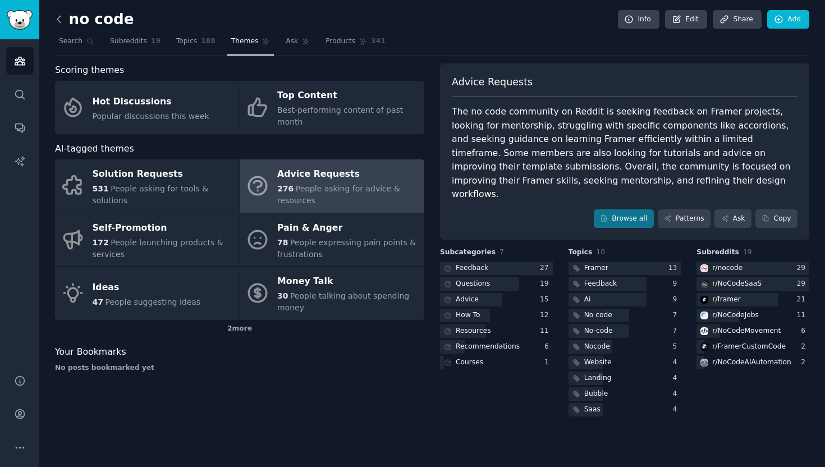
click at [62, 19] on icon at bounding box center [59, 19] width 12 height 12
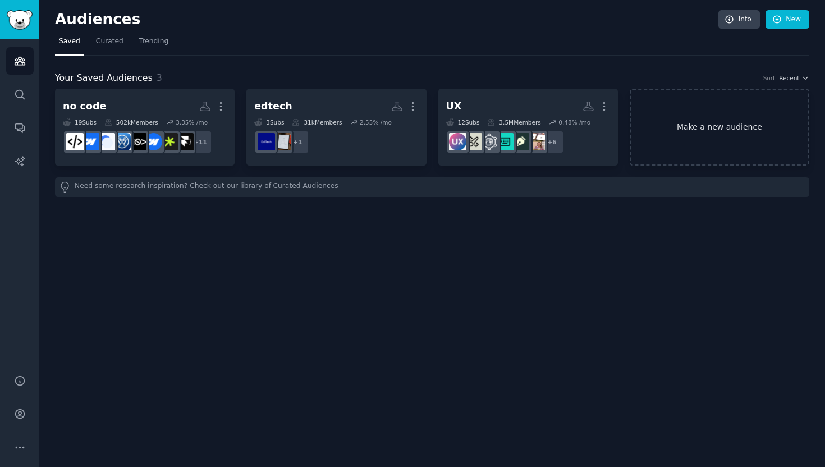
click at [718, 122] on link "Make a new audience" at bounding box center [719, 127] width 180 height 77
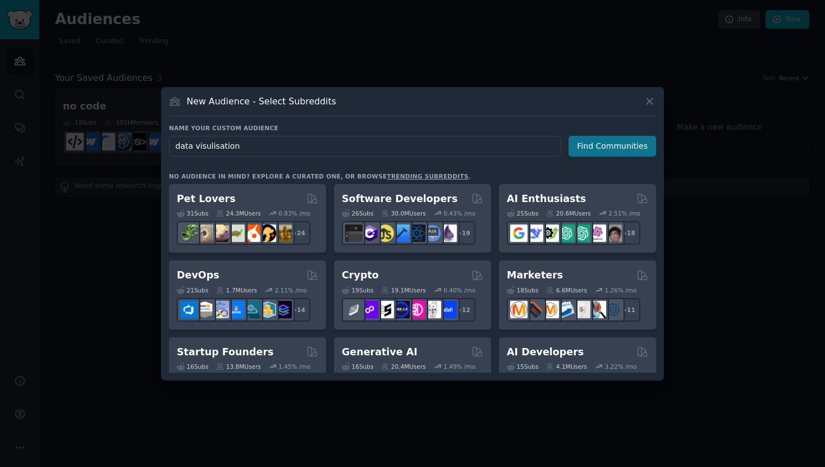
type input "data visulisation"
click at [629, 144] on button "Find Communities" at bounding box center [612, 146] width 88 height 21
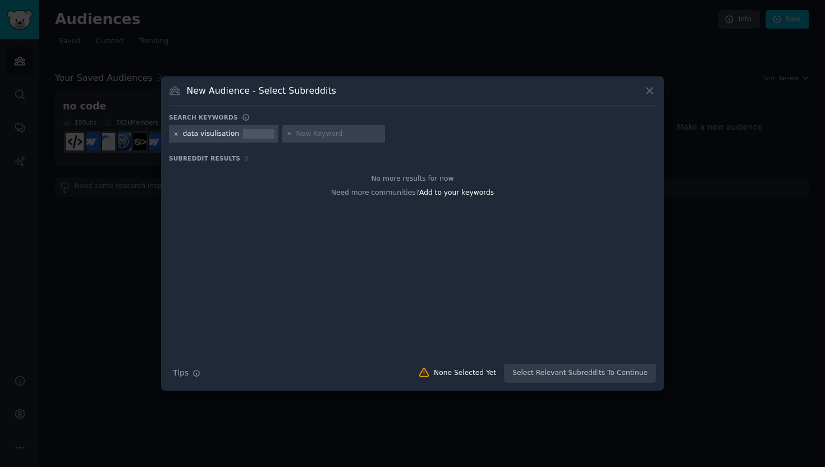
click at [173, 135] on icon at bounding box center [176, 134] width 6 height 6
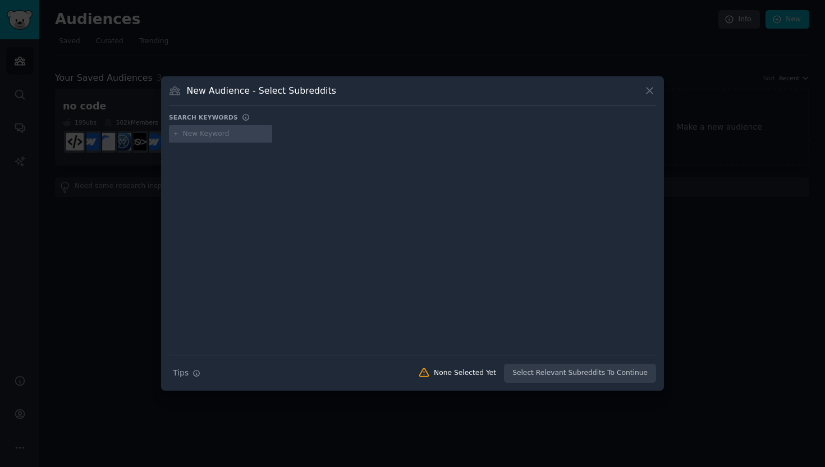
click at [228, 131] on input "text" at bounding box center [225, 134] width 85 height 10
type input "data vis"
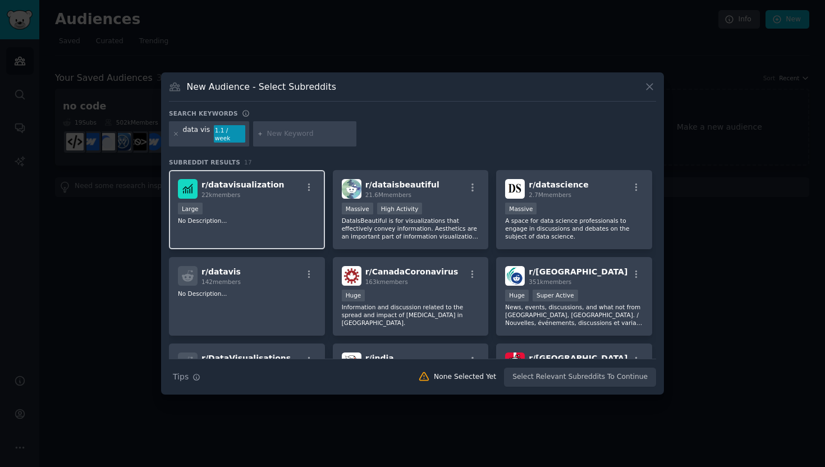
click at [278, 209] on div "Large" at bounding box center [247, 210] width 138 height 14
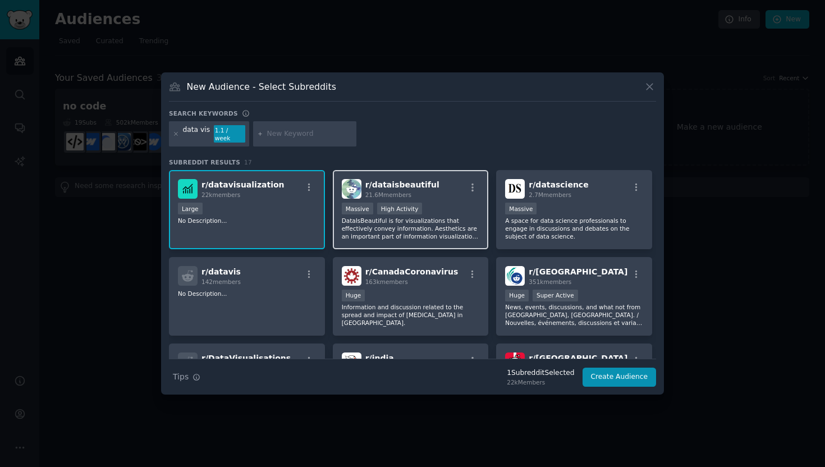
click at [476, 203] on div ">= 80th percentile for submissions / day Massive High Activity" at bounding box center [411, 210] width 138 height 14
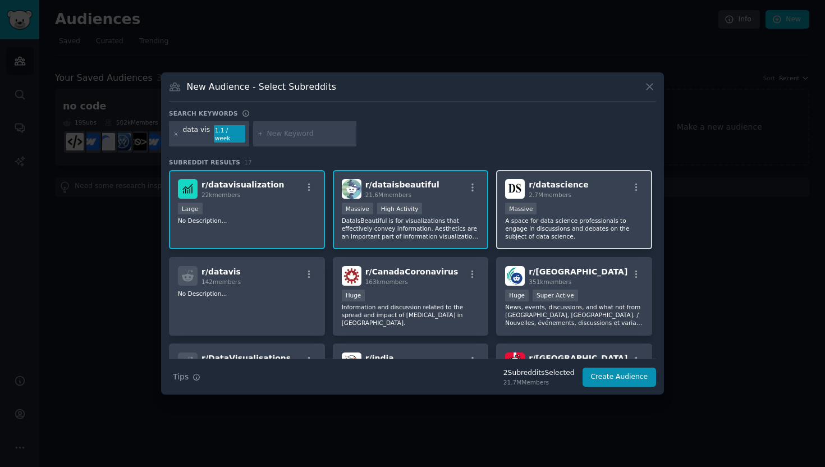
click at [609, 203] on div "1,000,000+ members Massive" at bounding box center [574, 210] width 138 height 14
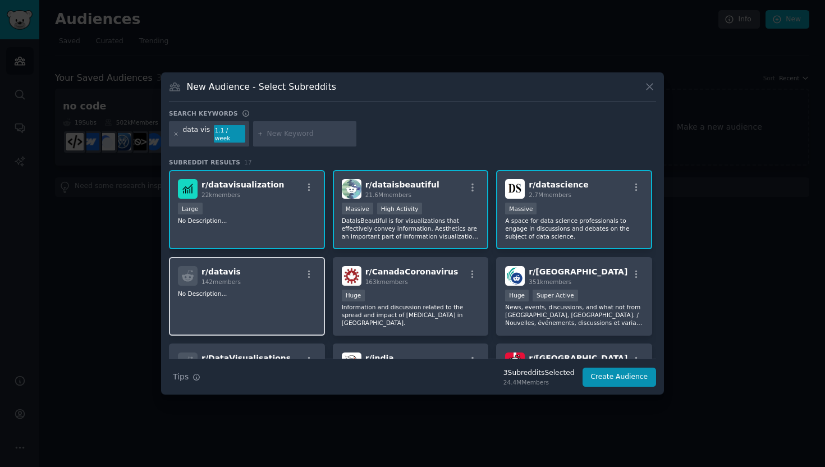
click at [268, 319] on div "r/ datavis 142 members No Description..." at bounding box center [247, 296] width 156 height 79
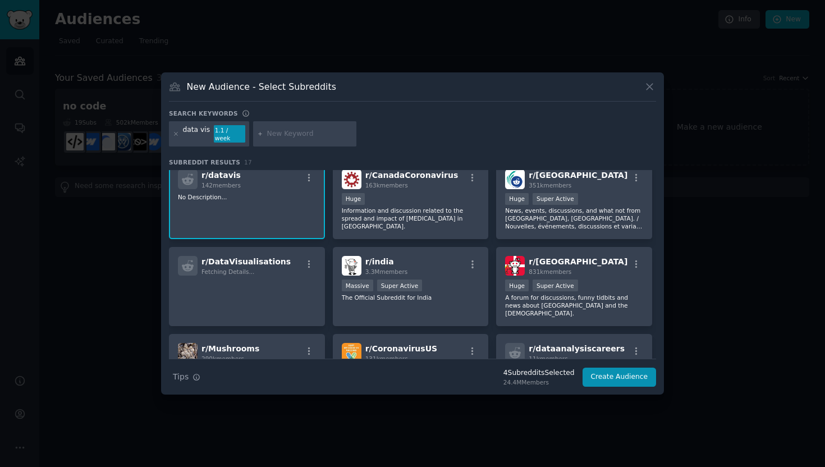
scroll to position [108, 0]
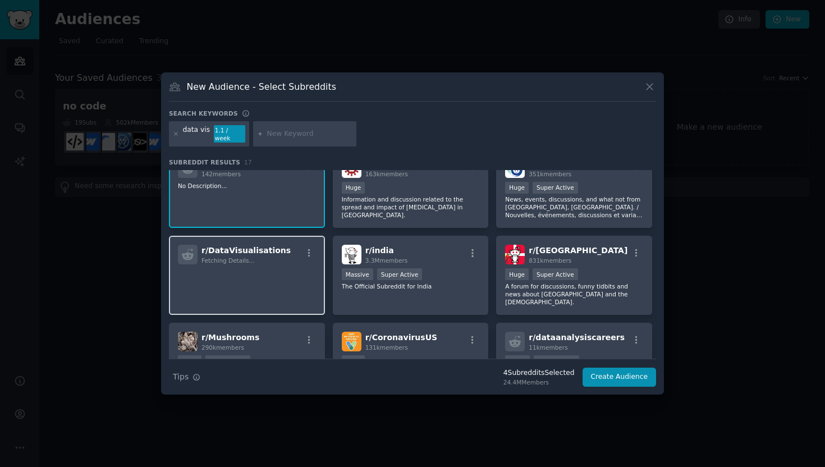
click at [282, 276] on p at bounding box center [247, 280] width 138 height 24
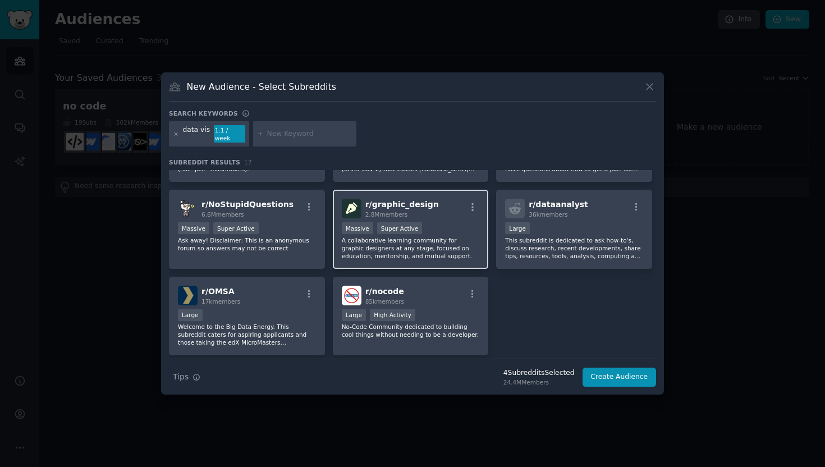
scroll to position [355, 0]
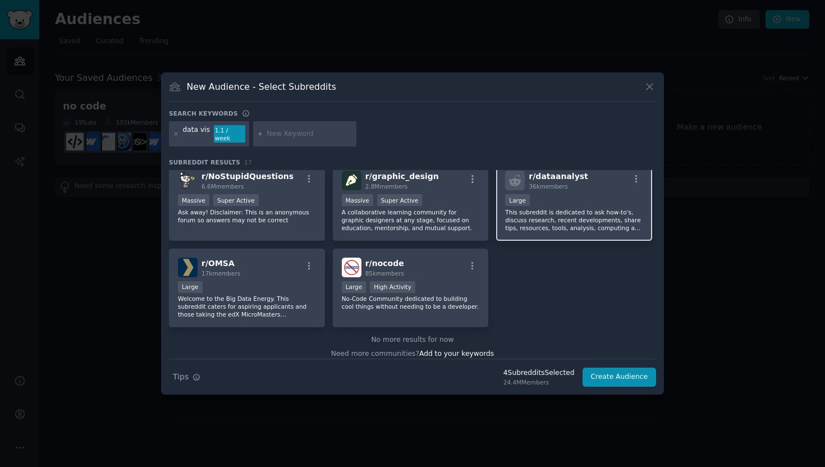
click at [580, 208] on p "This subreddit is dedicated to ask how-to's, discuss research, recent developme…" at bounding box center [574, 220] width 138 height 24
click at [288, 135] on input "text" at bounding box center [309, 134] width 85 height 10
type input "tablau"
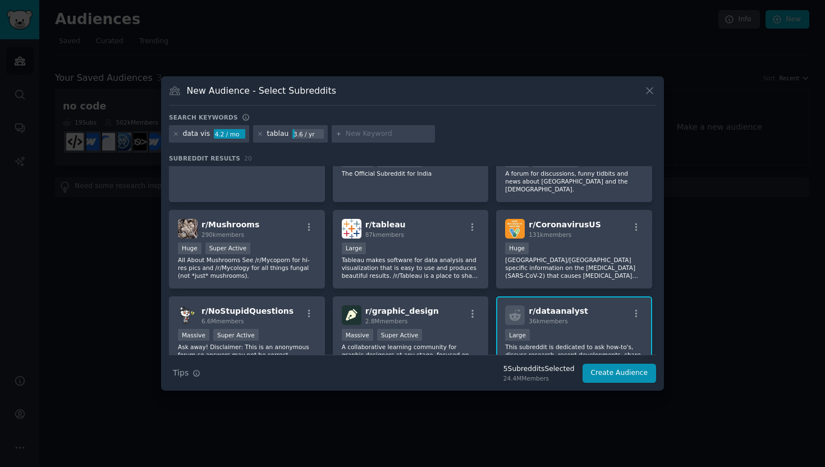
scroll to position [216, 0]
click at [394, 256] on p "Tableau makes software for data analysis and visualization that is easy to use …" at bounding box center [411, 268] width 138 height 24
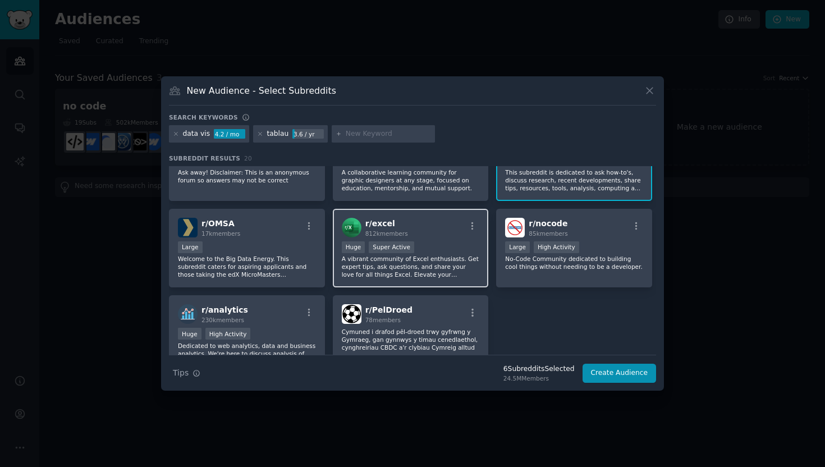
scroll to position [441, 0]
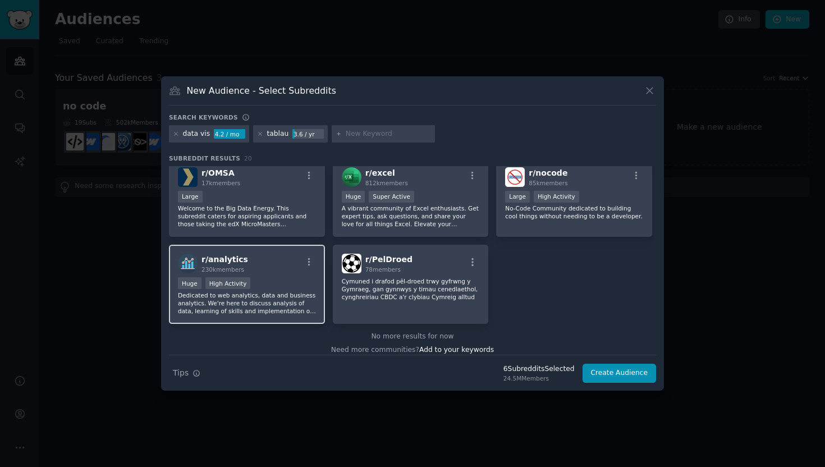
click at [283, 299] on p "Dedicated to web analytics, data and business analytics. We're here to discuss …" at bounding box center [247, 303] width 138 height 24
click at [362, 129] on input "text" at bounding box center [388, 134] width 85 height 10
type input "d3.js"
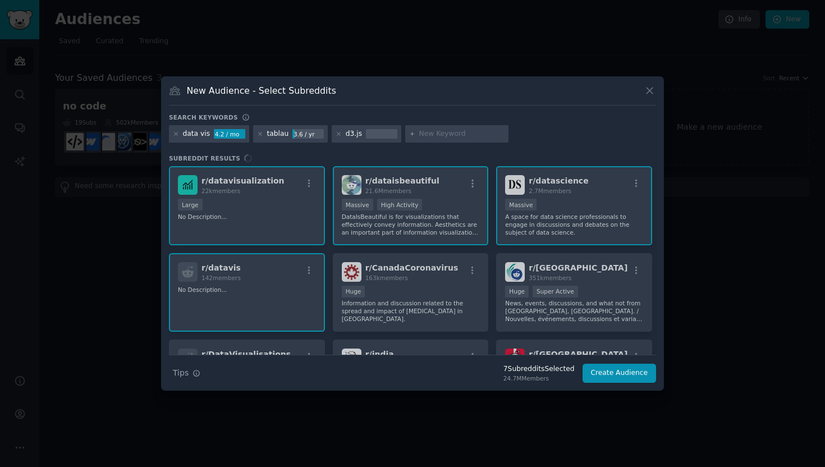
click at [434, 129] on input "text" at bounding box center [461, 134] width 85 height 10
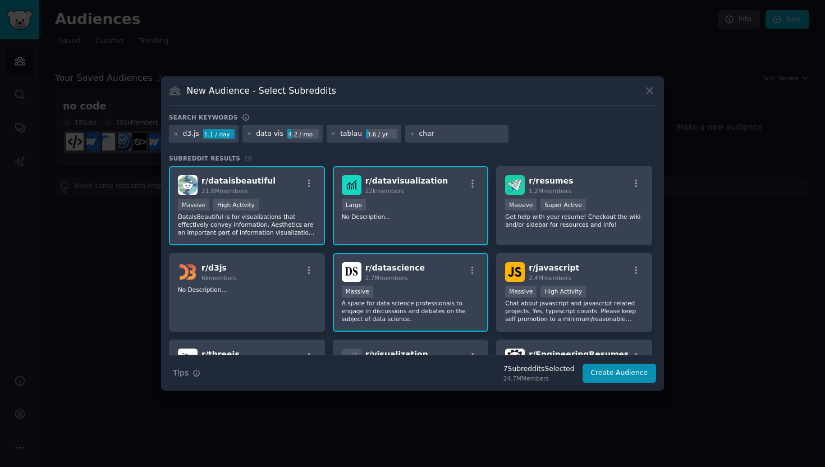
type input "chart"
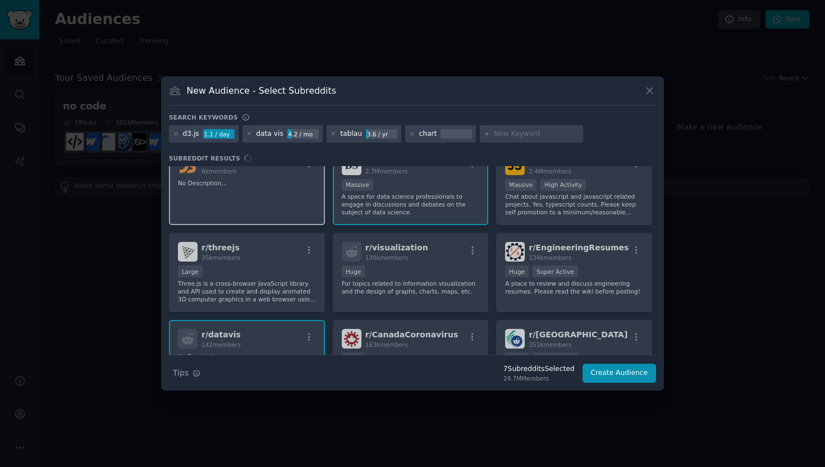
scroll to position [185, 0]
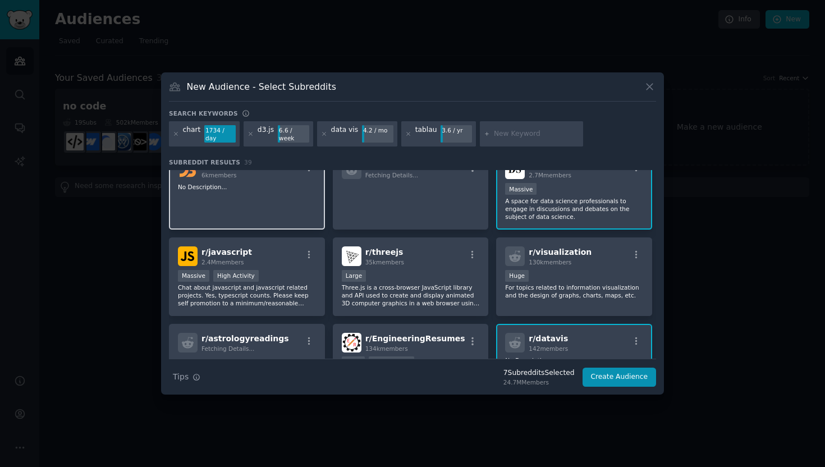
click at [274, 183] on p "No Description..." at bounding box center [247, 187] width 138 height 8
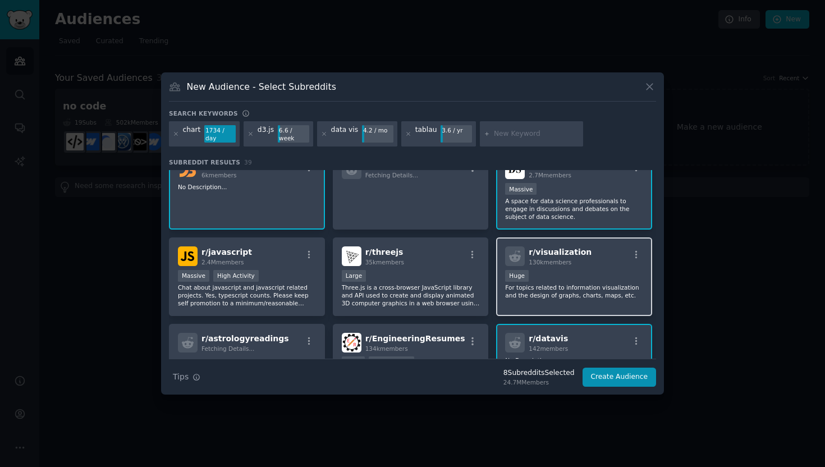
click at [571, 270] on div "Huge" at bounding box center [574, 277] width 138 height 14
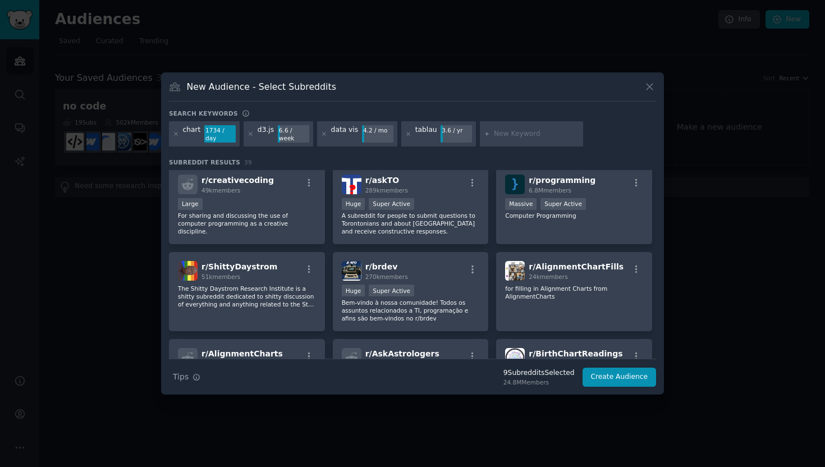
scroll to position [562, 0]
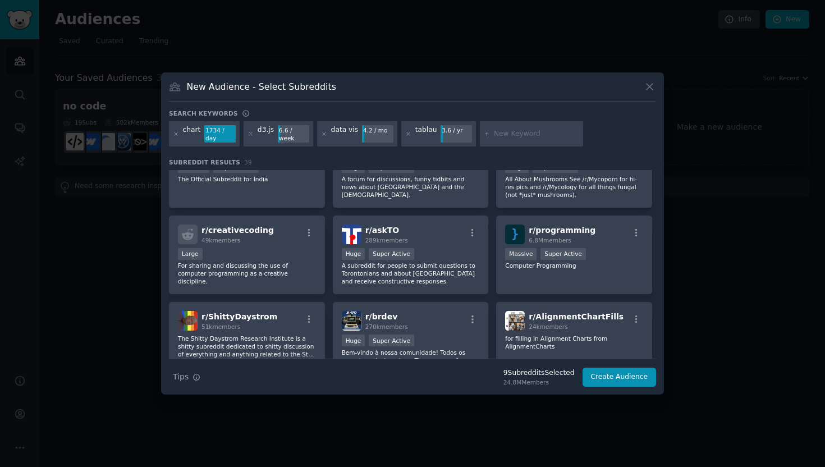
click at [291, 89] on h3 "New Audience - Select Subreddits" at bounding box center [261, 87] width 149 height 12
drag, startPoint x: 335, startPoint y: 90, endPoint x: 232, endPoint y: 93, distance: 103.8
click at [232, 93] on div "New Audience - Select Subreddits" at bounding box center [412, 90] width 487 height 21
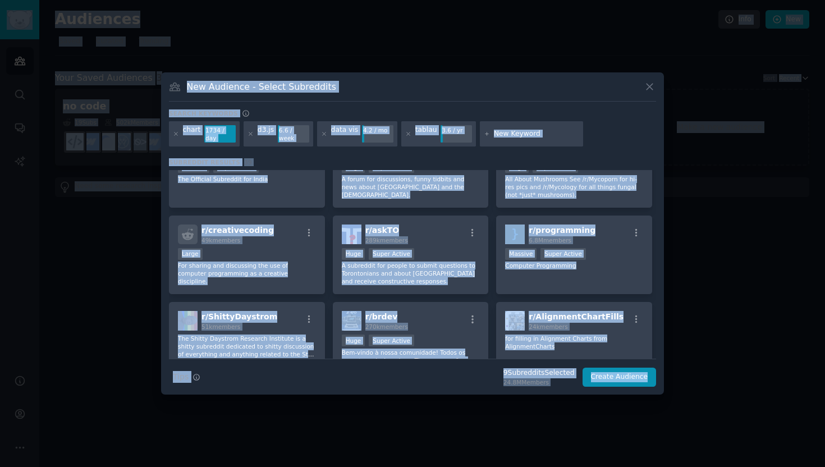
click at [328, 205] on div "r/ dataisbeautiful 21.6M members >= 80th percentile for submissions / day Massi…" at bounding box center [412, 124] width 487 height 1032
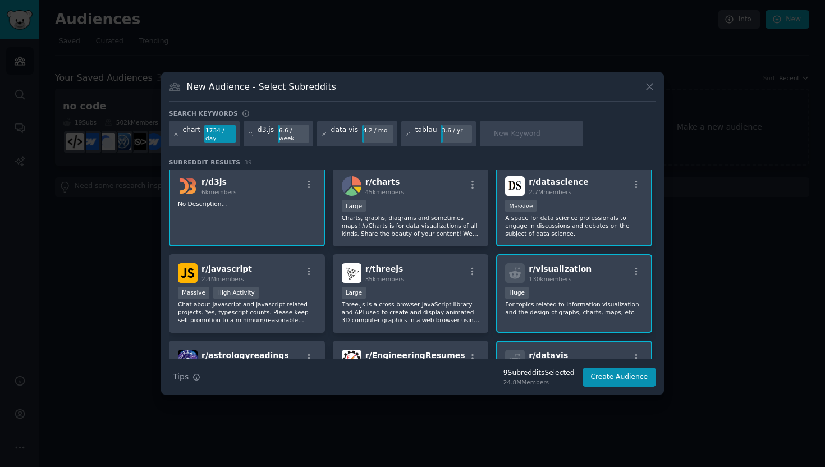
scroll to position [230, 0]
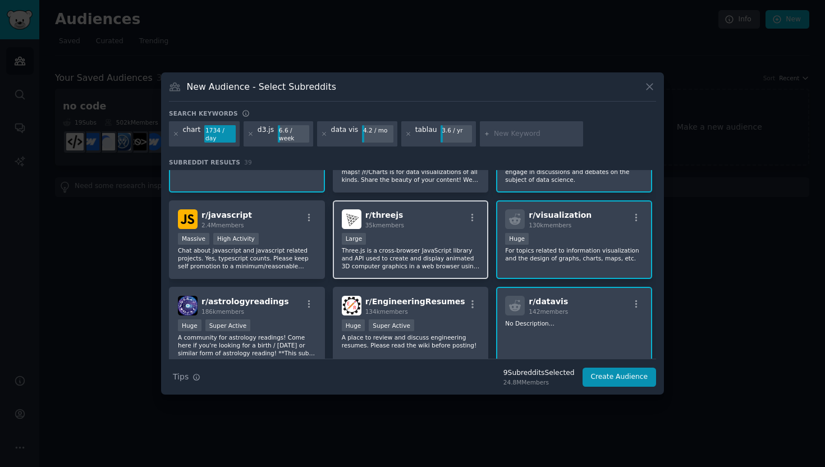
click at [475, 272] on div "r/ threejs 35k members 10,000 - 100,000 members Large Three.js is a cross-brows…" at bounding box center [411, 239] width 156 height 79
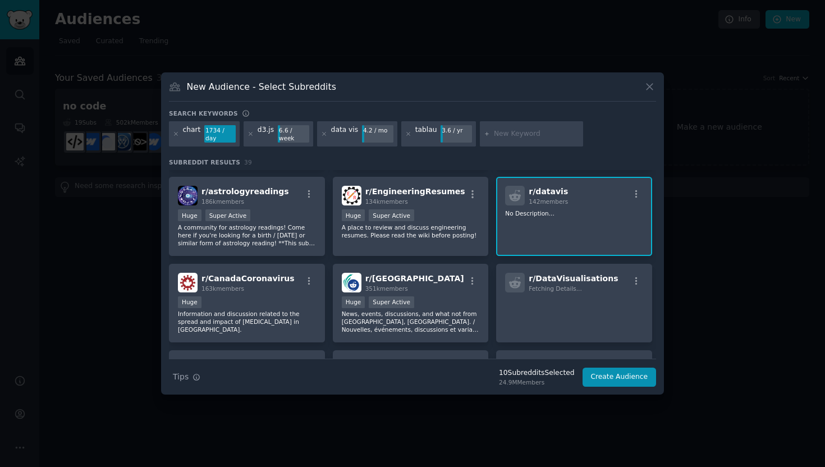
scroll to position [458, 0]
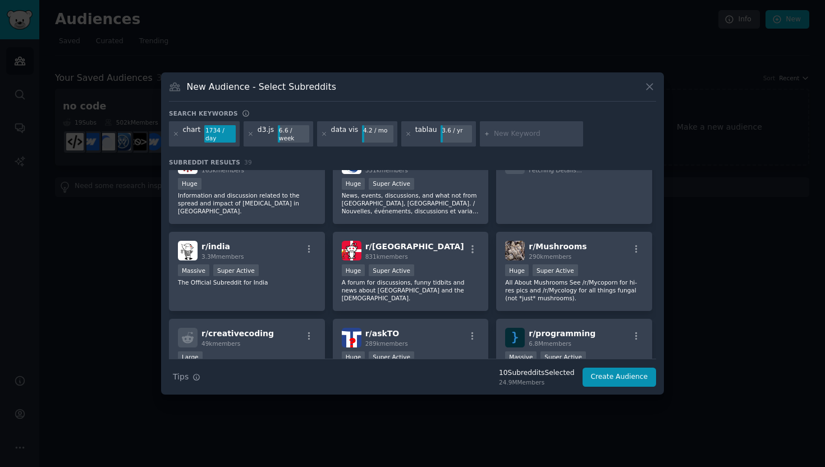
click at [499, 131] on input "text" at bounding box center [536, 134] width 85 height 10
type input "BI"
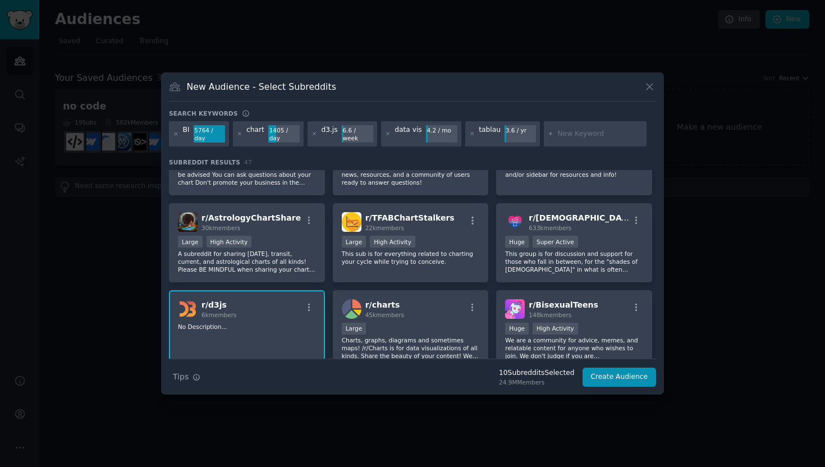
scroll to position [220, 0]
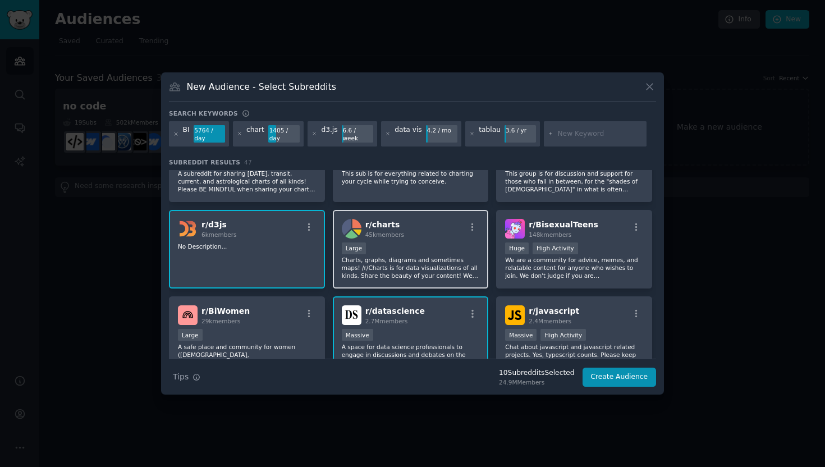
click at [440, 259] on p "Charts, graphs, diagrams and sometimes maps! /r/Charts is for data visualizatio…" at bounding box center [411, 268] width 138 height 24
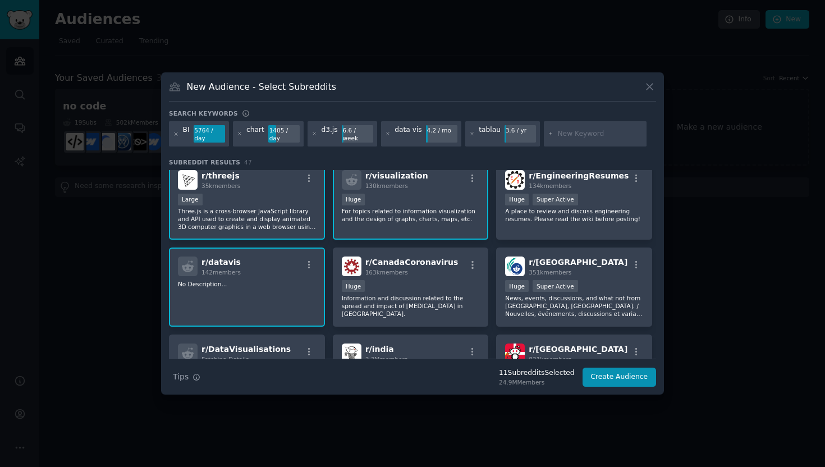
scroll to position [532, 0]
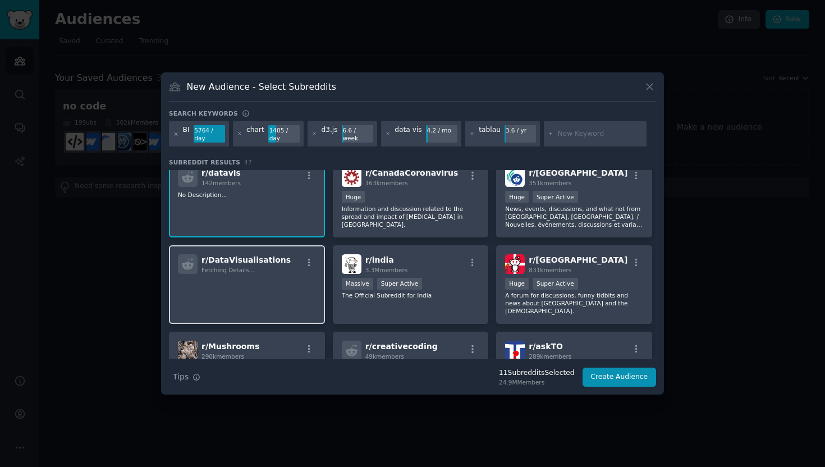
click at [232, 298] on p at bounding box center [247, 290] width 138 height 24
click at [260, 301] on div "r/ DataVisualisations Fetching Details..." at bounding box center [247, 284] width 156 height 79
click at [262, 273] on div "Fetching Details..." at bounding box center [245, 270] width 89 height 8
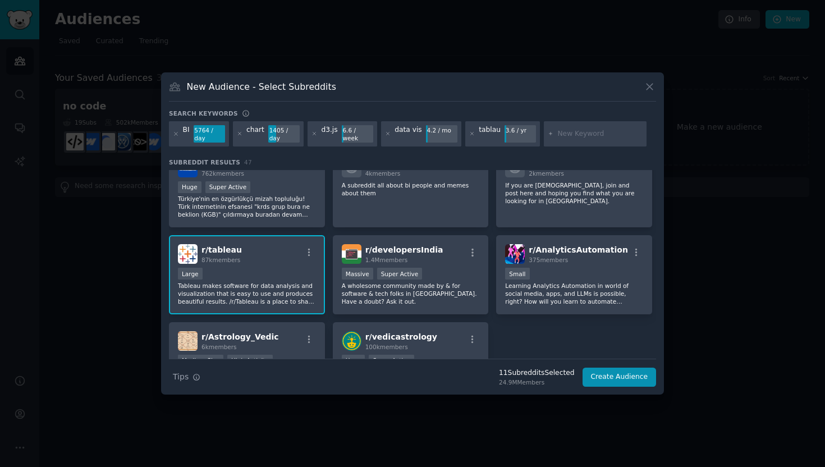
scroll to position [1222, 0]
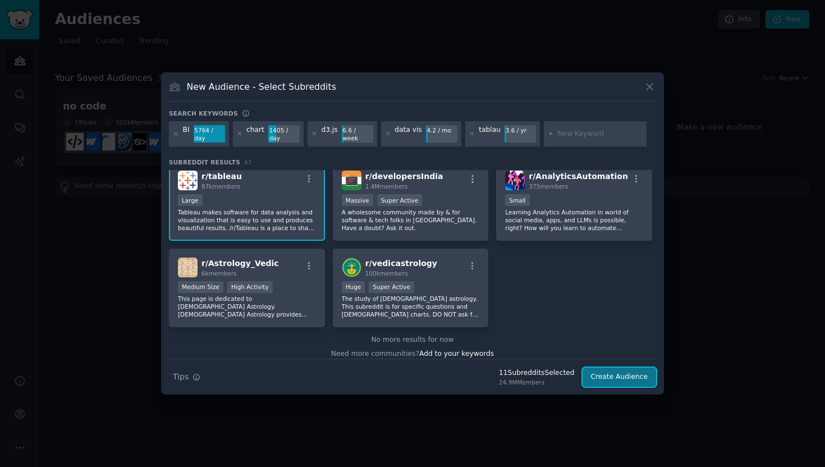
click at [616, 371] on button "Create Audience" at bounding box center [619, 376] width 74 height 19
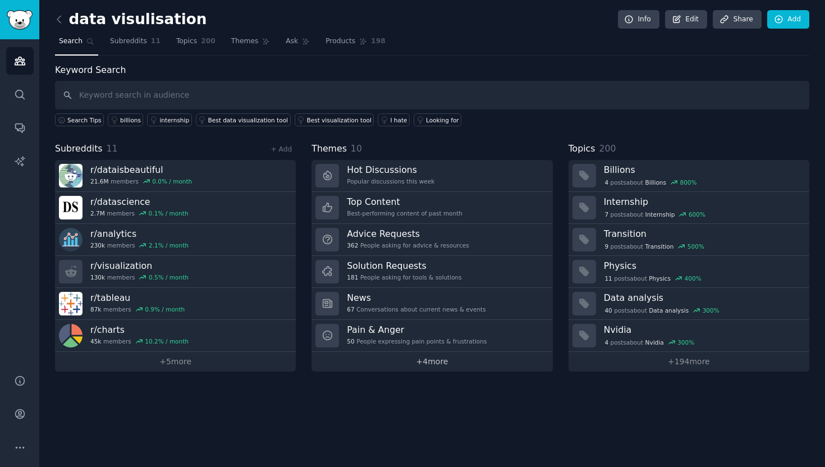
click at [440, 366] on link "+ 4 more" at bounding box center [431, 362] width 241 height 20
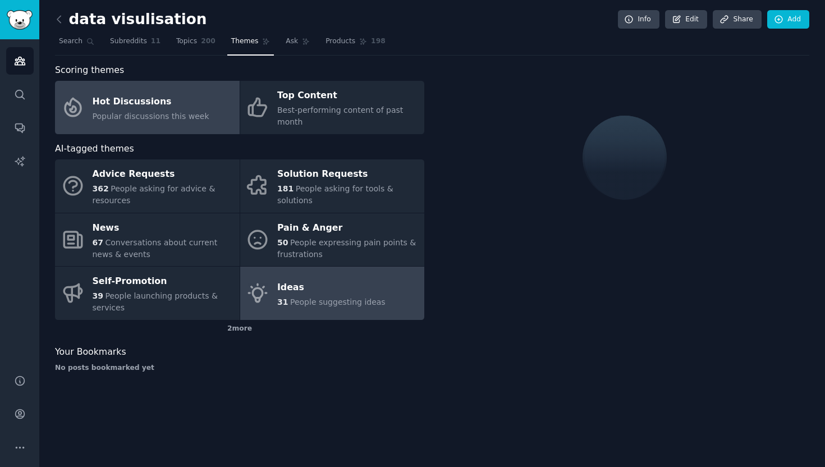
click at [337, 296] on div "31 People suggesting ideas" at bounding box center [331, 302] width 108 height 12
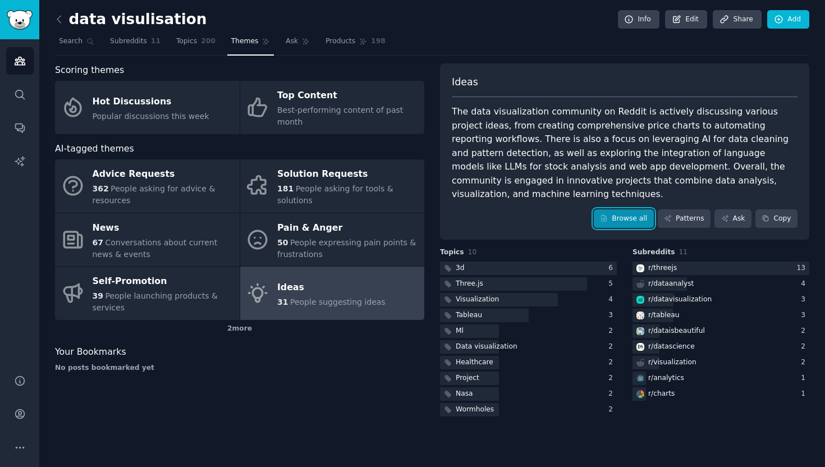
click at [622, 209] on link "Browse all" at bounding box center [623, 218] width 60 height 19
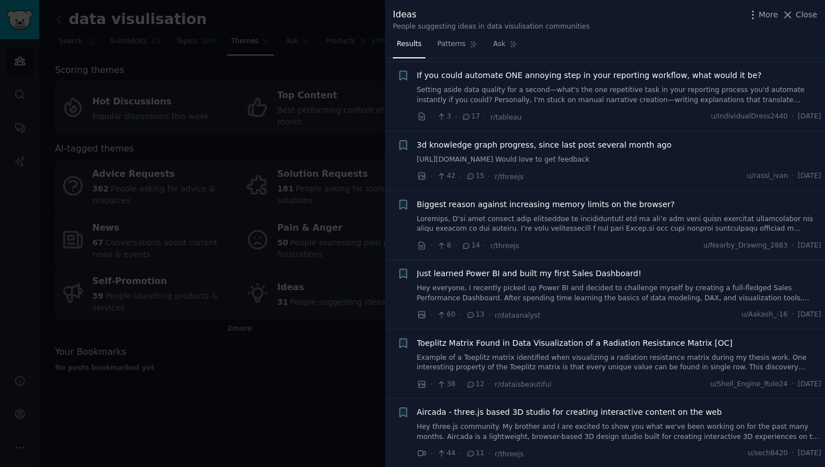
scroll to position [317, 0]
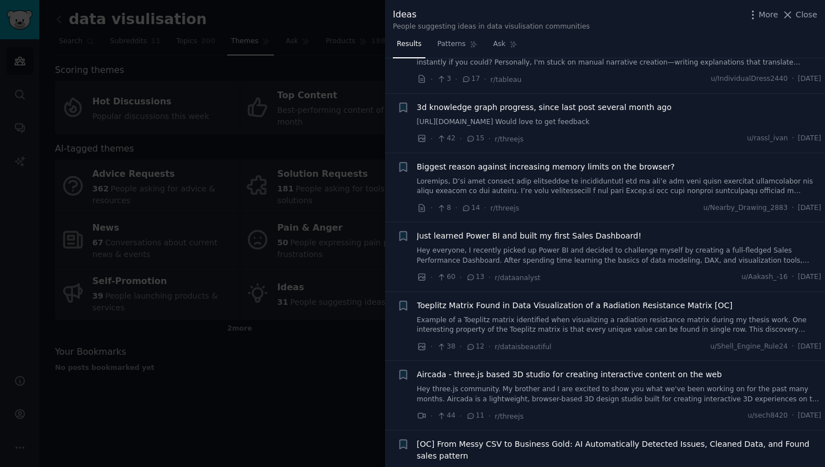
click at [283, 399] on div at bounding box center [412, 233] width 825 height 467
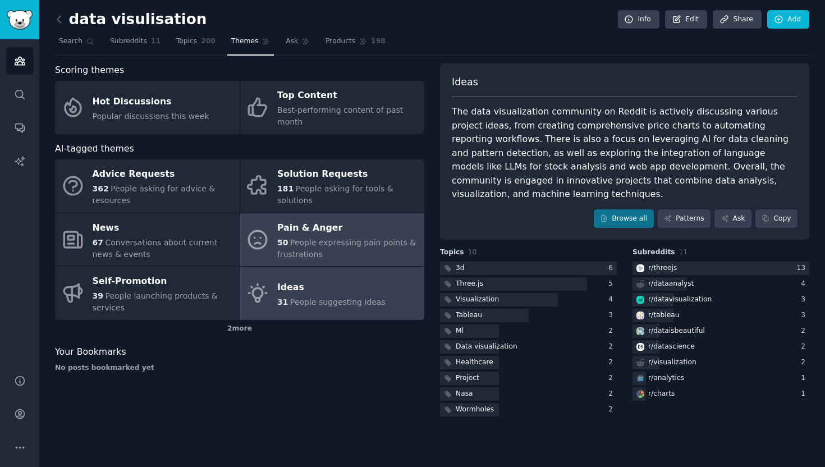
click at [313, 242] on span "People expressing pain points & frustrations" at bounding box center [346, 248] width 139 height 21
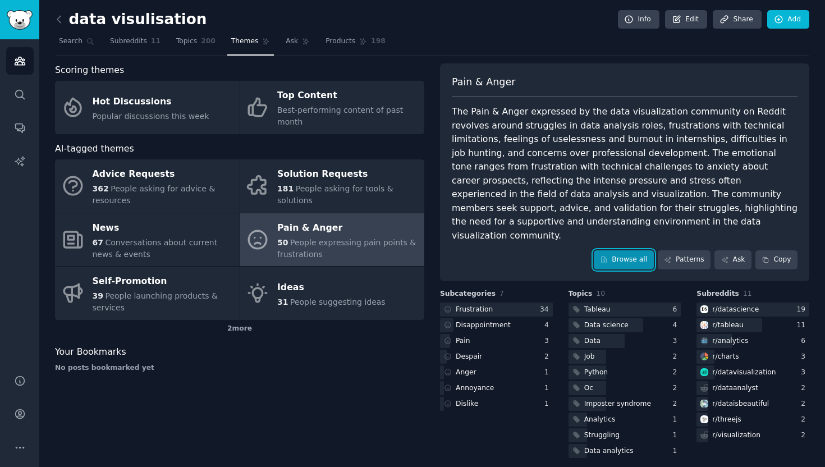
click at [623, 250] on link "Browse all" at bounding box center [623, 259] width 60 height 19
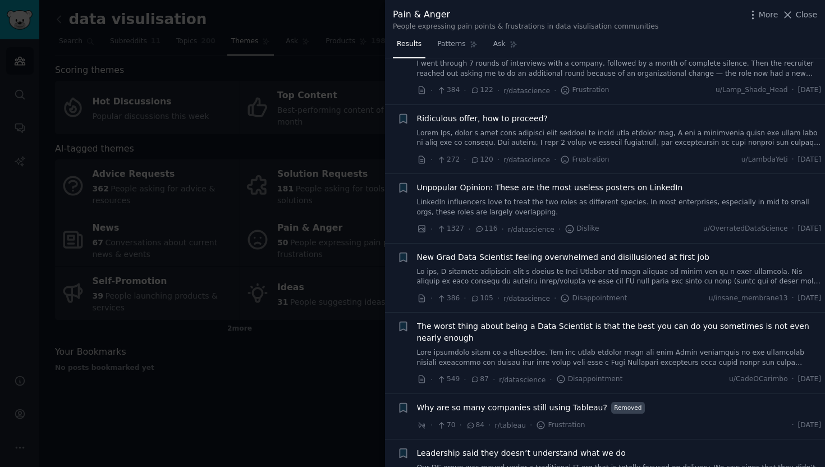
scroll to position [472, 0]
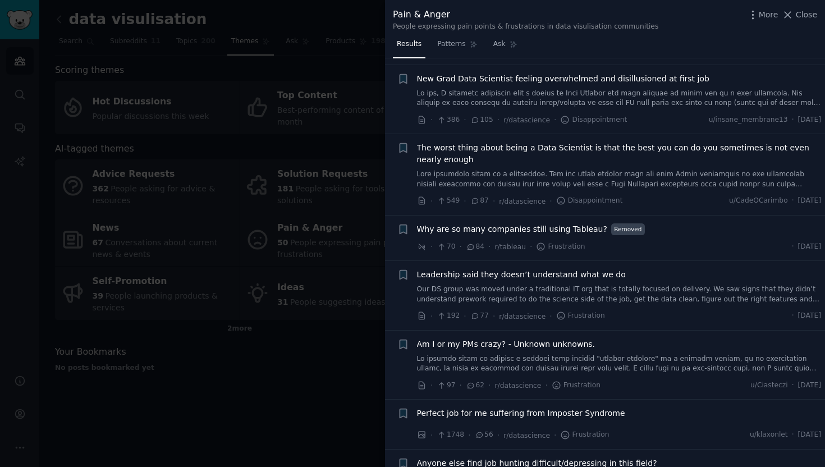
click at [670, 251] on div "· 70 · 84 · r/tableau · Frustration · [DATE]" at bounding box center [619, 247] width 404 height 12
click at [490, 232] on span "Why are so many companies still using Tableau?" at bounding box center [512, 229] width 190 height 12
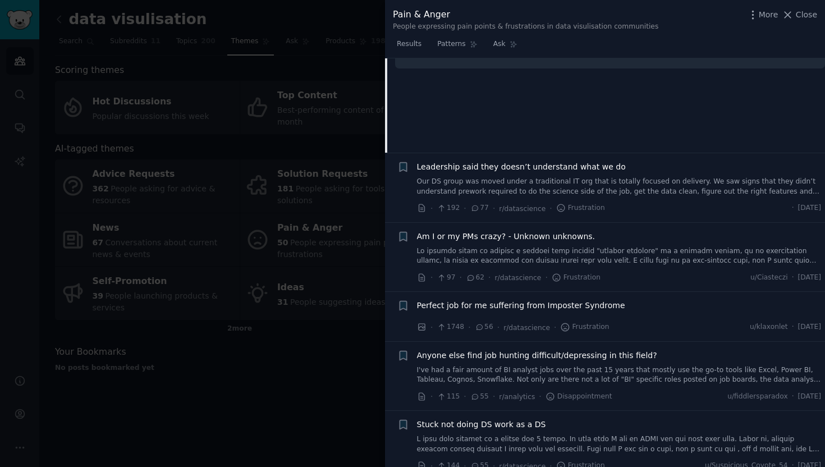
scroll to position [753, 0]
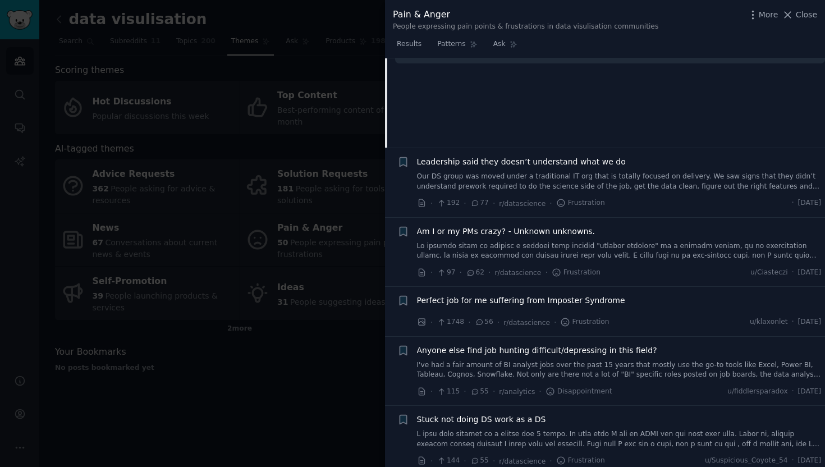
click at [636, 308] on div "Perfect job for me suffering from Imposter Syndrome" at bounding box center [619, 303] width 404 height 16
click at [574, 305] on span "Perfect job for me suffering from Imposter Syndrome" at bounding box center [521, 301] width 208 height 12
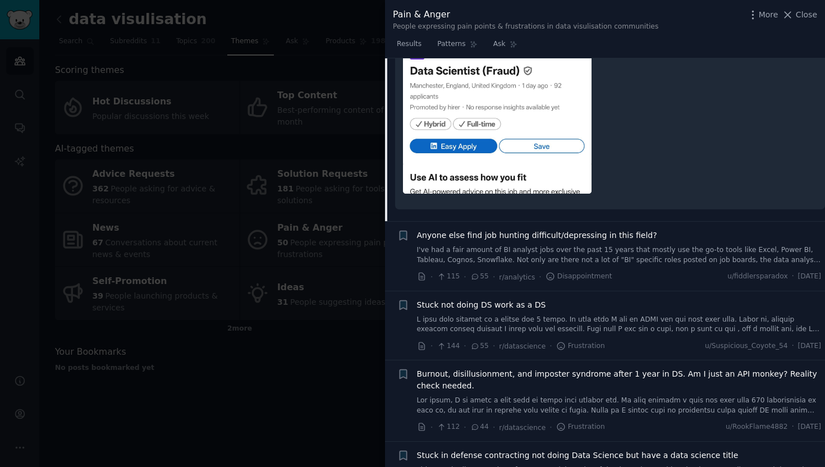
scroll to position [1036, 0]
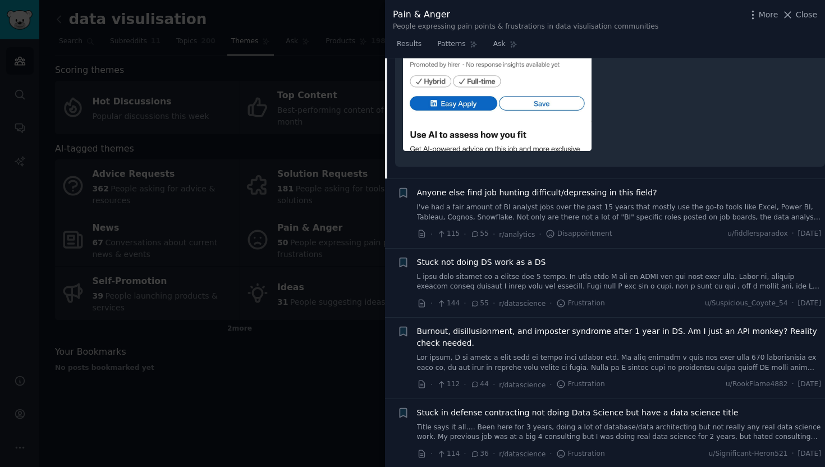
click at [623, 209] on link "I've had a fair amount of BI analyst jobs over the past 15 years that mostly us…" at bounding box center [619, 213] width 404 height 20
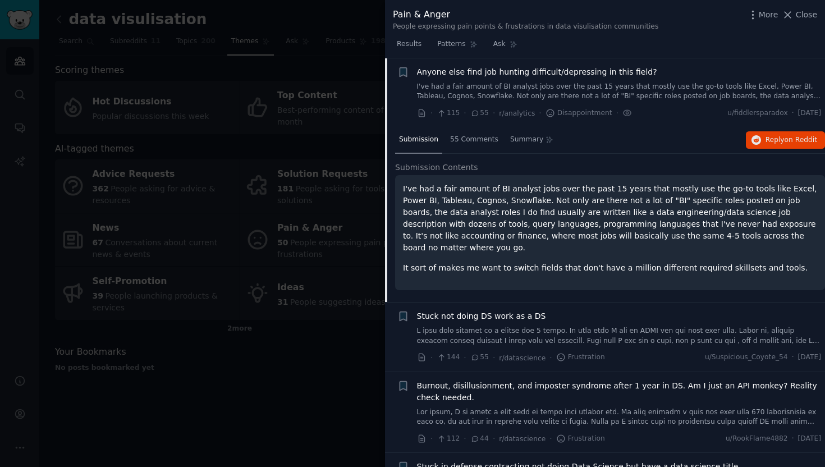
scroll to position [854, 0]
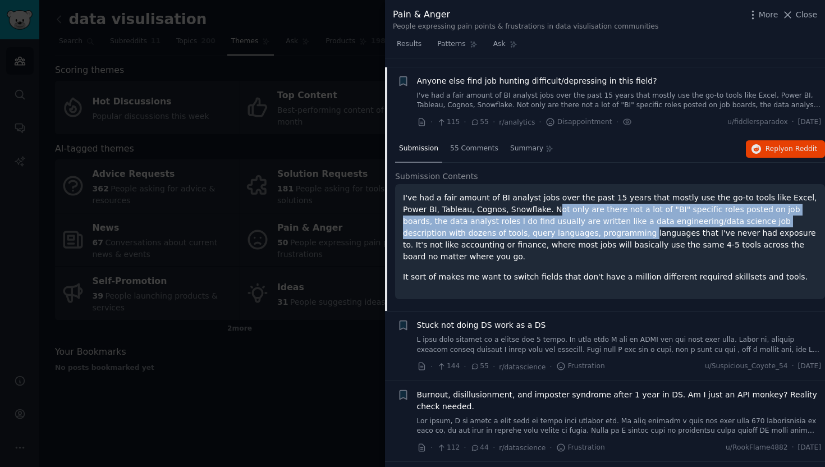
drag, startPoint x: 516, startPoint y: 210, endPoint x: 518, endPoint y: 228, distance: 18.2
click at [518, 228] on p "I've had a fair amount of BI analyst jobs over the past 15 years that mostly us…" at bounding box center [610, 227] width 414 height 71
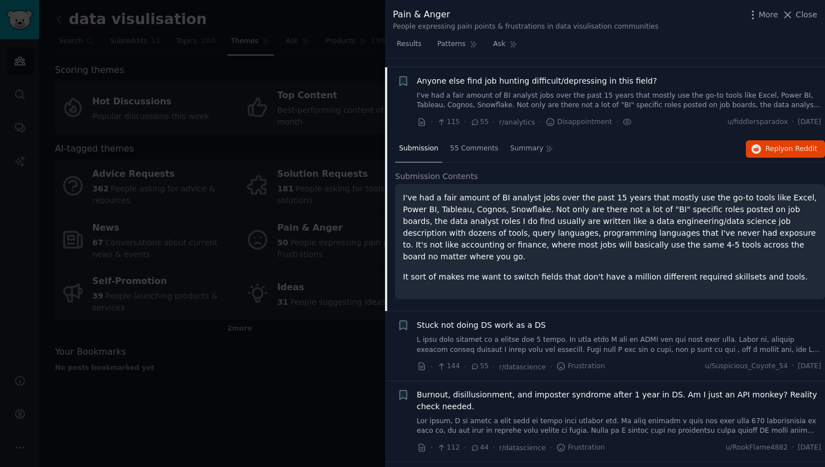
click at [546, 229] on p "I've had a fair amount of BI analyst jobs over the past 15 years that mostly us…" at bounding box center [610, 227] width 414 height 71
drag, startPoint x: 473, startPoint y: 234, endPoint x: 569, endPoint y: 215, distance: 98.4
click at [569, 215] on p "I've had a fair amount of BI analyst jobs over the past 15 years that mostly us…" at bounding box center [610, 227] width 414 height 71
drag, startPoint x: 577, startPoint y: 233, endPoint x: 648, endPoint y: 245, distance: 72.2
click at [648, 245] on p "I've had a fair amount of BI analyst jobs over the past 15 years that mostly us…" at bounding box center [610, 227] width 414 height 71
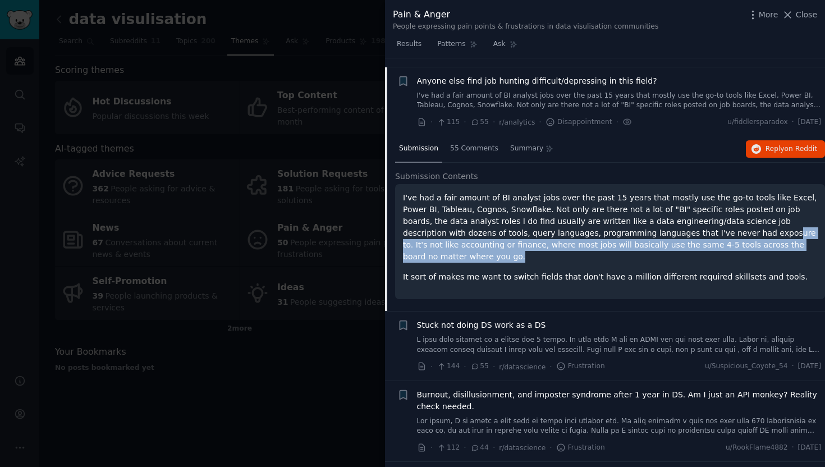
drag, startPoint x: 650, startPoint y: 232, endPoint x: 762, endPoint y: 245, distance: 112.9
click at [762, 245] on p "I've had a fair amount of BI analyst jobs over the past 15 years that mostly us…" at bounding box center [610, 227] width 414 height 71
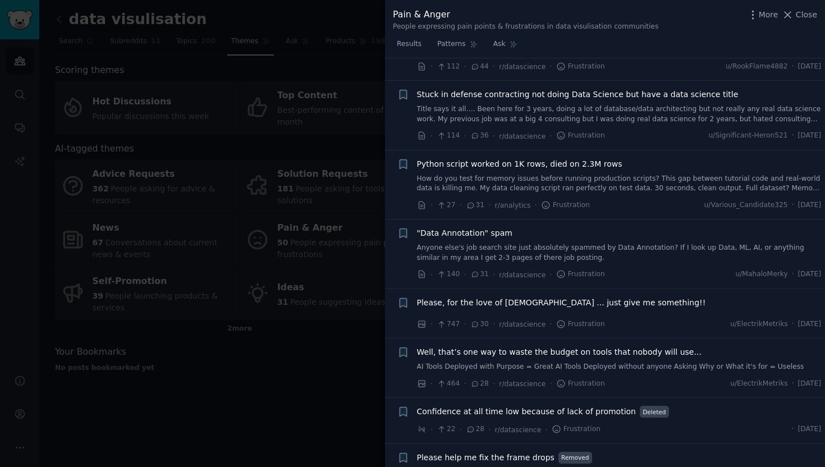
scroll to position [1260, 0]
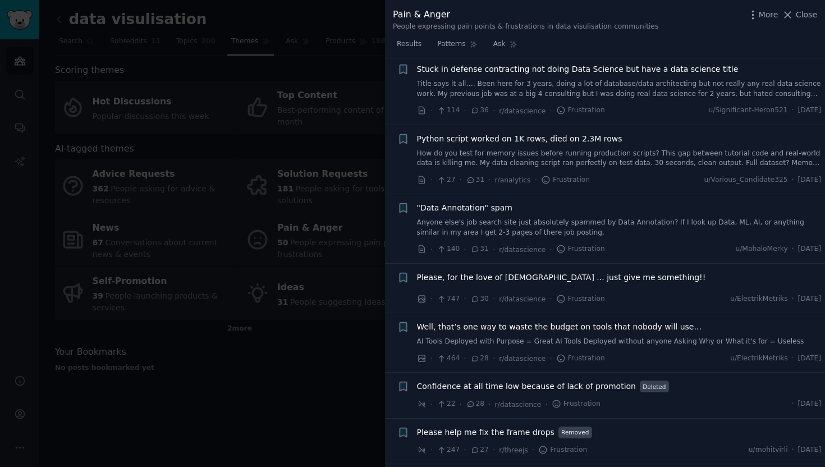
click at [587, 272] on span "Please, for the love of [DEMOGRAPHIC_DATA] ... just give me something!!" at bounding box center [561, 278] width 289 height 12
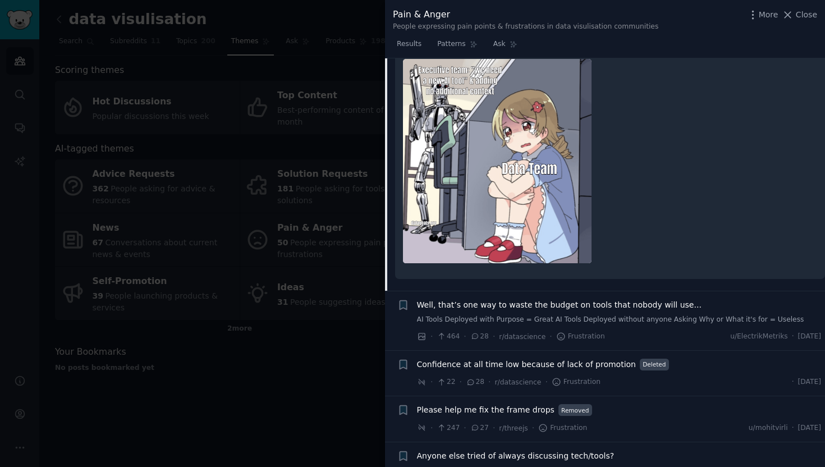
scroll to position [1460, 0]
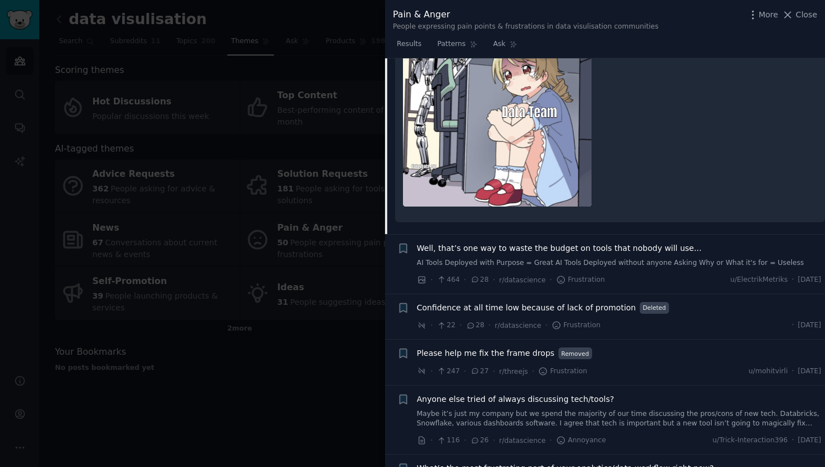
click at [619, 259] on link "AI Tools Deployed with Purpose = Great AI Tools Deployed without anyone Asking …" at bounding box center [619, 263] width 404 height 10
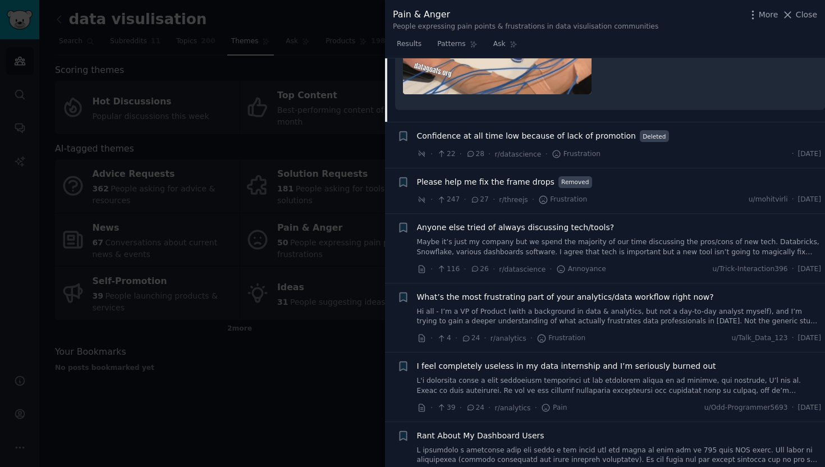
scroll to position [1718, 0]
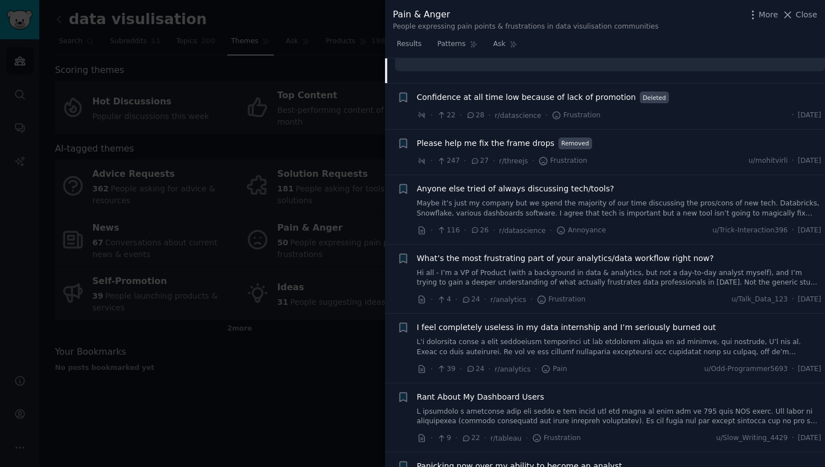
click at [638, 205] on link "Maybe it’s just my company but we spend the majority of our time discussing the…" at bounding box center [619, 209] width 404 height 20
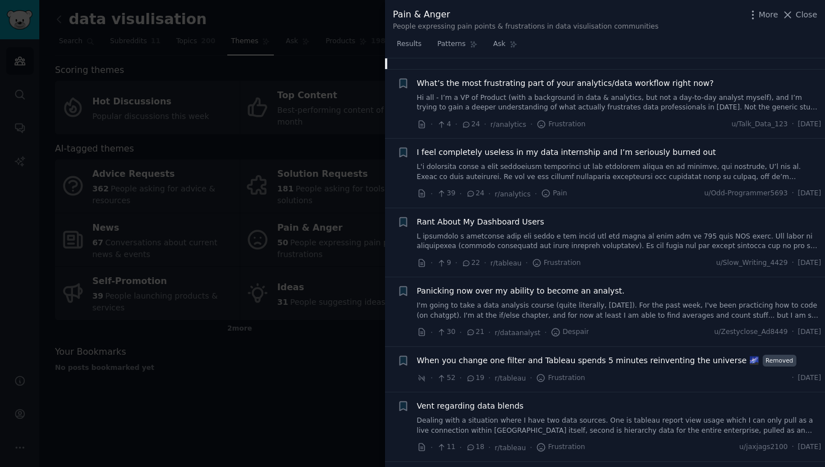
scroll to position [1782, 0]
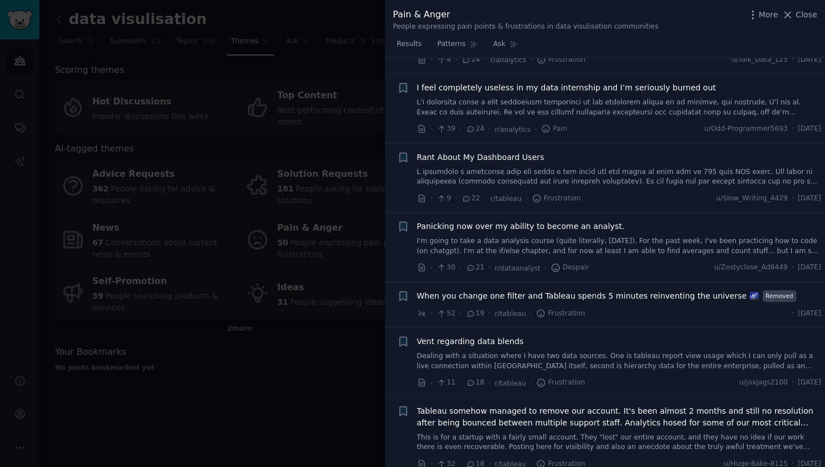
click at [620, 173] on link at bounding box center [619, 177] width 404 height 20
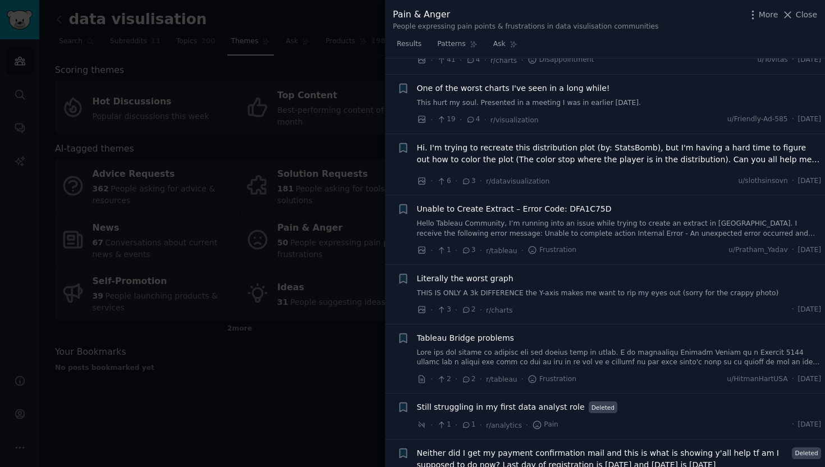
scroll to position [3040, 0]
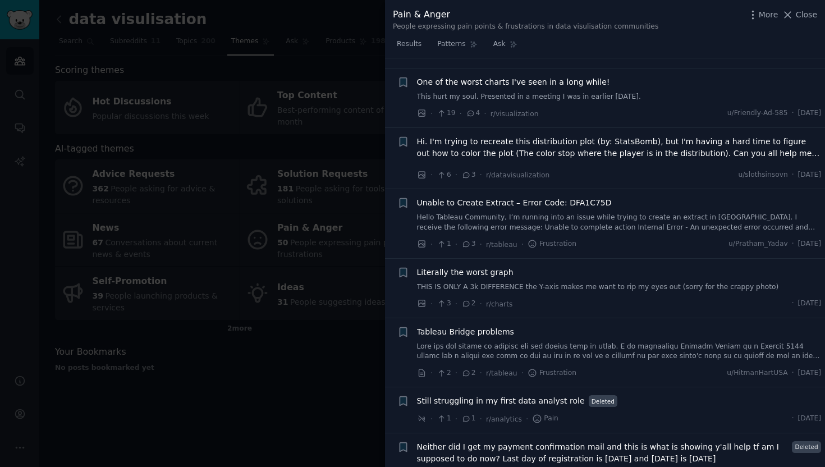
click at [217, 412] on div at bounding box center [412, 233] width 825 height 467
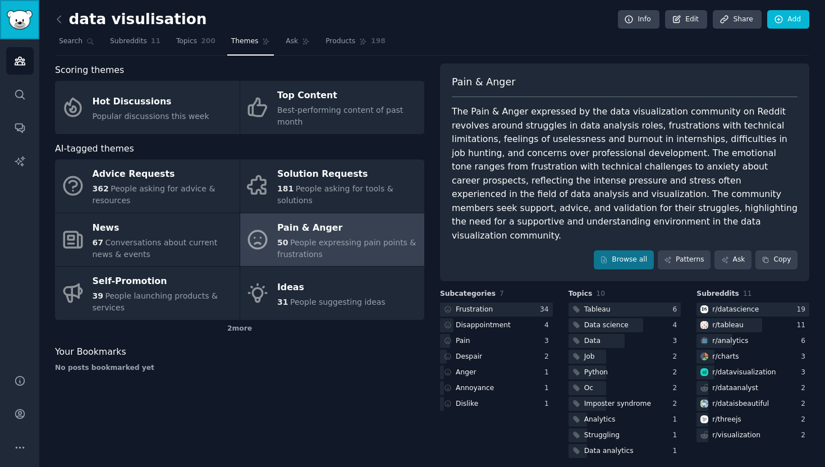
click at [19, 22] on img "Sidebar" at bounding box center [20, 20] width 26 height 20
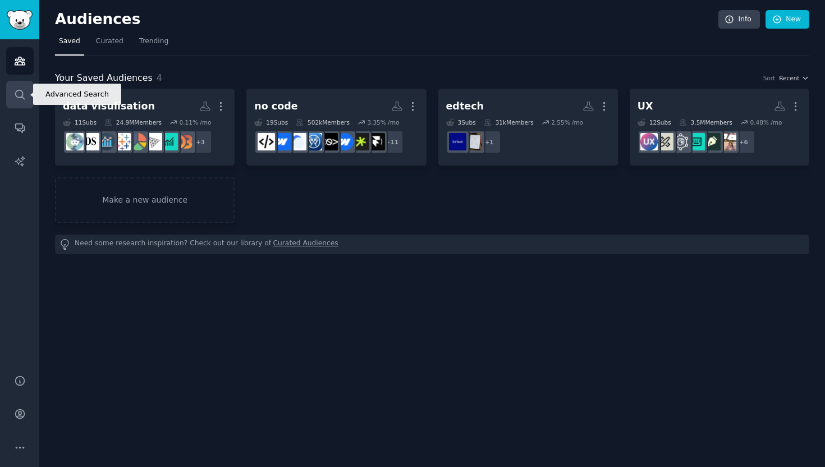
click at [21, 106] on link "Search" at bounding box center [19, 94] width 27 height 27
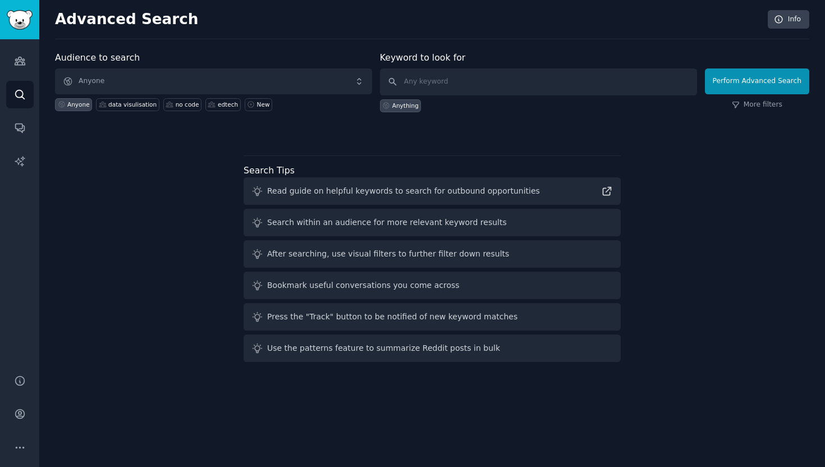
click at [180, 290] on div "Audience to search Anyone Anyone data visulisation no code edtech New Keyword t…" at bounding box center [432, 208] width 754 height 315
click at [16, 159] on icon "Sidebar" at bounding box center [20, 161] width 12 height 12
